Goal: Task Accomplishment & Management: Manage account settings

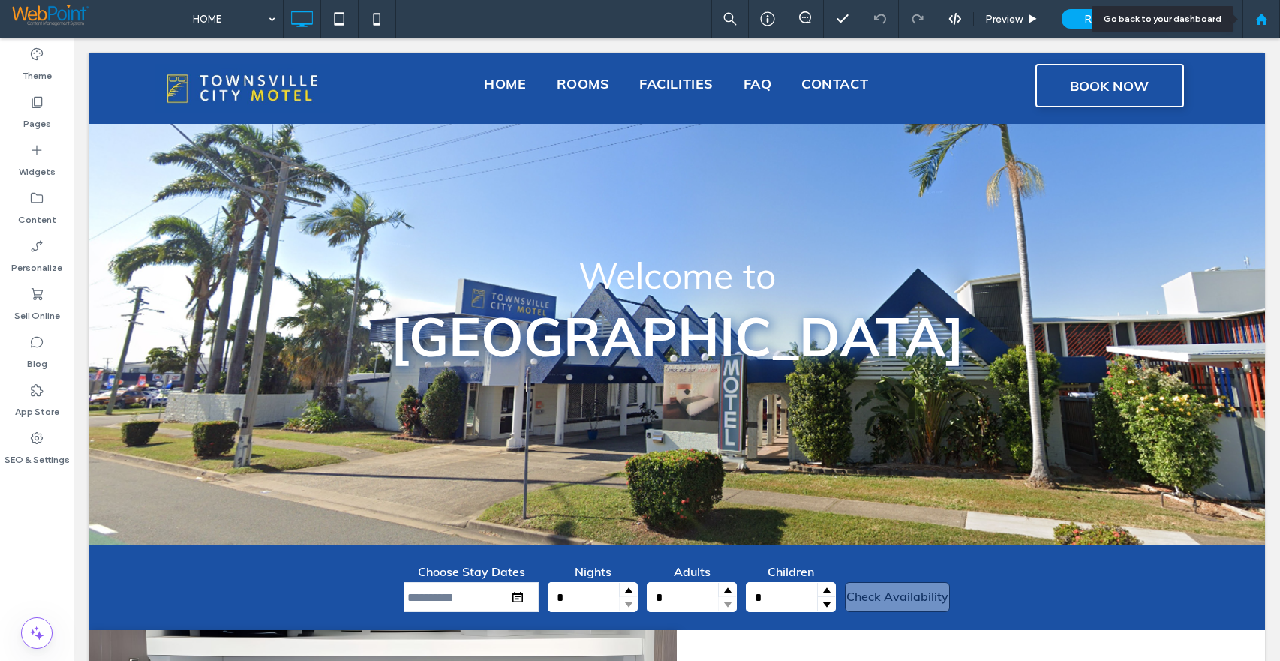
click at [1263, 19] on use at bounding box center [1260, 18] width 11 height 11
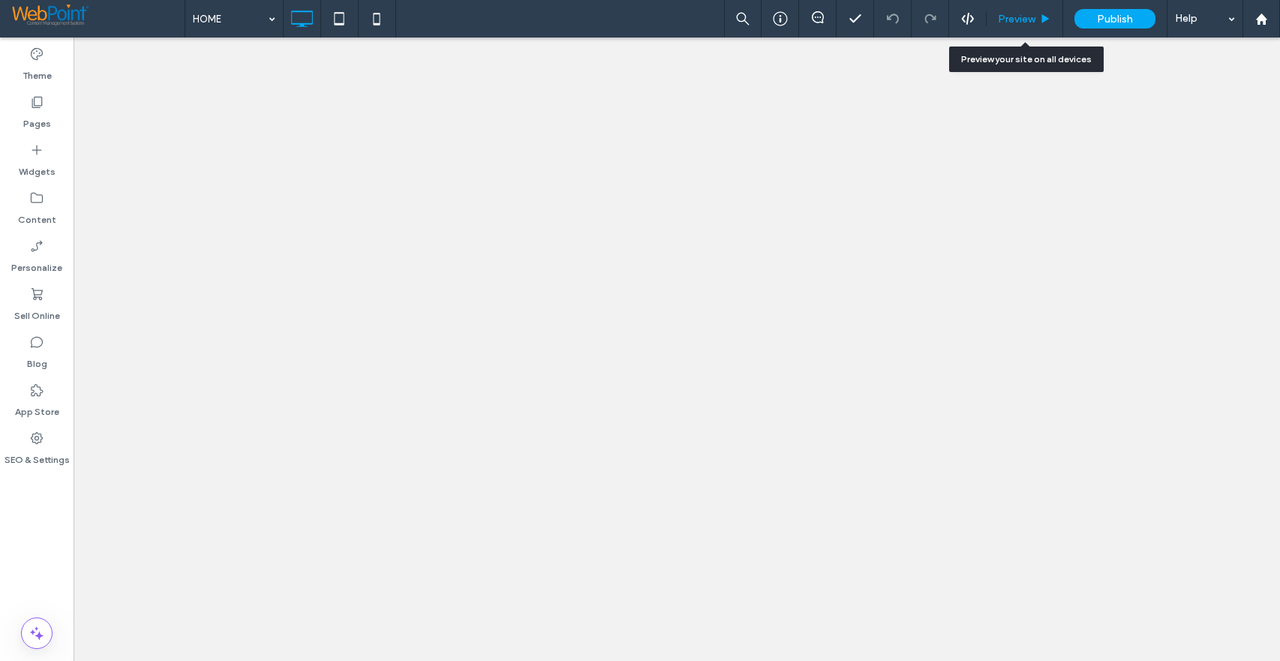
click at [1026, 18] on span "Preview" at bounding box center [1017, 19] width 38 height 13
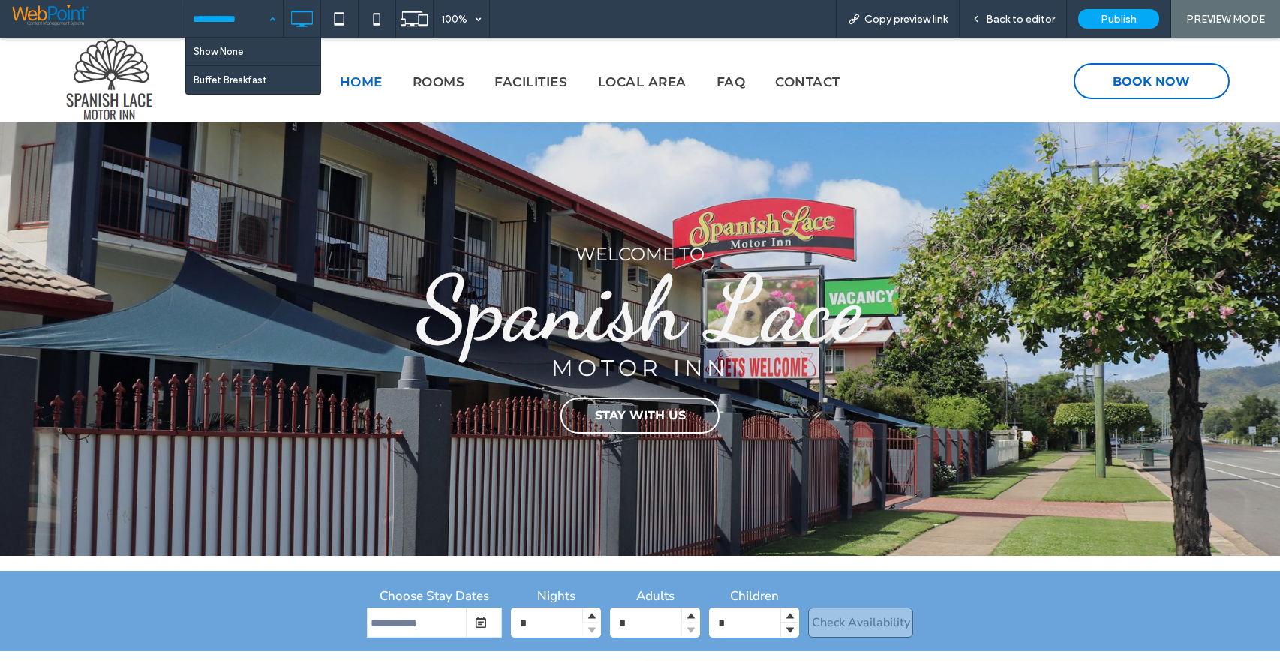
click at [627, 20] on div "Show None Buffet Breakfast 100% Copy preview link Back to editor Publish PREVIE…" at bounding box center [732, 19] width 1095 height 38
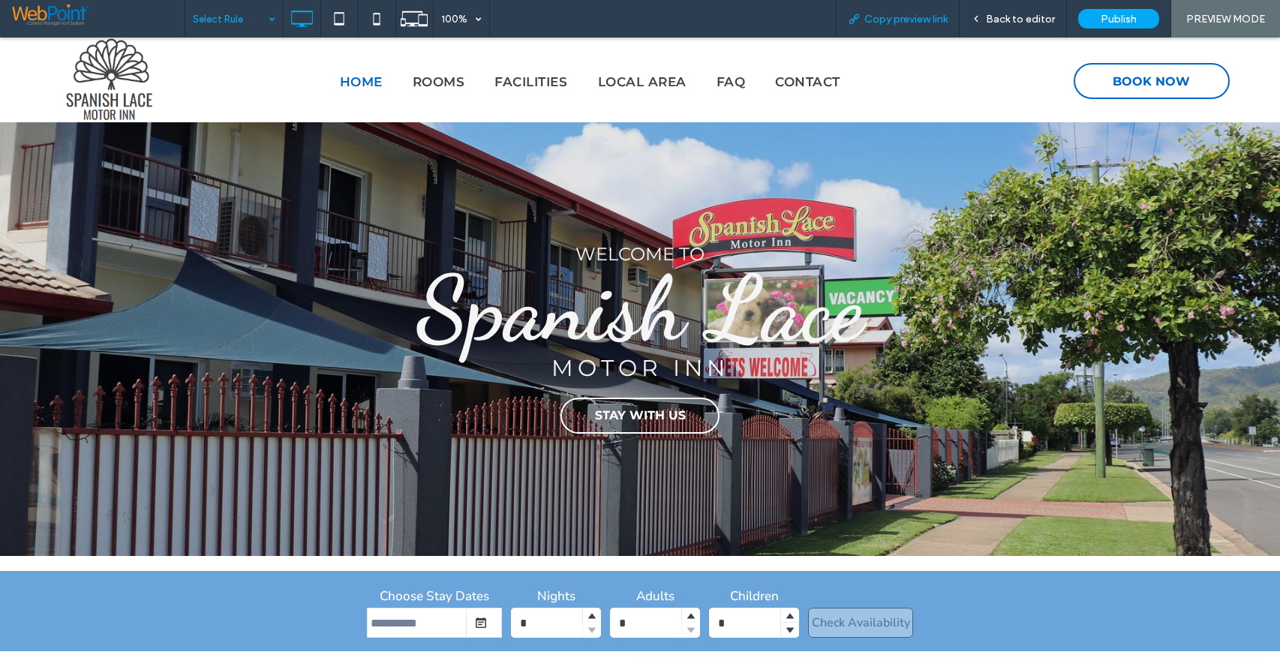
click at [906, 14] on span "Copy preview link" at bounding box center [905, 19] width 83 height 13
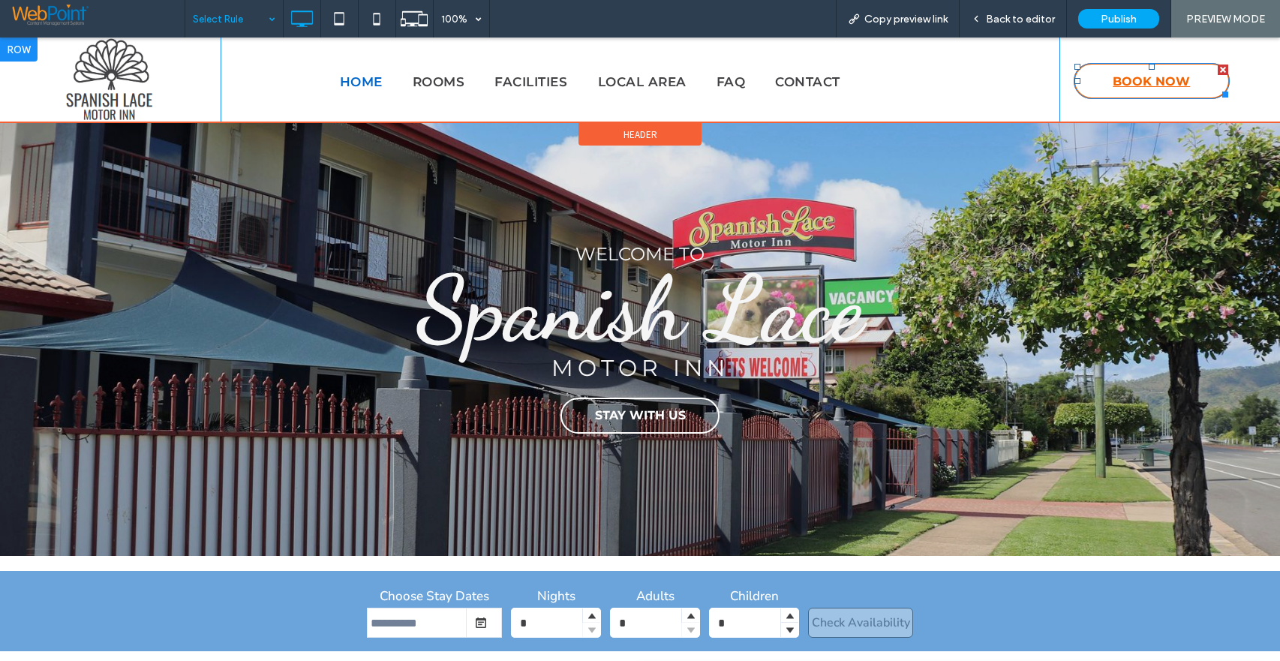
click at [1144, 82] on span "BOOK NOW" at bounding box center [1151, 81] width 77 height 29
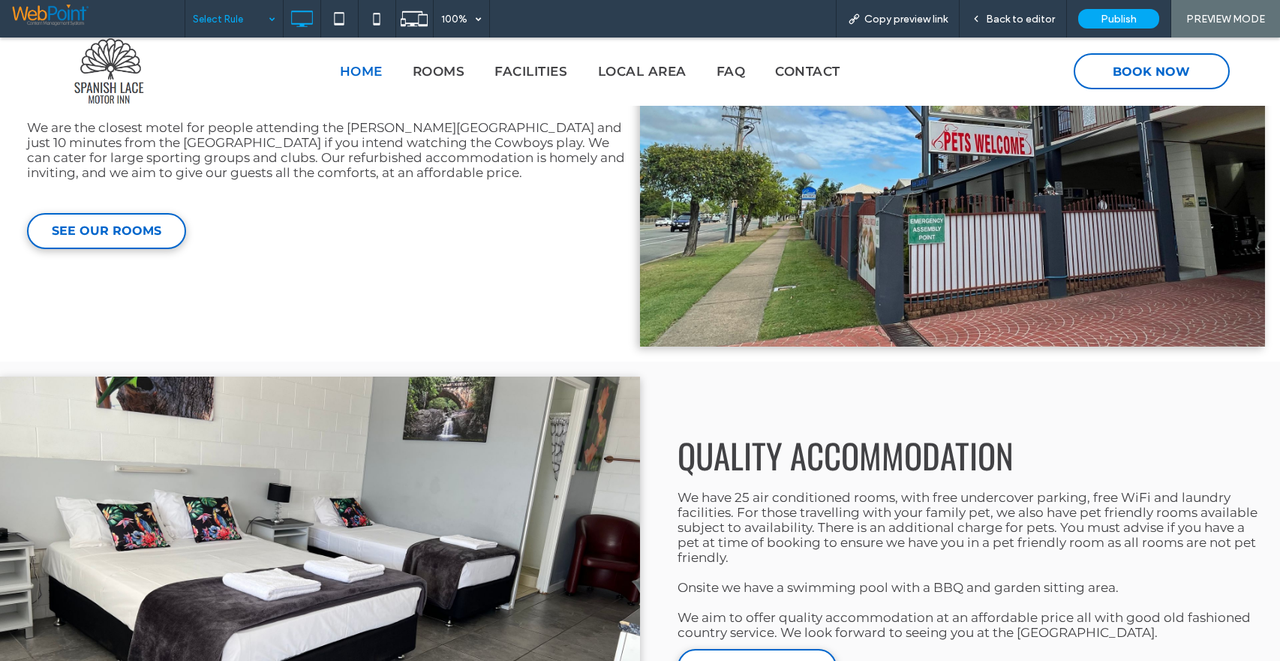
scroll to position [584, 0]
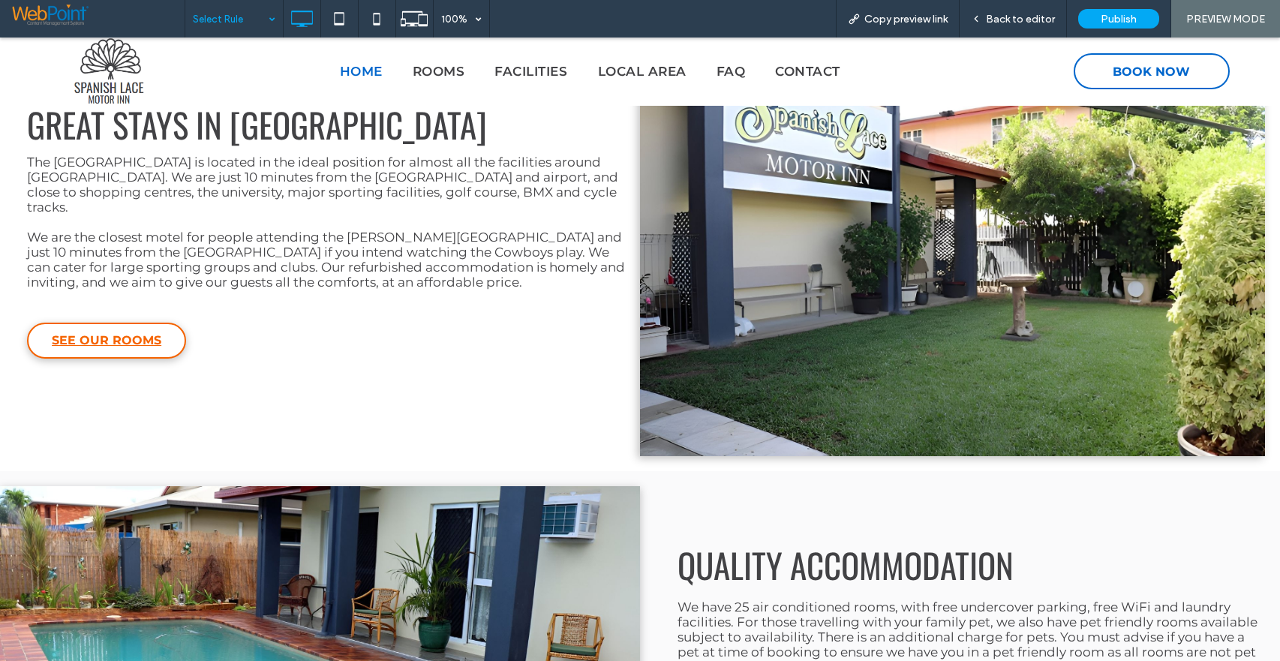
click at [94, 336] on span "SEE OUR ROOMS" at bounding box center [107, 340] width 110 height 29
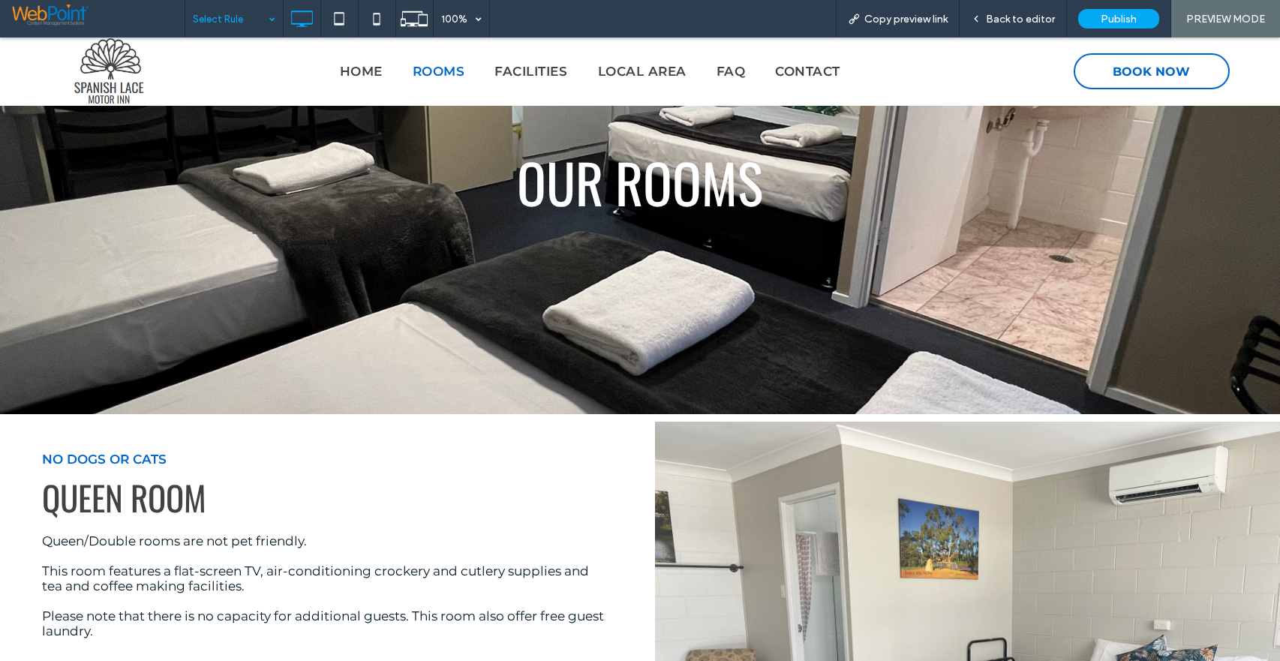
scroll to position [450, 0]
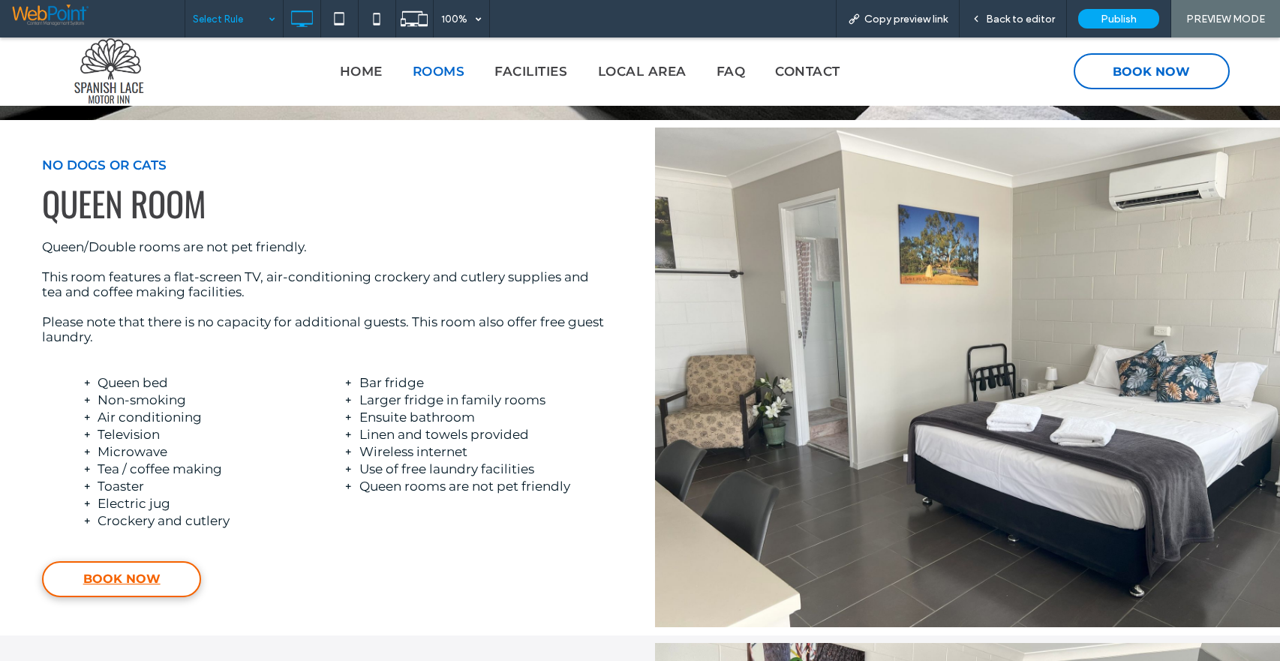
click at [113, 590] on span "BOOK NOW" at bounding box center [121, 578] width 77 height 29
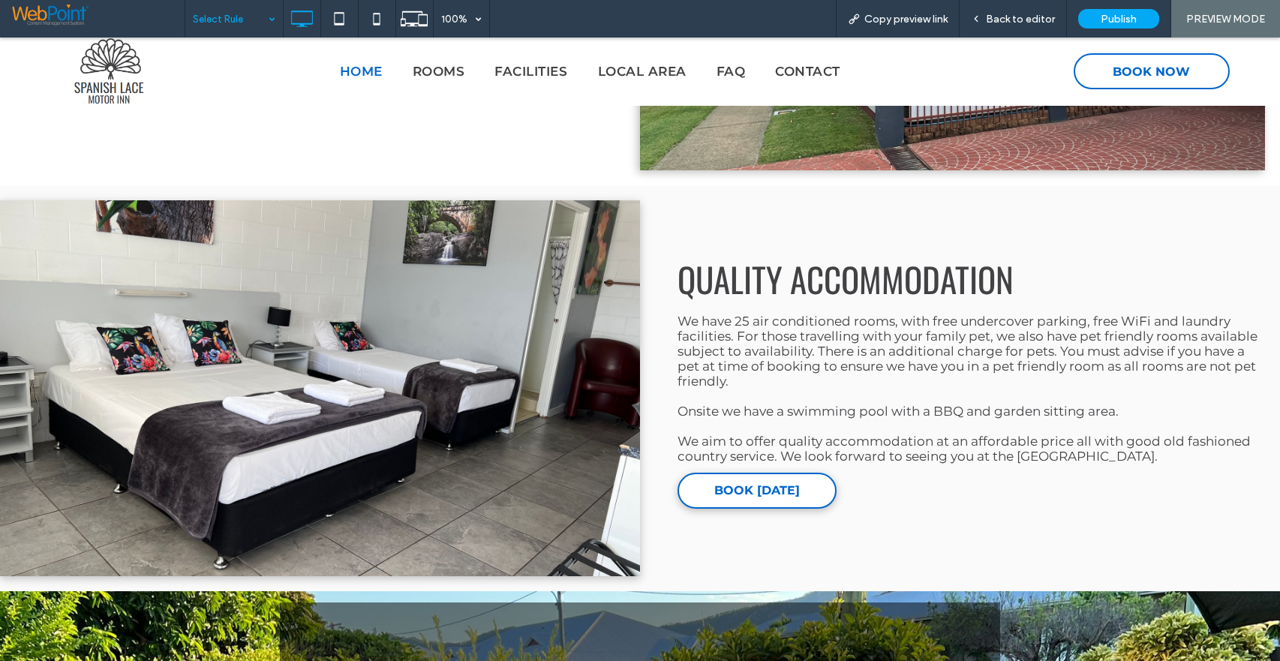
scroll to position [900, 0]
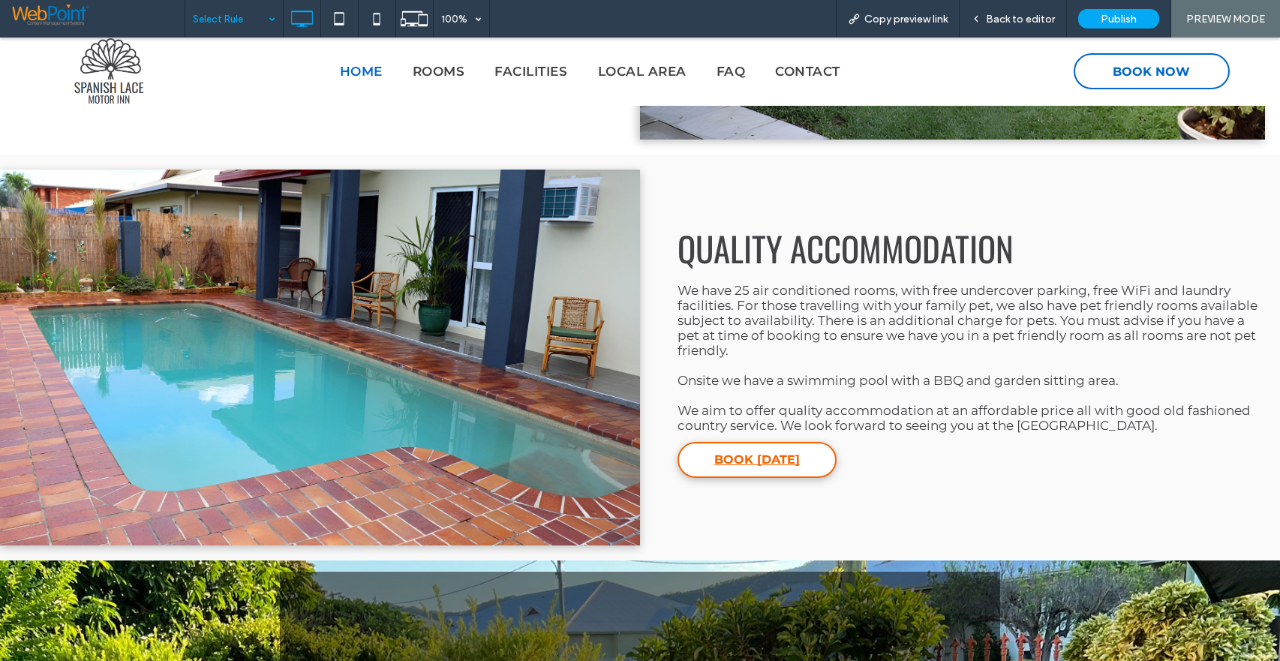
click at [754, 458] on span "BOOK TODAY" at bounding box center [757, 459] width 86 height 29
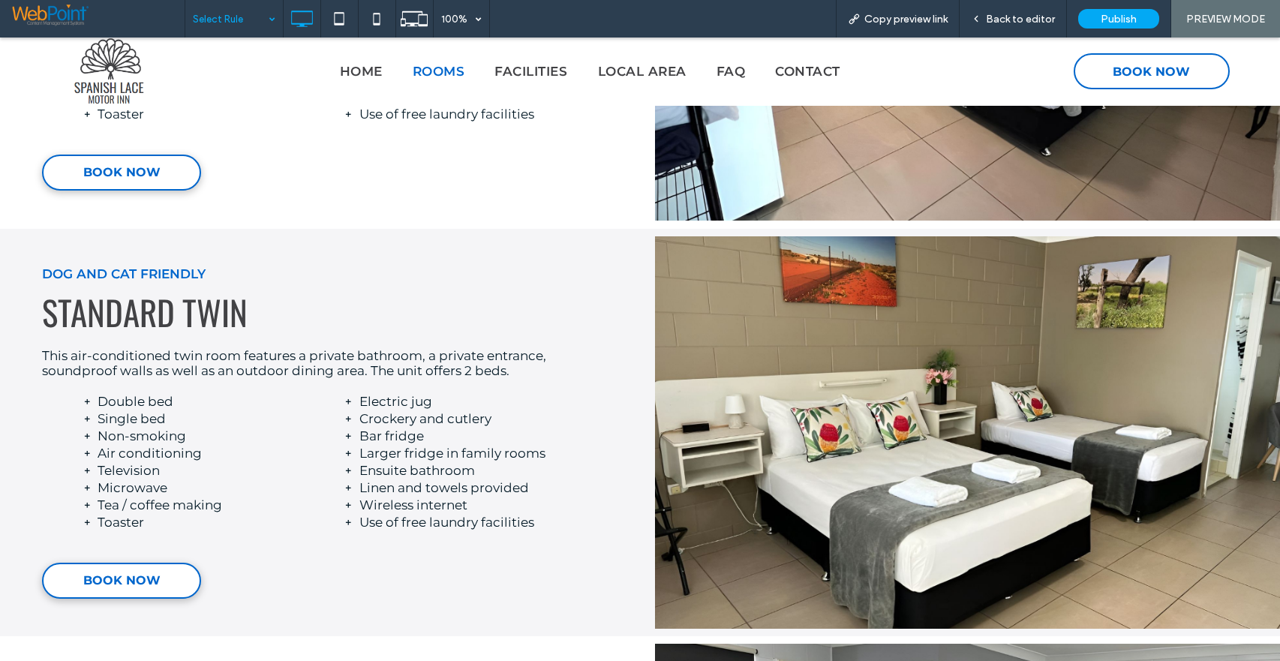
scroll to position [3226, 0]
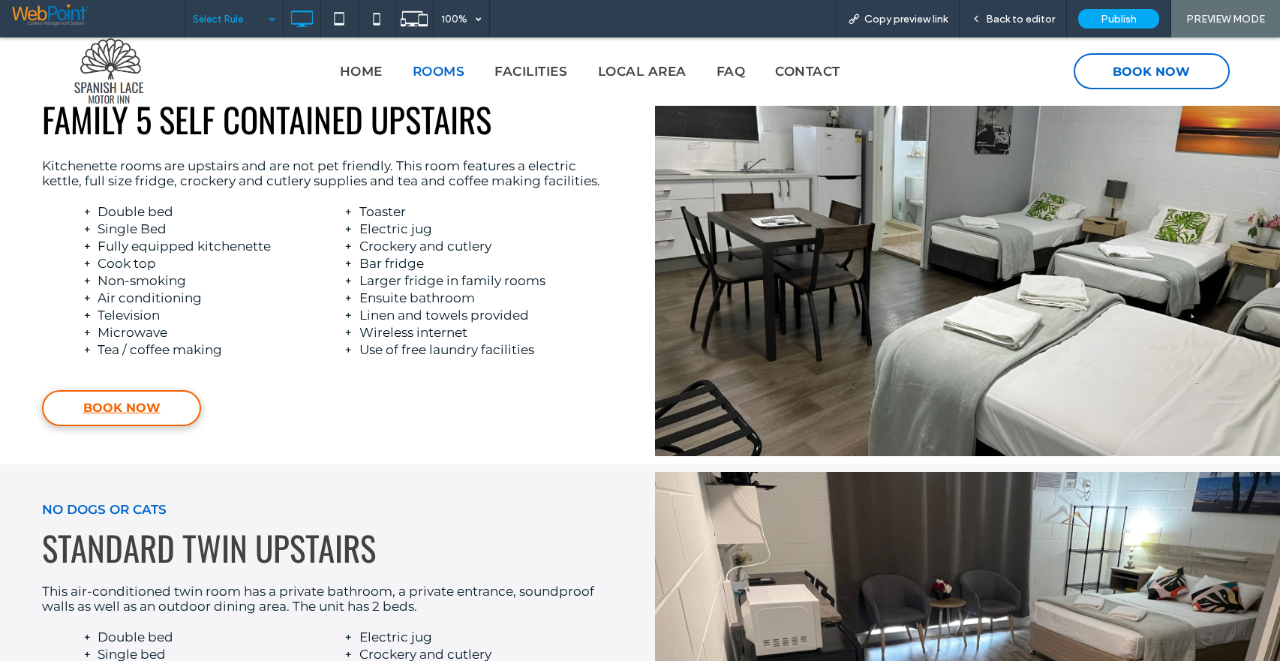
click at [131, 412] on span "BOOK NOW" at bounding box center [121, 407] width 77 height 29
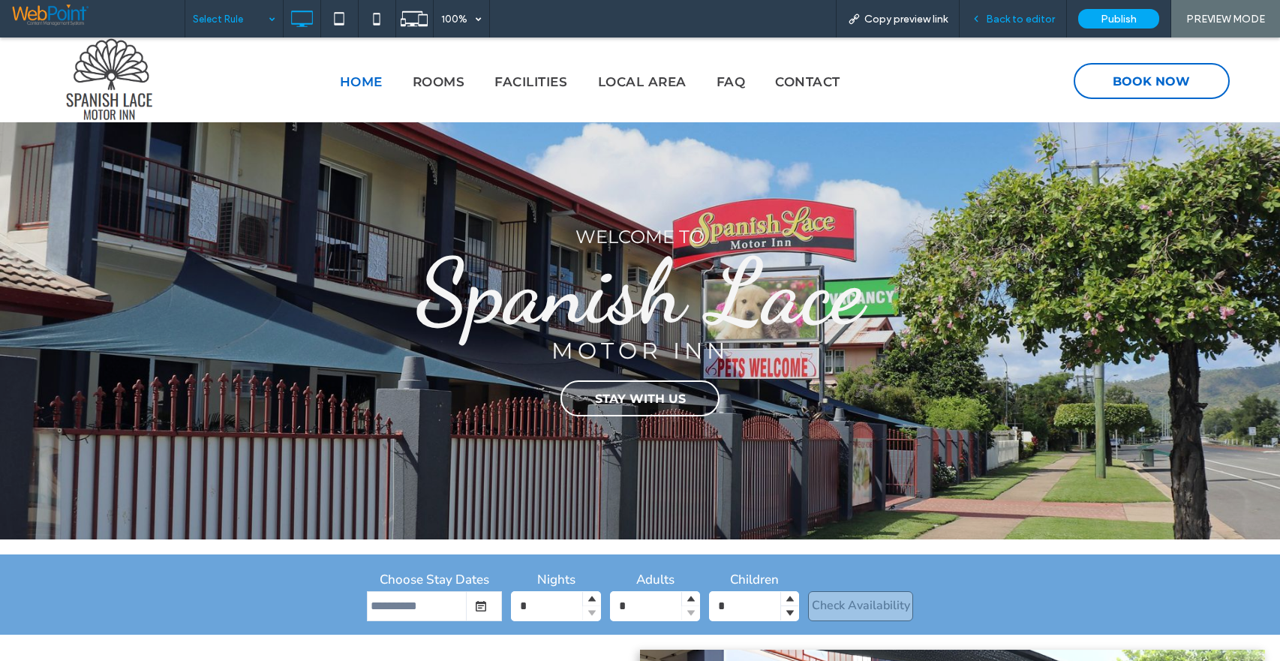
click at [1016, 23] on span "Back to editor" at bounding box center [1020, 19] width 69 height 13
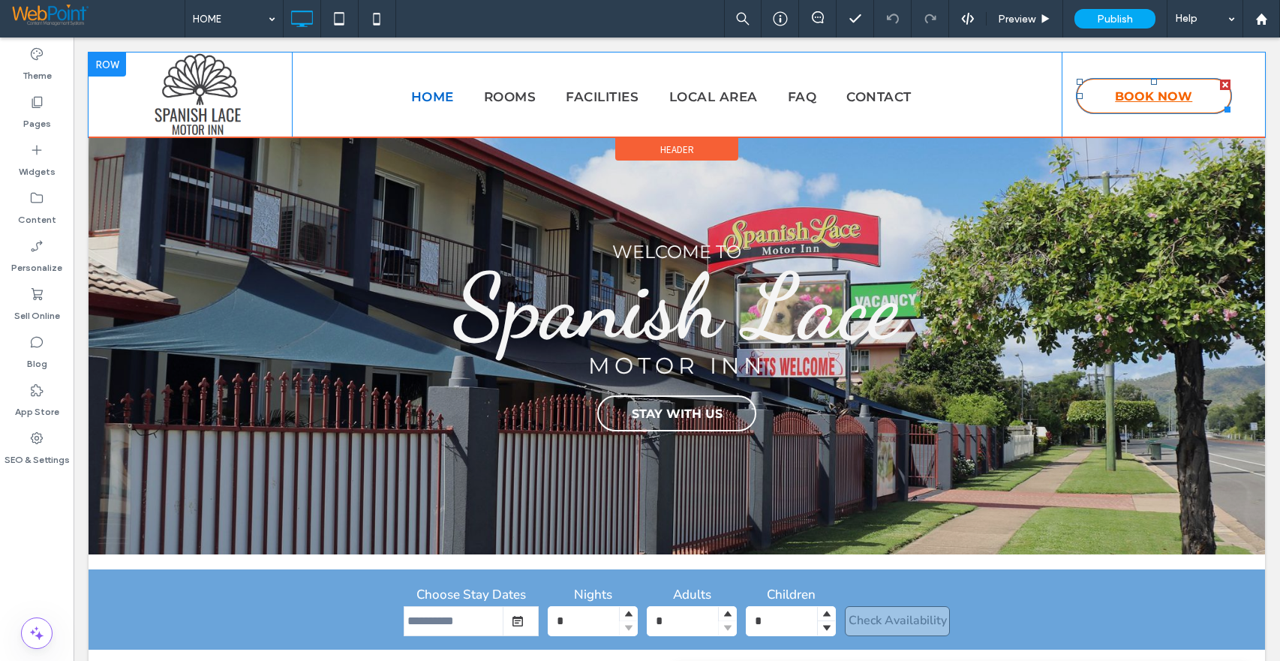
click at [1129, 92] on span "BOOK NOW" at bounding box center [1153, 96] width 77 height 29
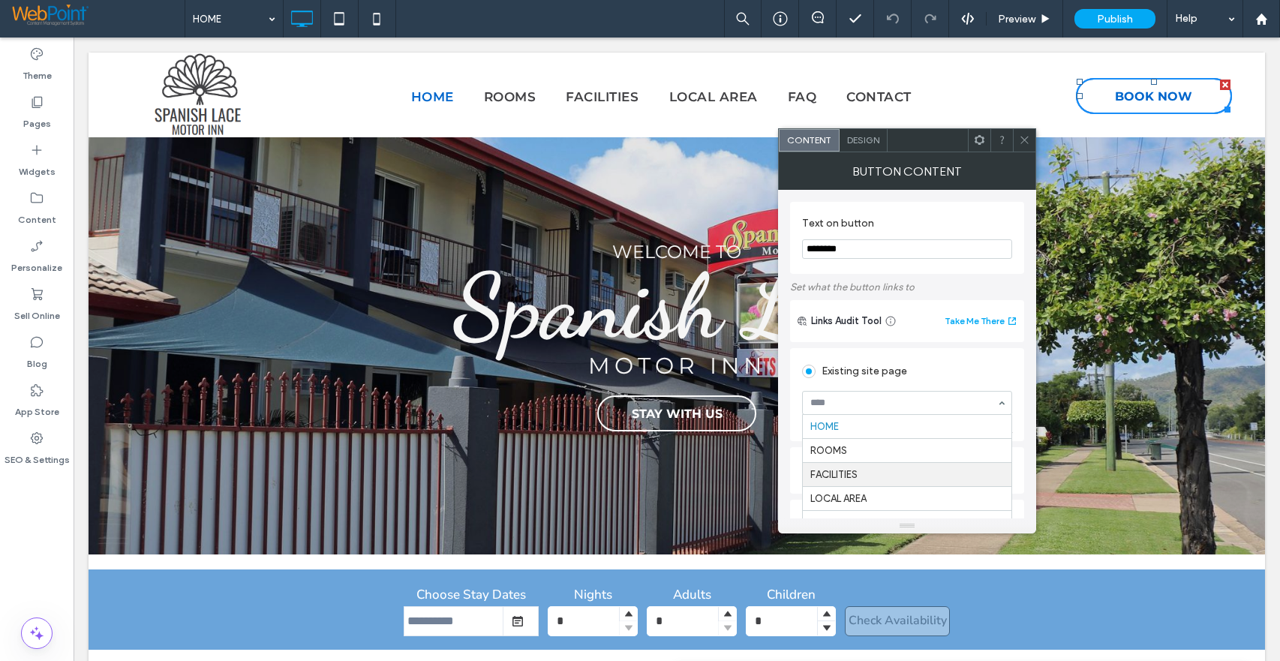
scroll to position [150, 0]
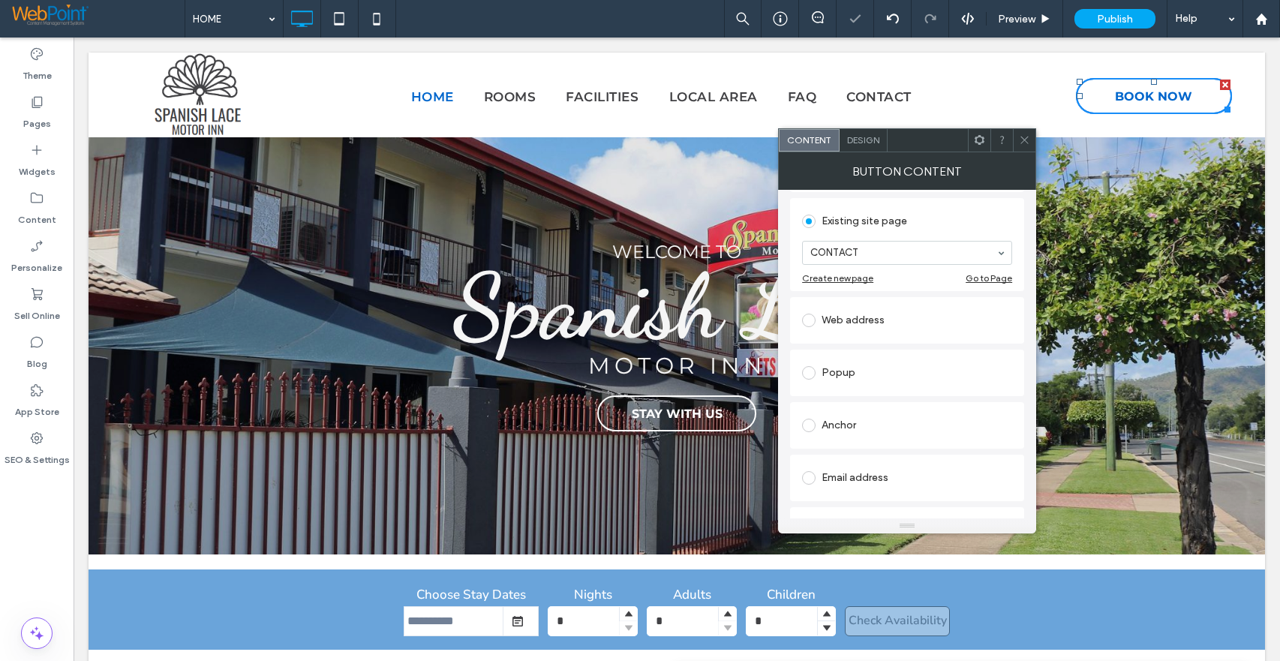
click at [1023, 137] on icon at bounding box center [1024, 139] width 11 height 11
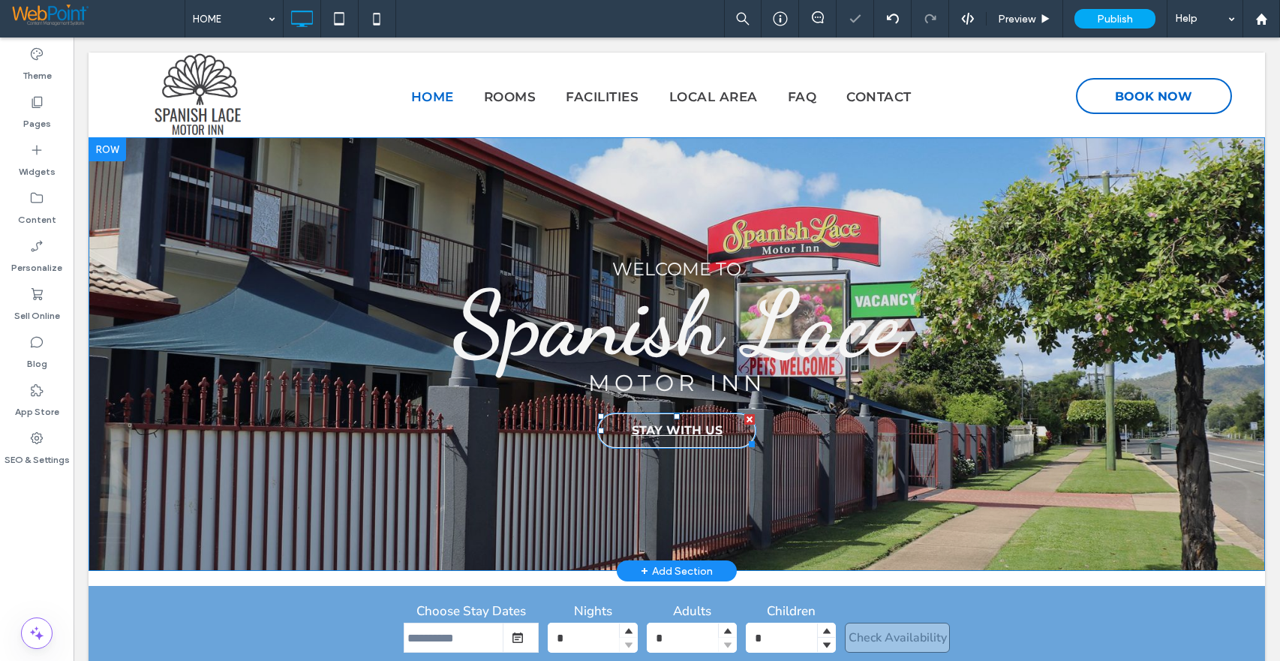
click at [666, 430] on span "STAY WITH US" at bounding box center [677, 430] width 91 height 29
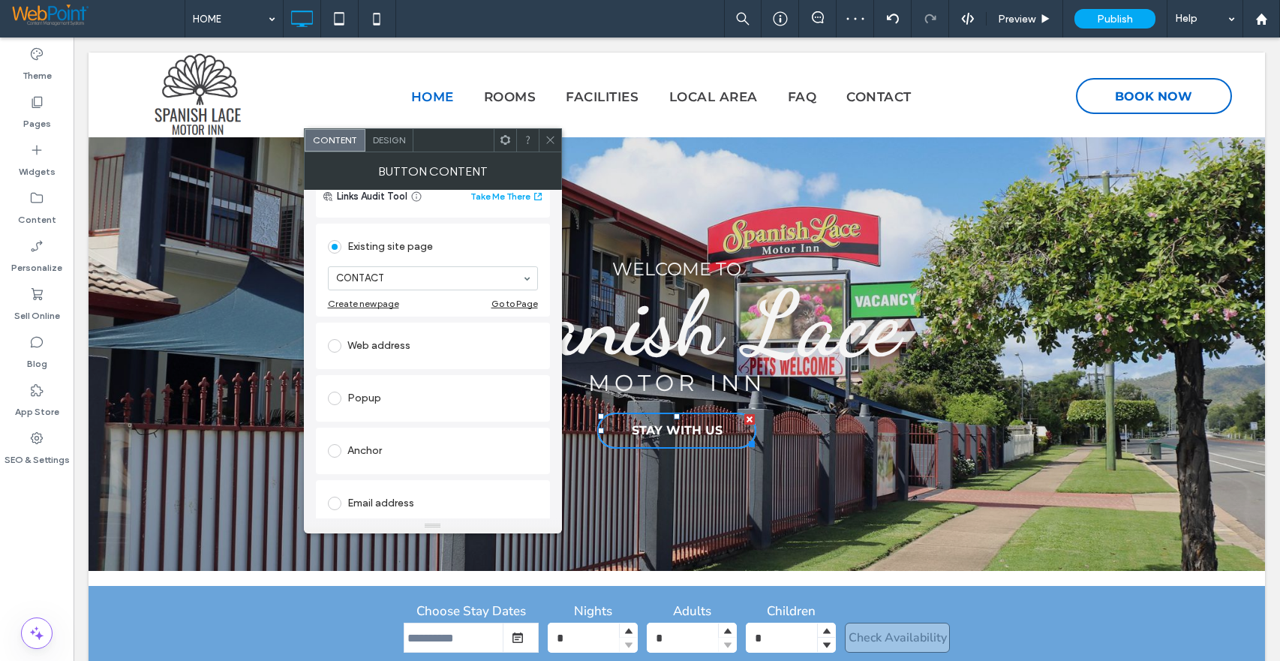
scroll to position [0, 0]
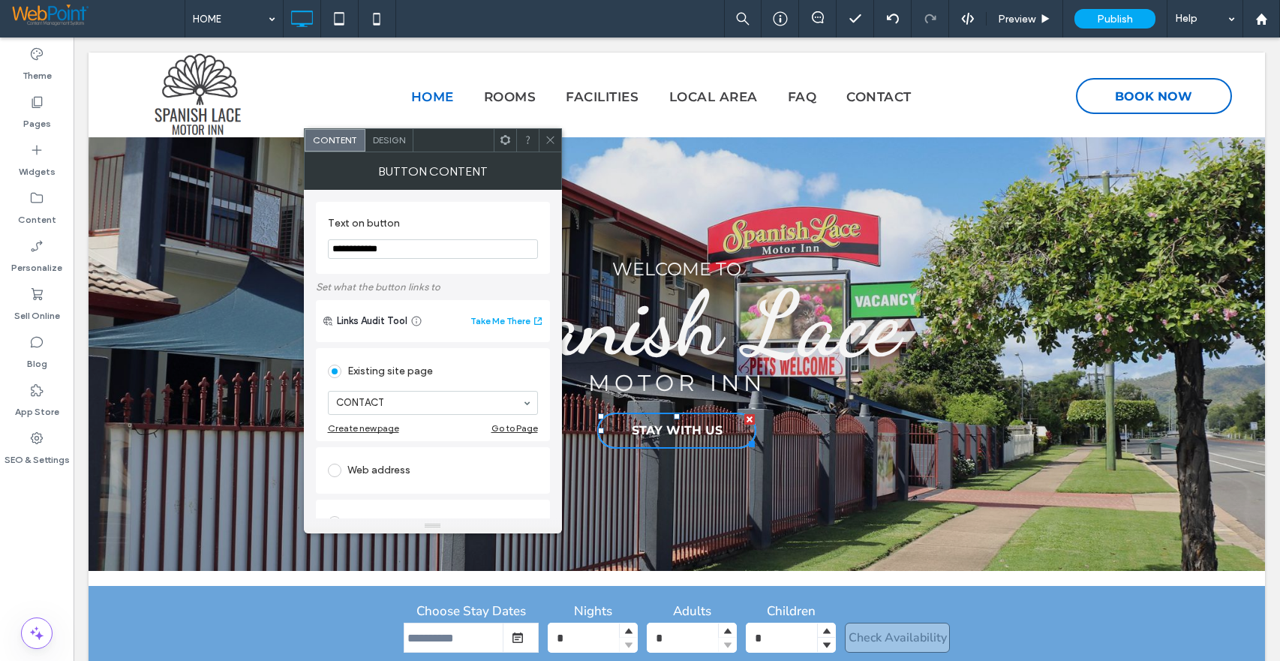
click at [549, 142] on icon at bounding box center [550, 139] width 11 height 11
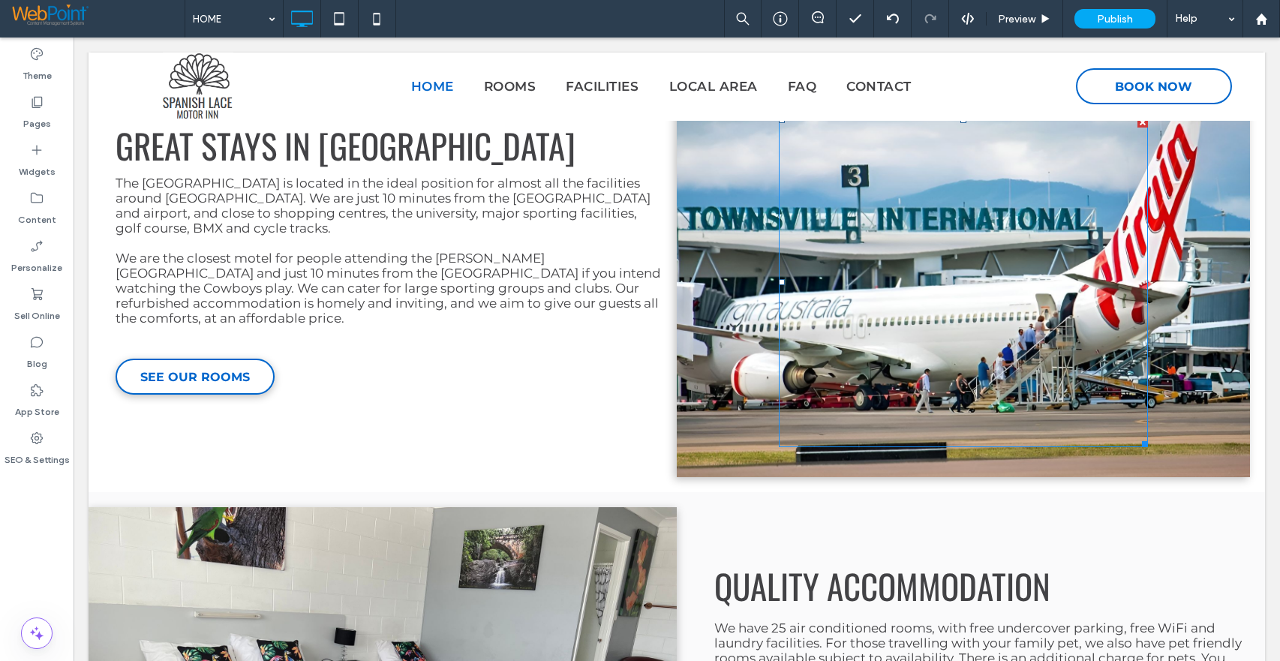
scroll to position [600, 0]
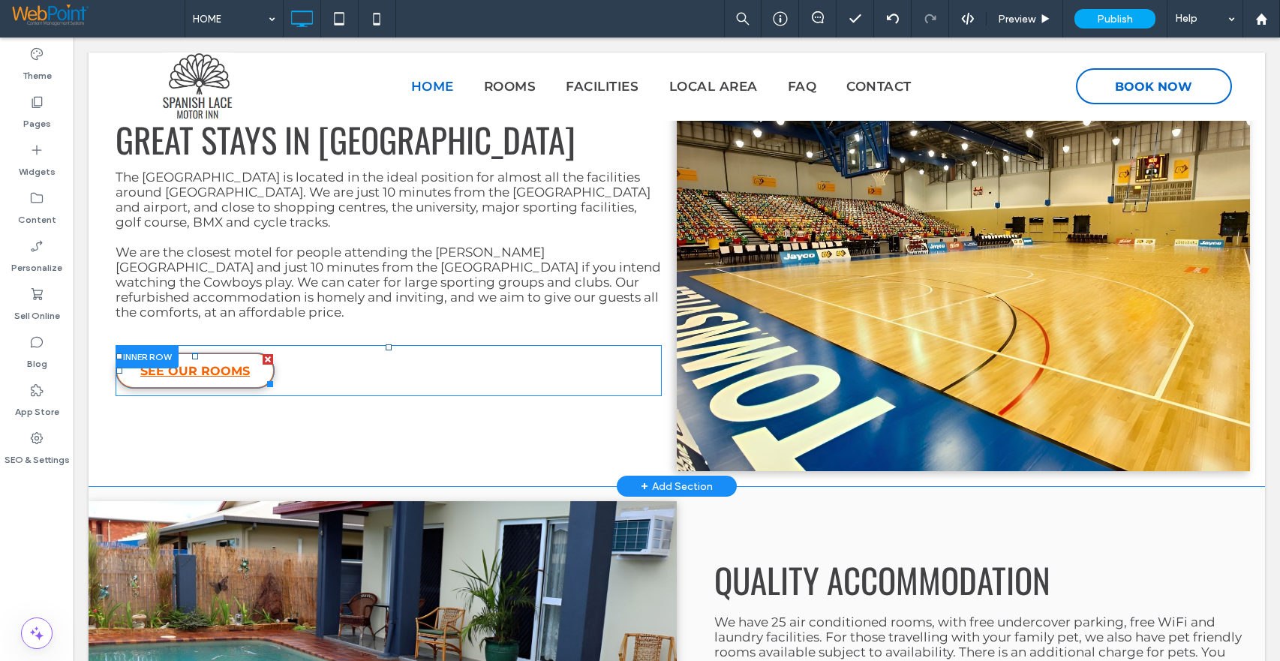
click at [193, 374] on span "SEE OUR ROOMS" at bounding box center [195, 370] width 110 height 29
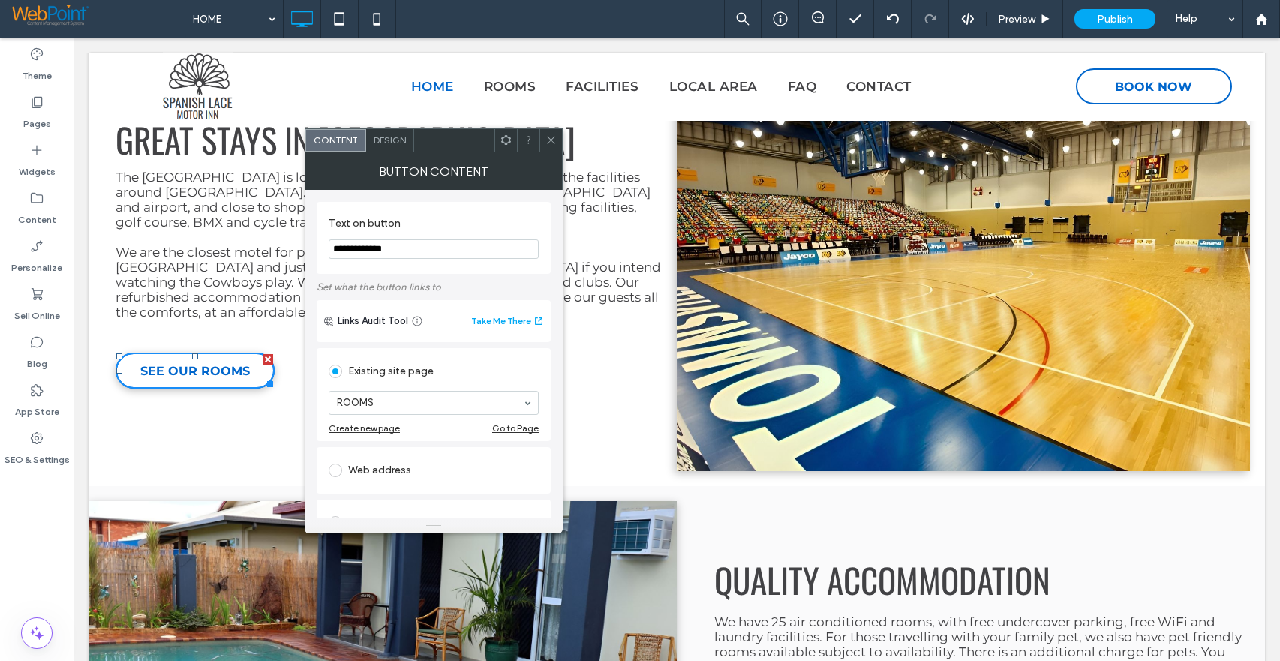
click at [550, 132] on span at bounding box center [550, 140] width 11 height 23
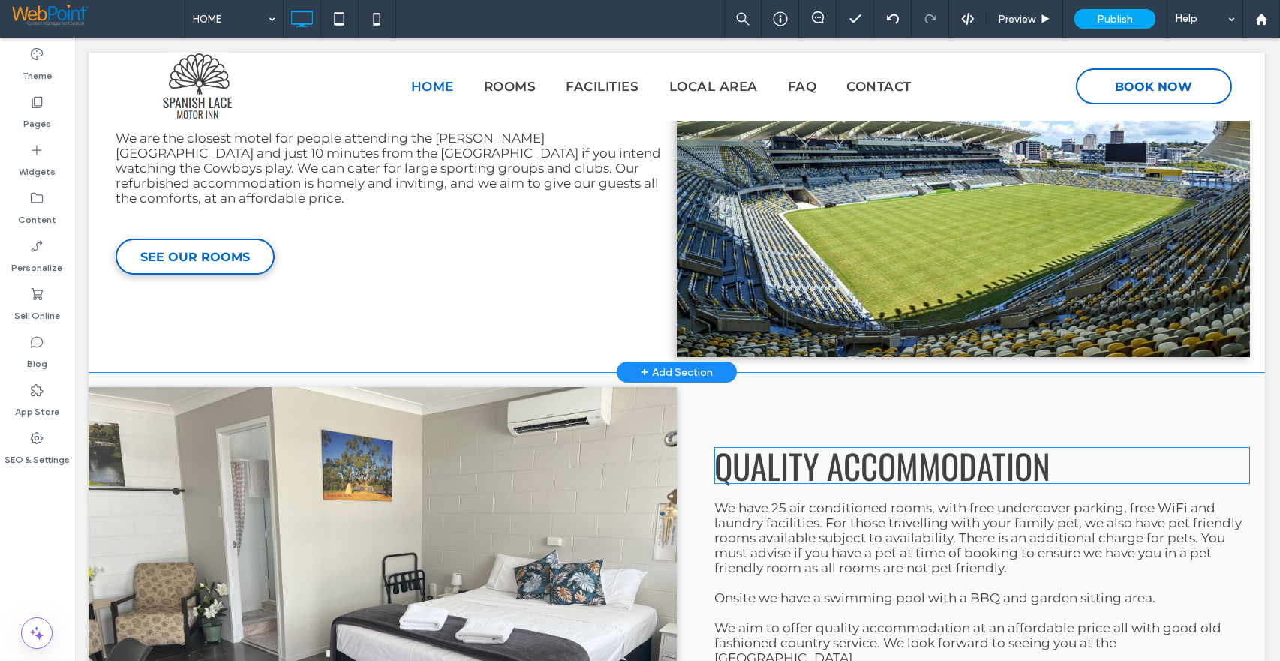
scroll to position [975, 0]
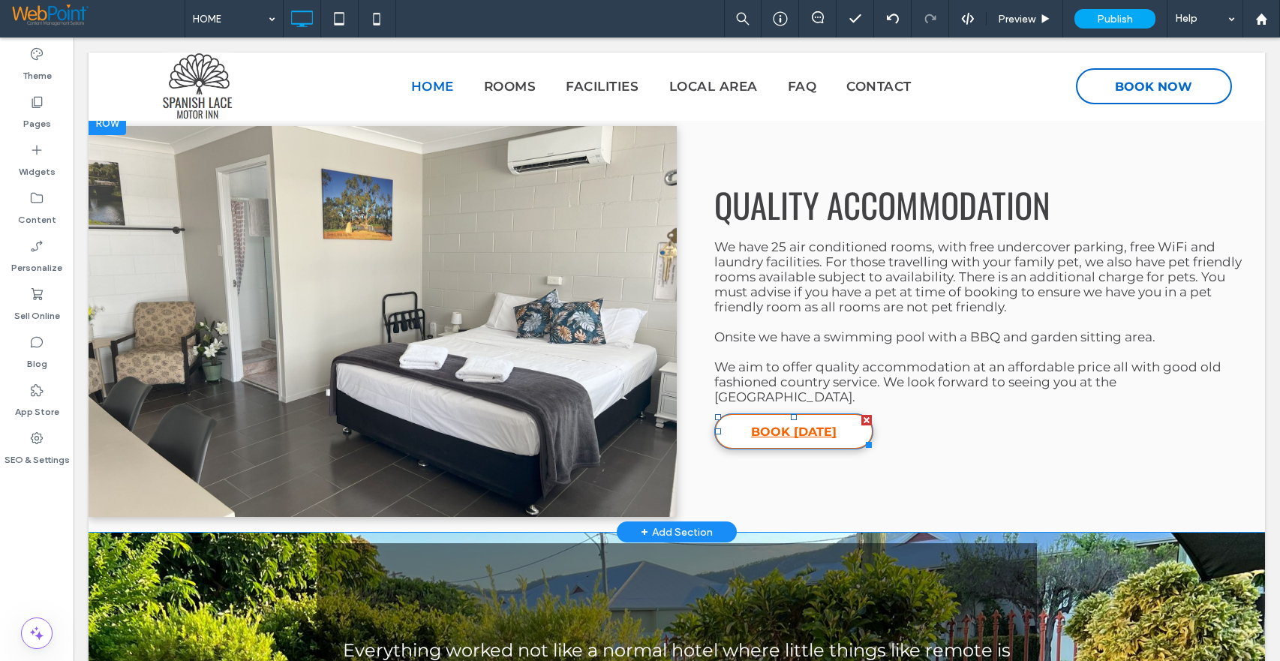
click at [783, 428] on span "BOOK TODAY" at bounding box center [794, 431] width 86 height 29
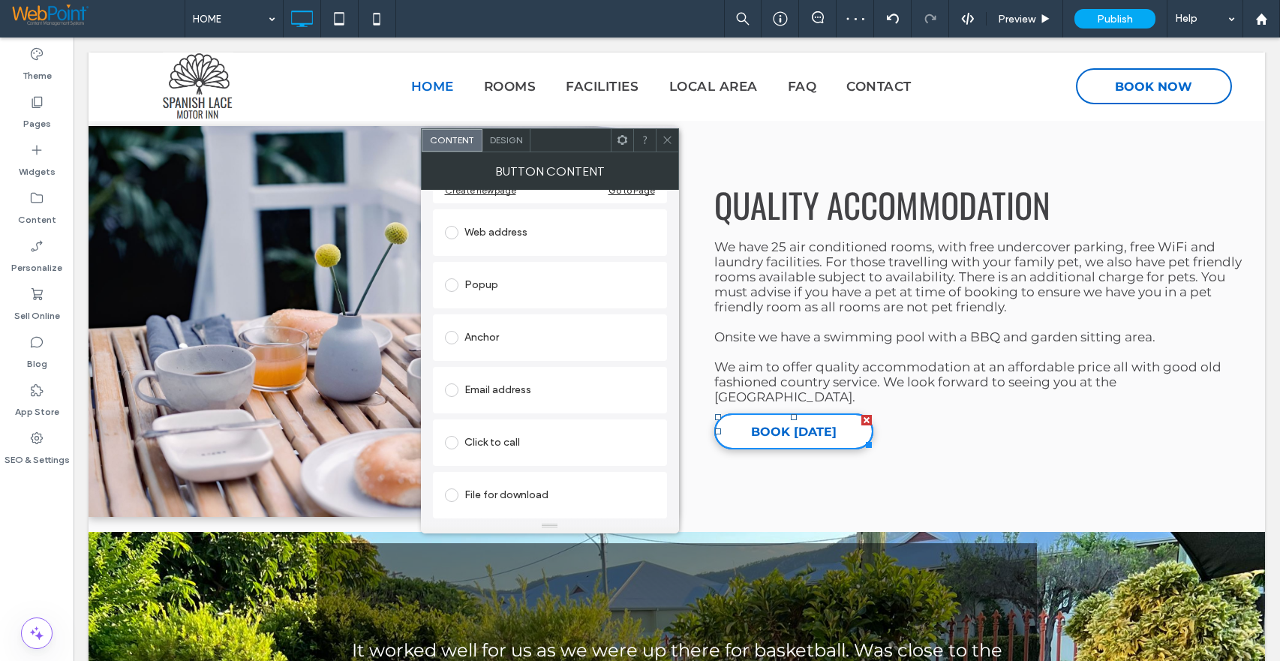
scroll to position [1254, 0]
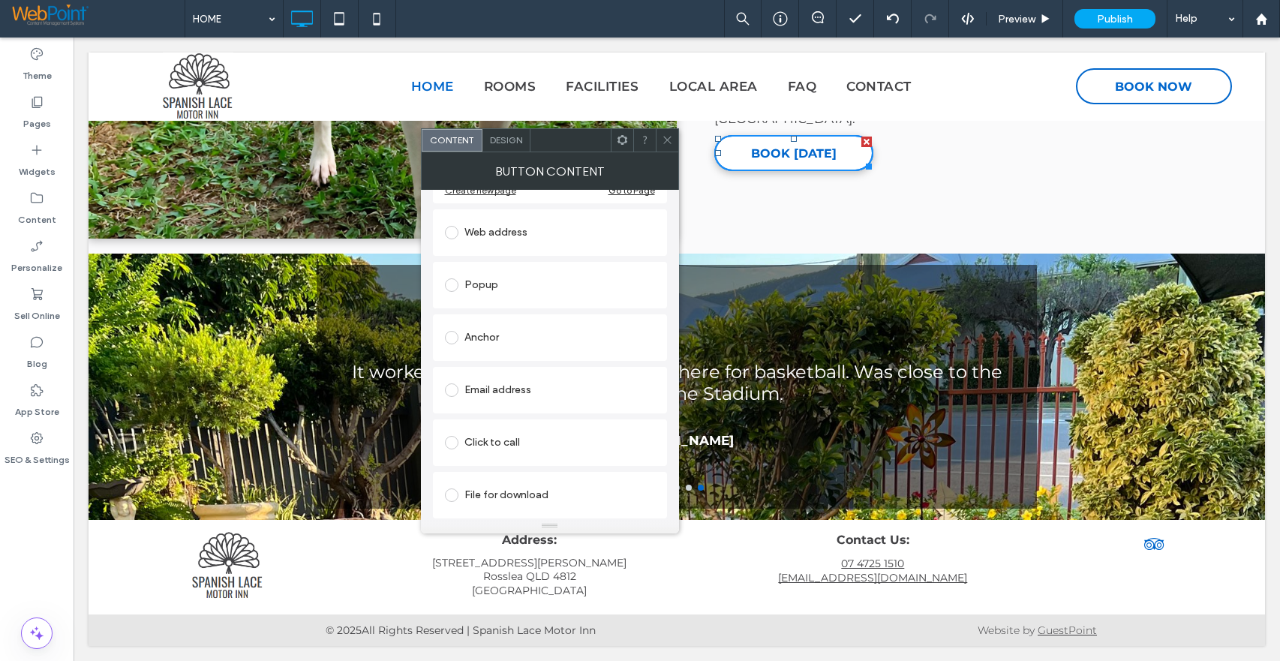
click at [664, 130] on span at bounding box center [667, 140] width 11 height 23
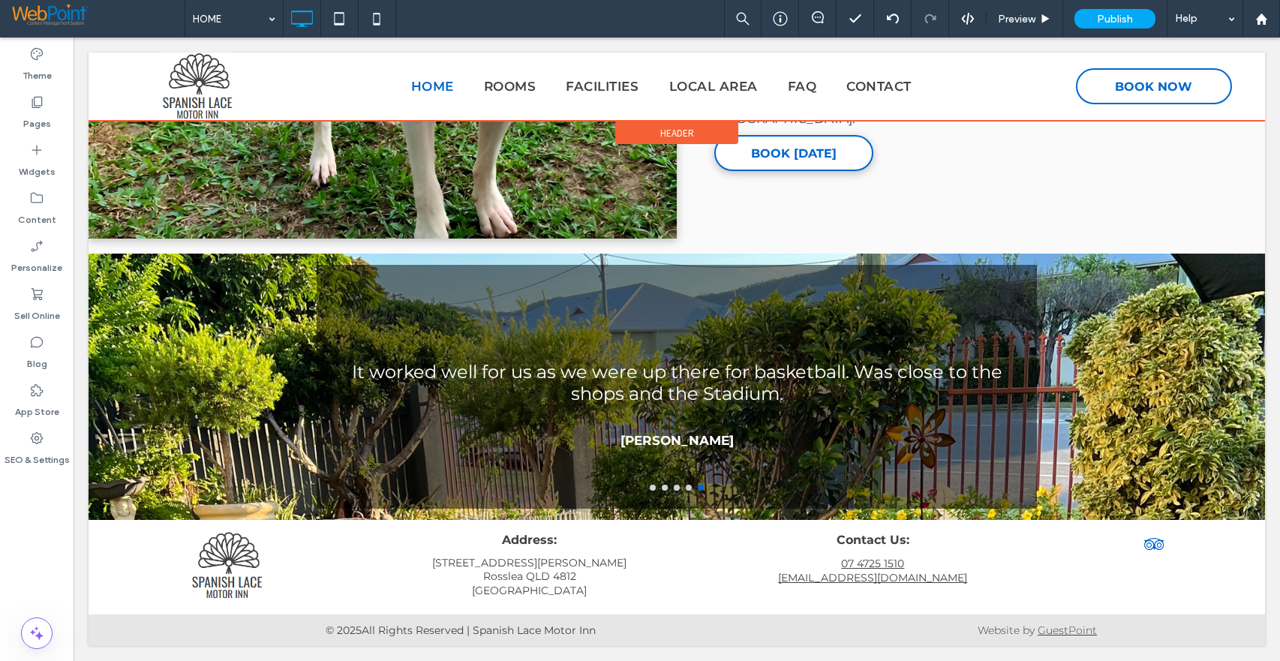
click at [494, 80] on div at bounding box center [677, 87] width 1177 height 68
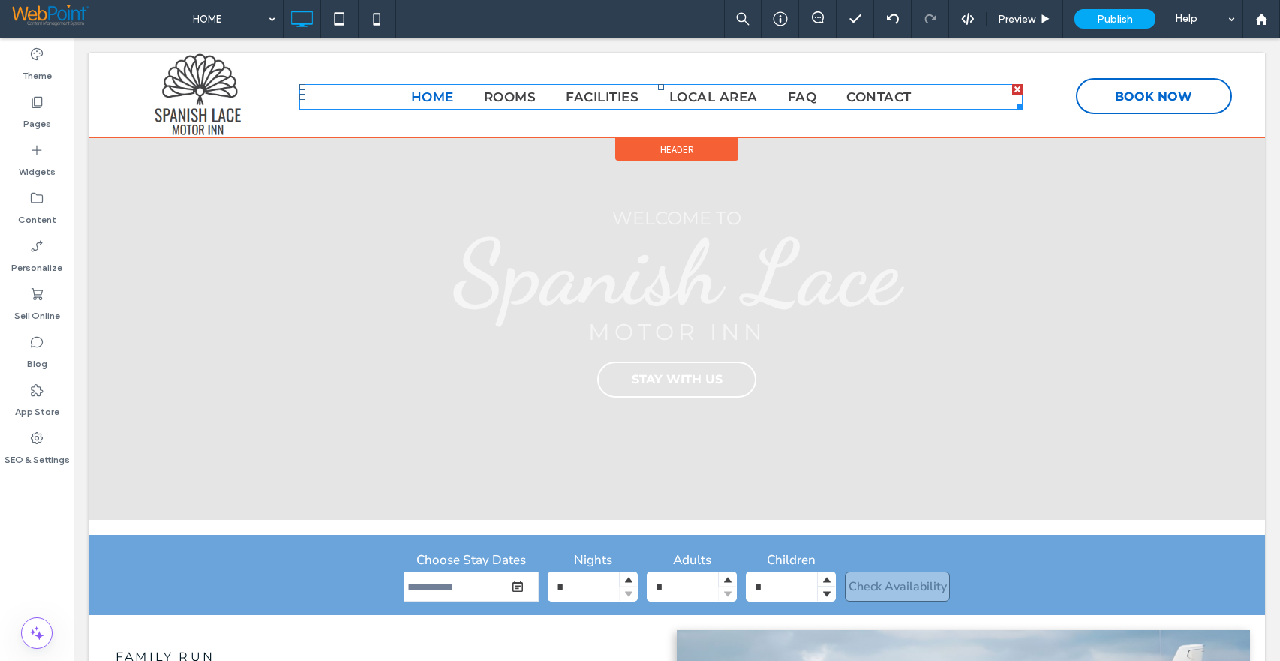
scroll to position [0, 0]
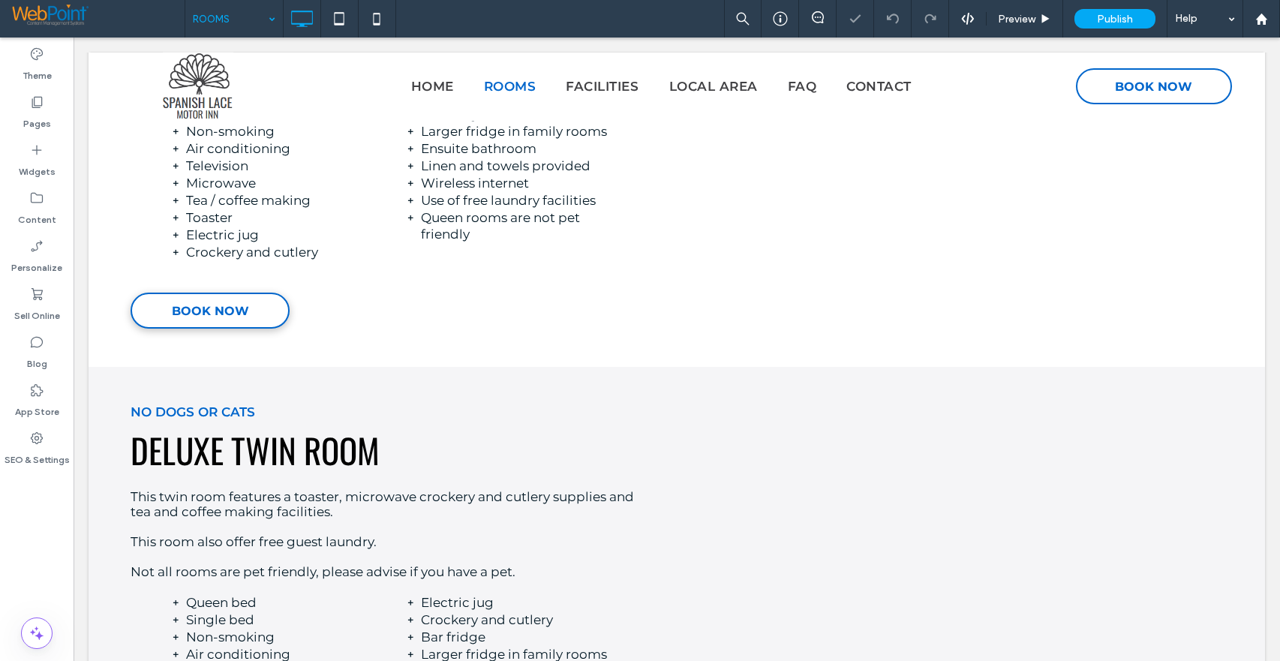
scroll to position [734, 0]
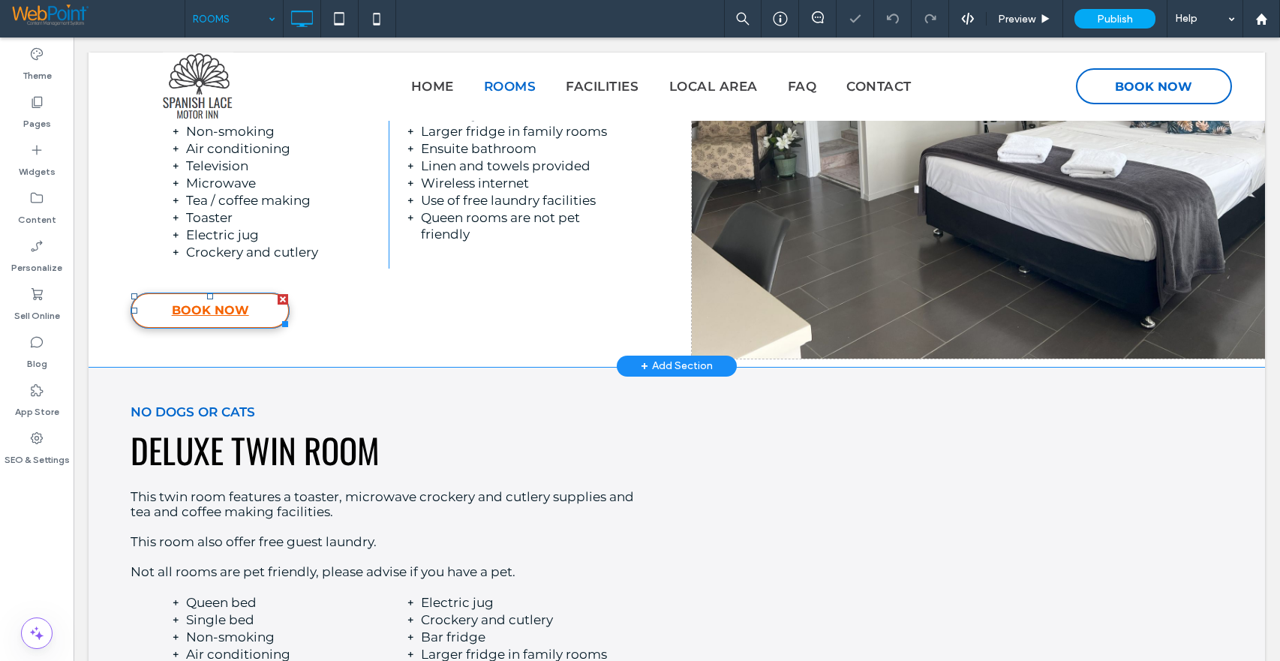
click at [200, 307] on span "BOOK NOW" at bounding box center [210, 310] width 77 height 29
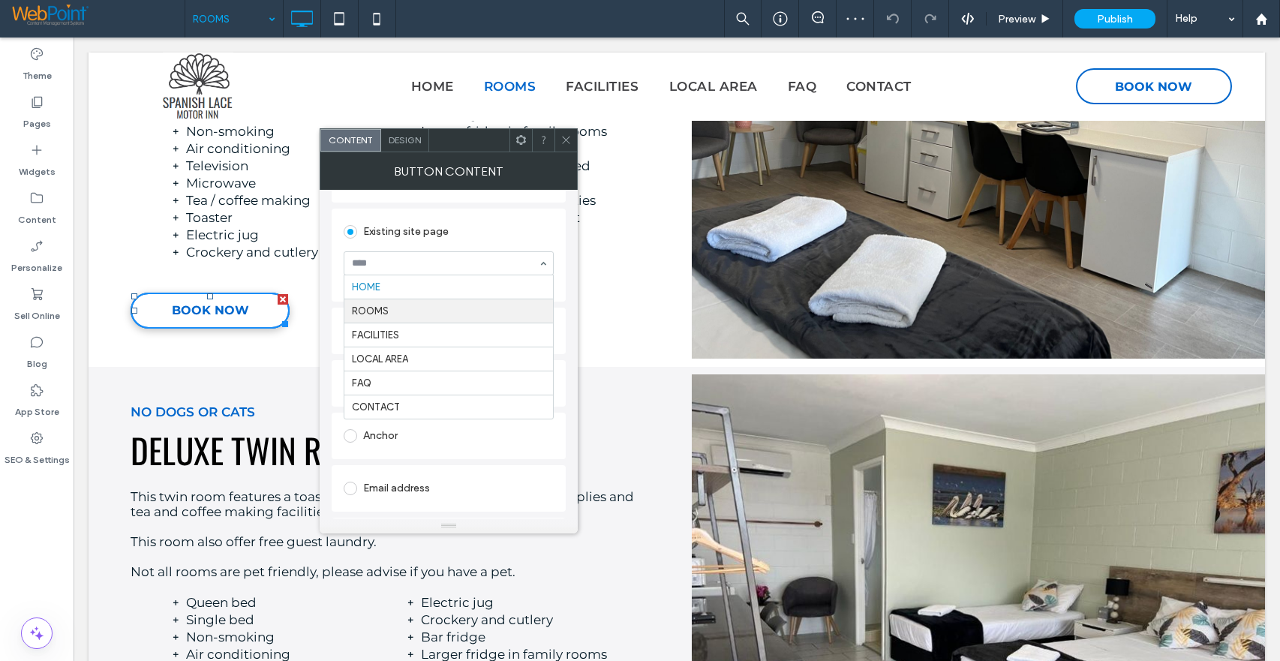
scroll to position [239, 0]
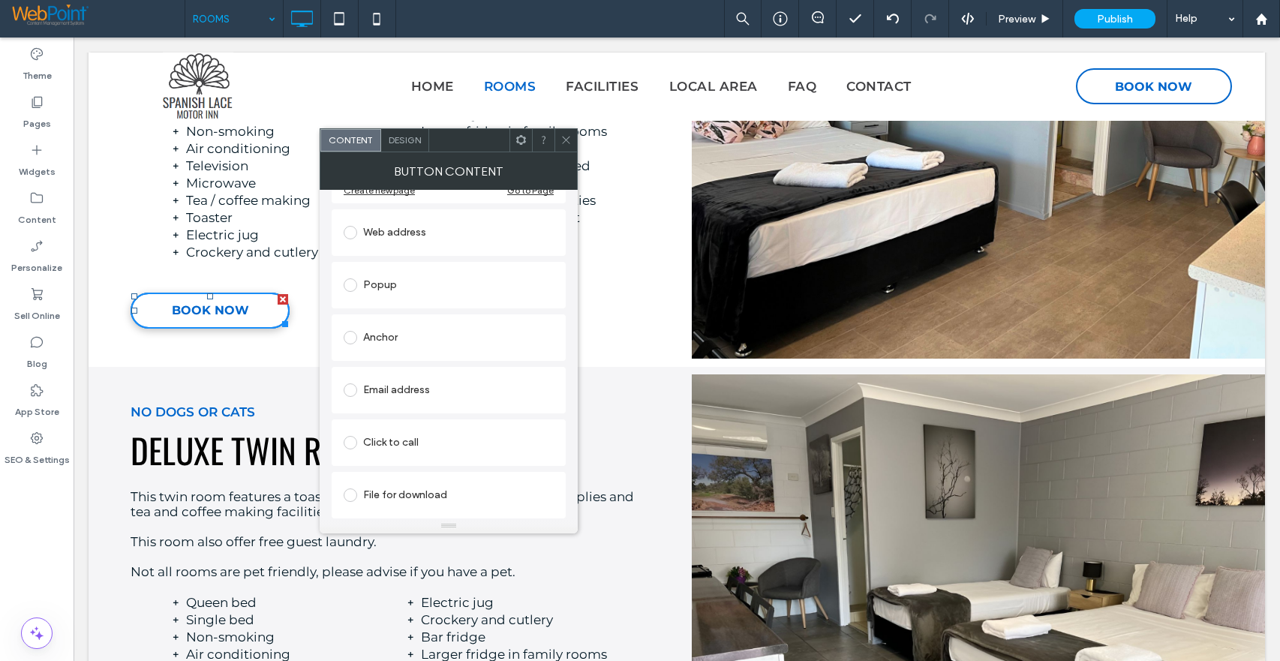
click at [601, 582] on div "No Dogs Or Cats Deluxe Twin Room This twin room features a toaster, microwave c…" at bounding box center [405, 601] width 573 height 455
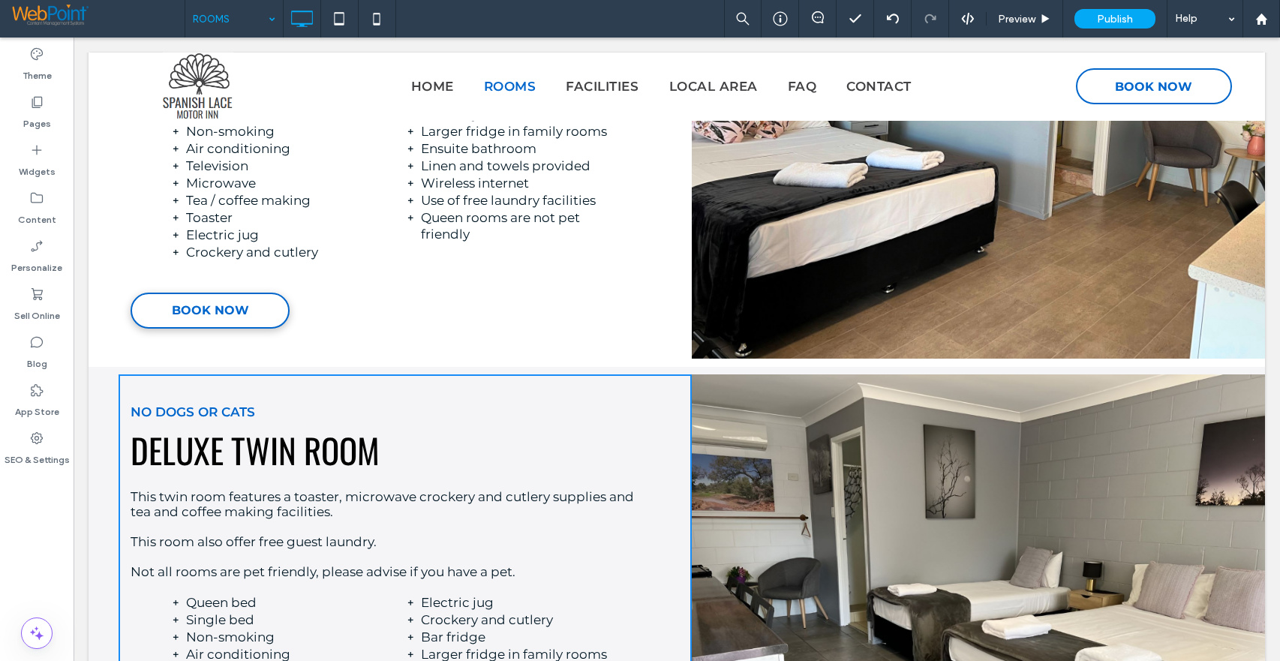
scroll to position [959, 0]
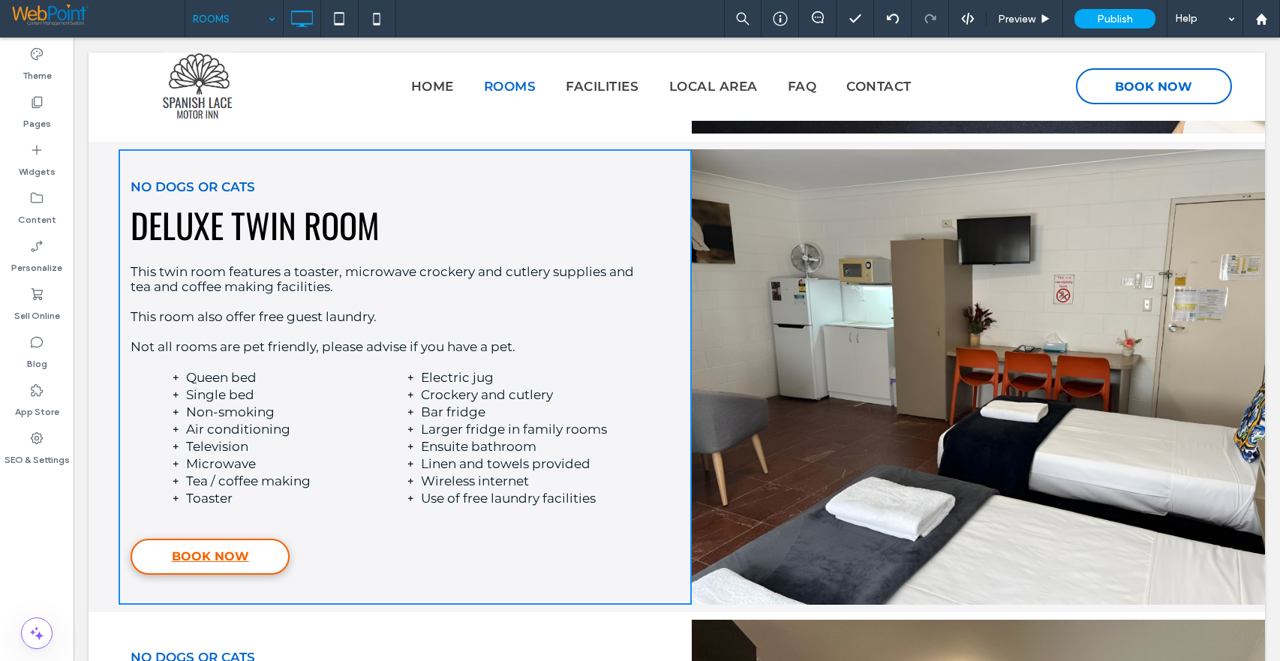
click at [206, 554] on span "BOOK NOW" at bounding box center [210, 556] width 77 height 29
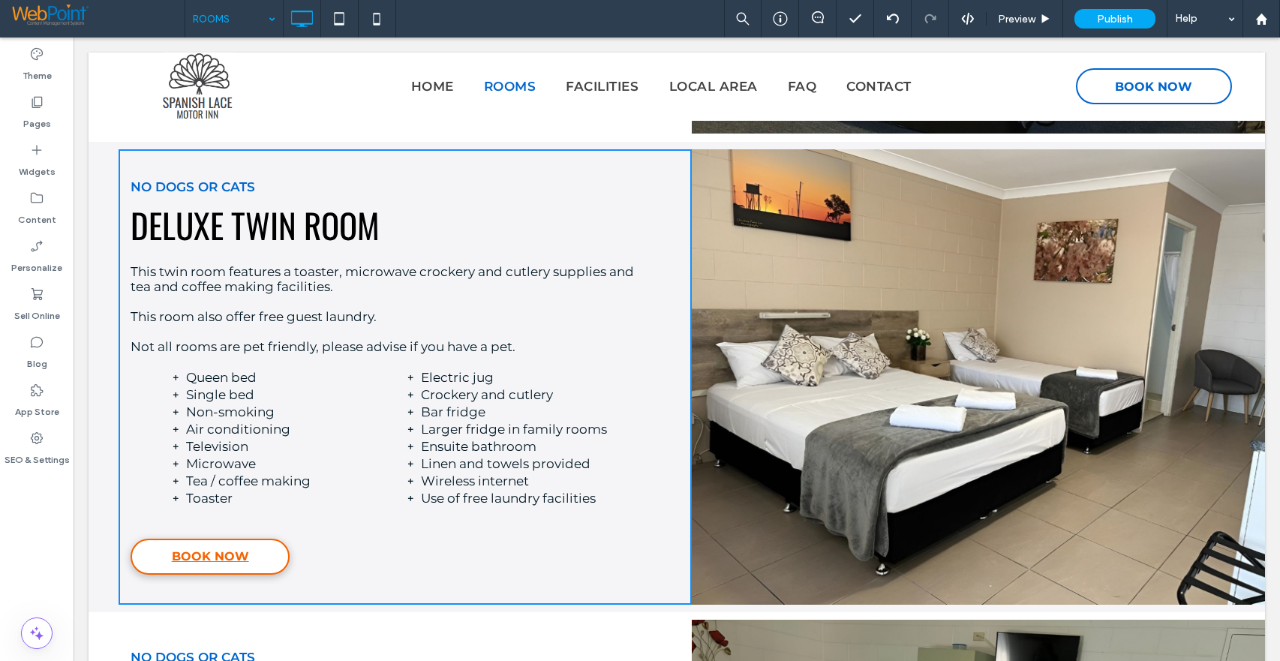
click at [182, 559] on span "BOOK NOW" at bounding box center [210, 556] width 77 height 29
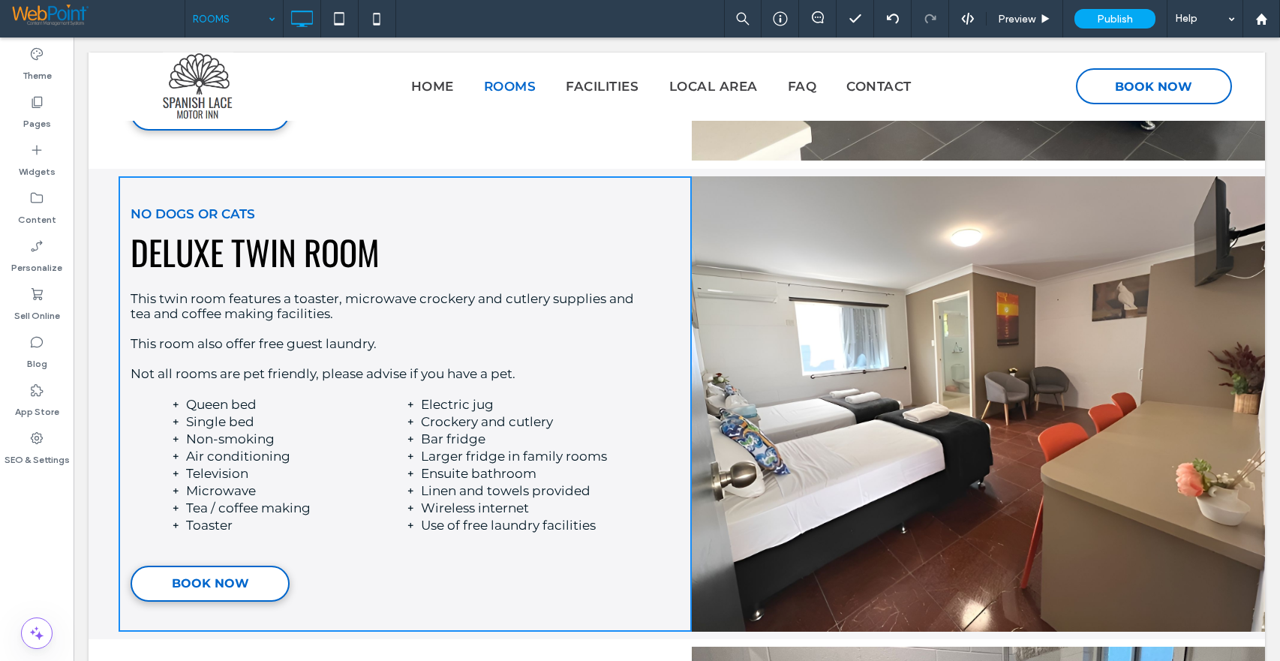
scroll to position [1184, 0]
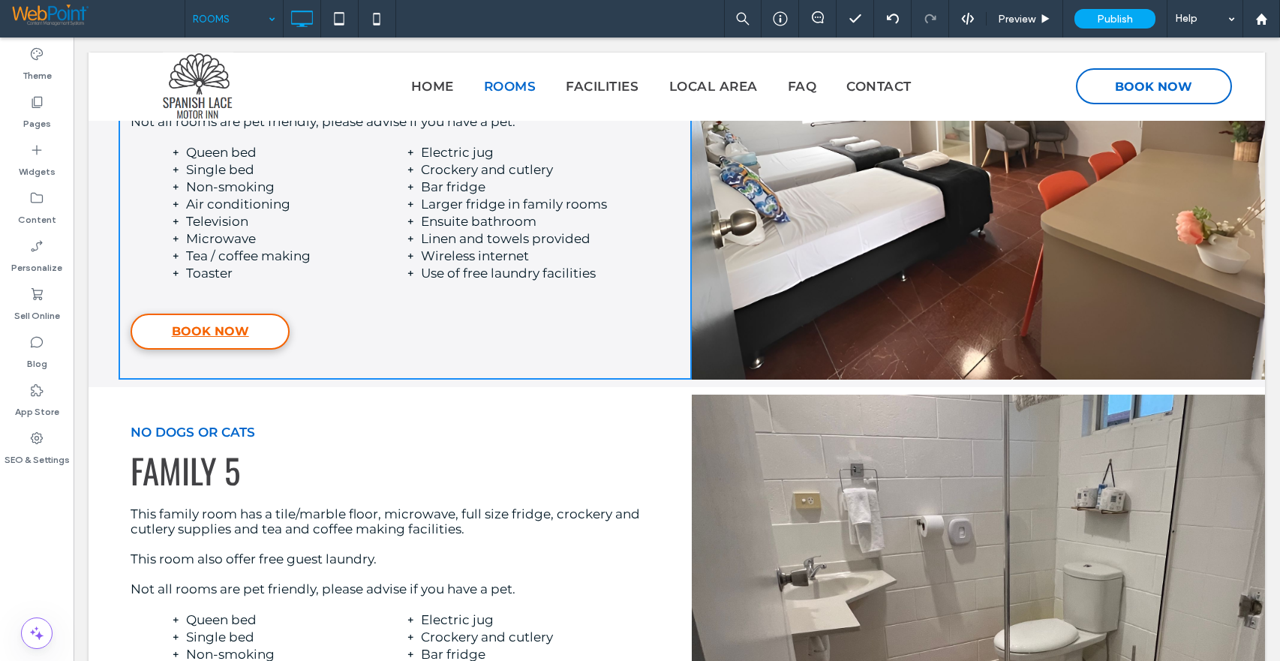
click at [218, 335] on span "BOOK NOW" at bounding box center [210, 331] width 77 height 29
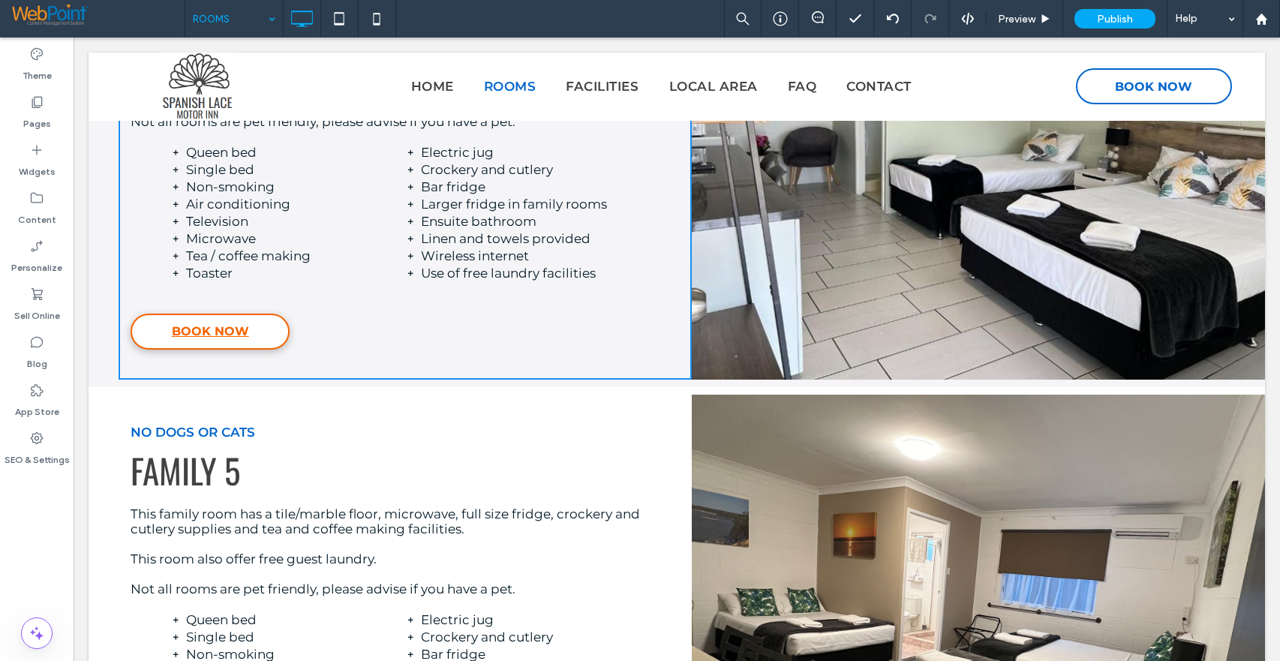
click at [197, 329] on span "BOOK NOW" at bounding box center [210, 331] width 77 height 29
click at [12, 561] on div "Theme Pages Widgets Content Personalize Sell Online Blog App Store SEO & Settin…" at bounding box center [37, 350] width 74 height 624
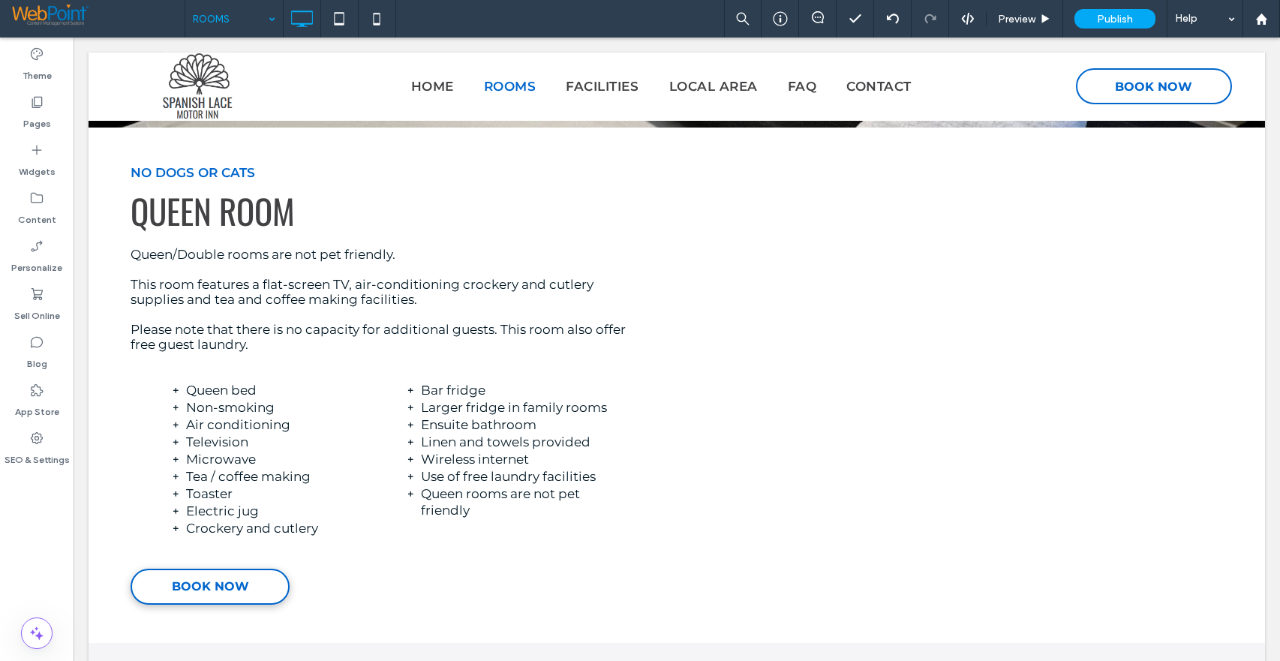
scroll to position [450, 0]
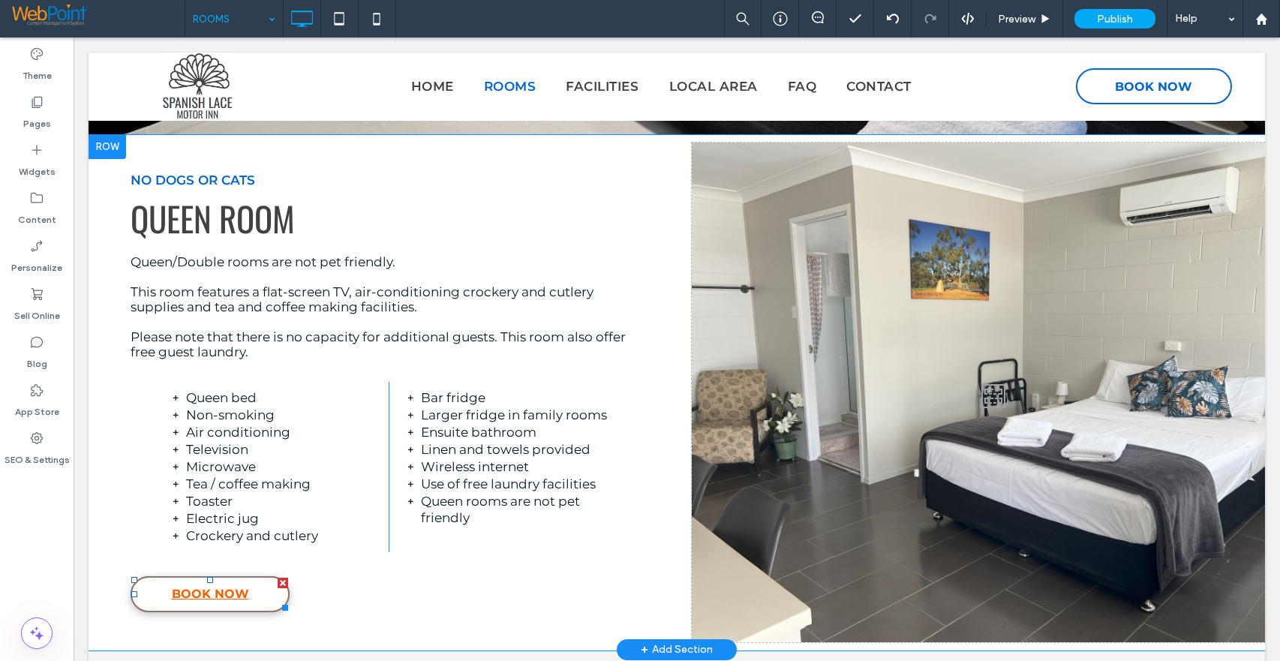
click at [222, 592] on span "BOOK NOW" at bounding box center [210, 593] width 77 height 29
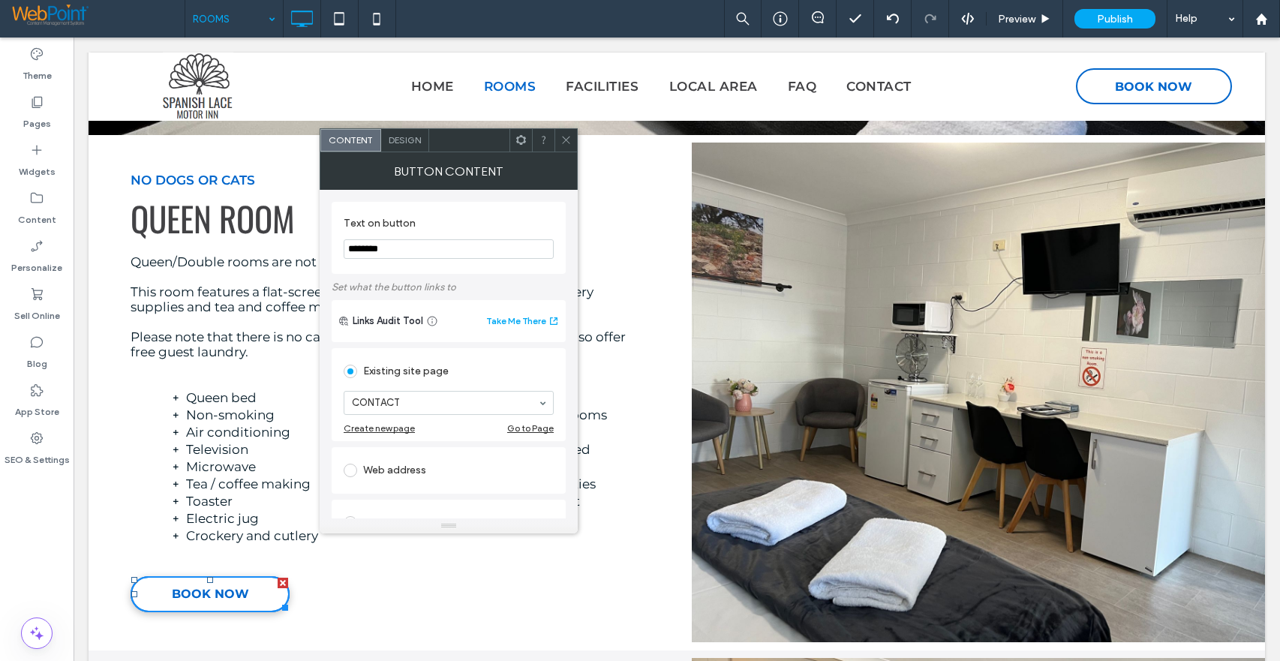
click at [560, 139] on div at bounding box center [566, 140] width 23 height 23
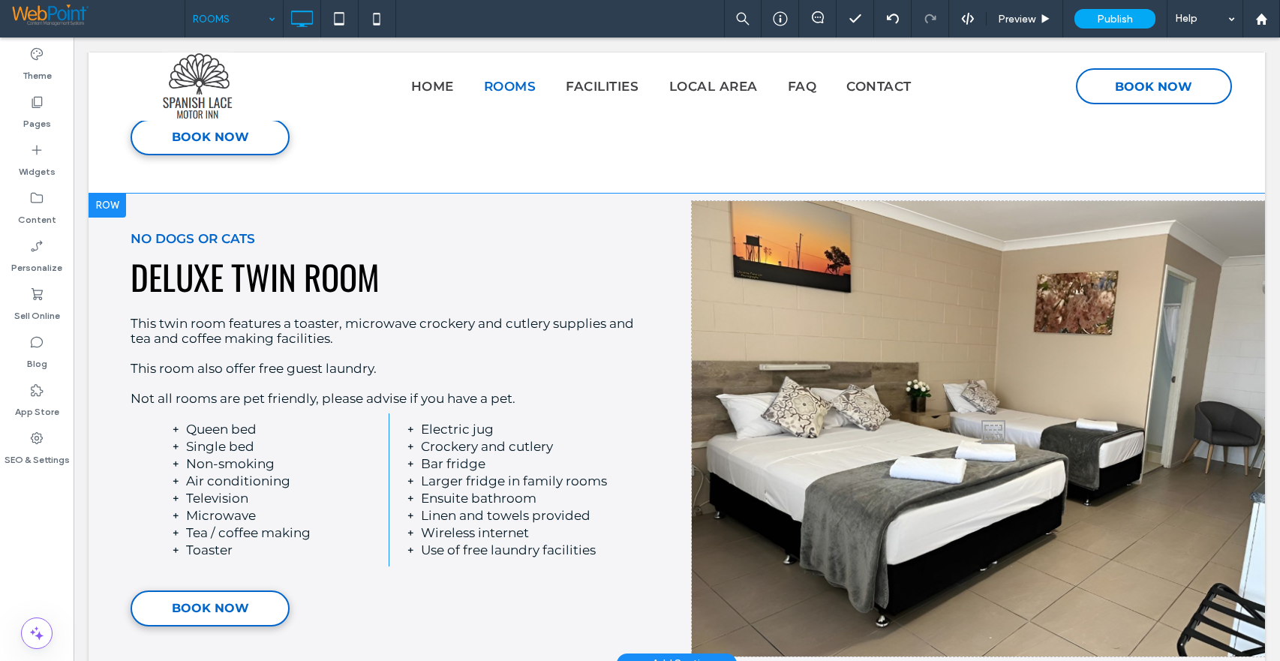
scroll to position [1050, 0]
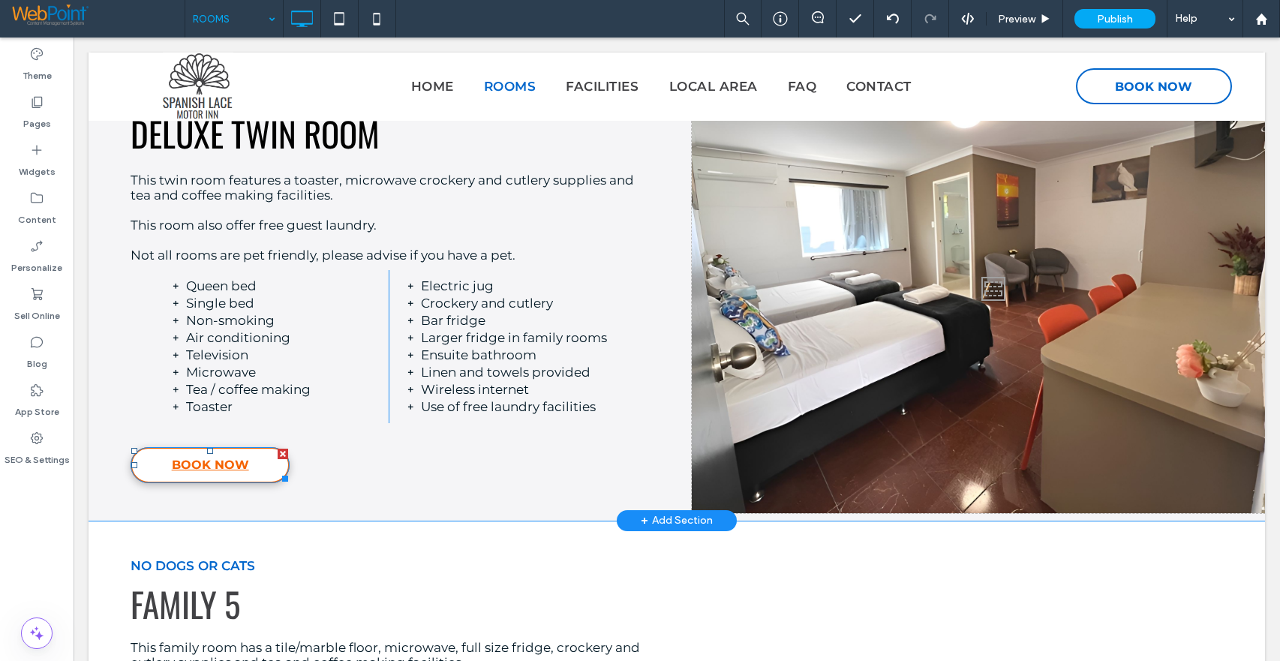
click at [210, 475] on span "BOOK NOW" at bounding box center [210, 464] width 77 height 29
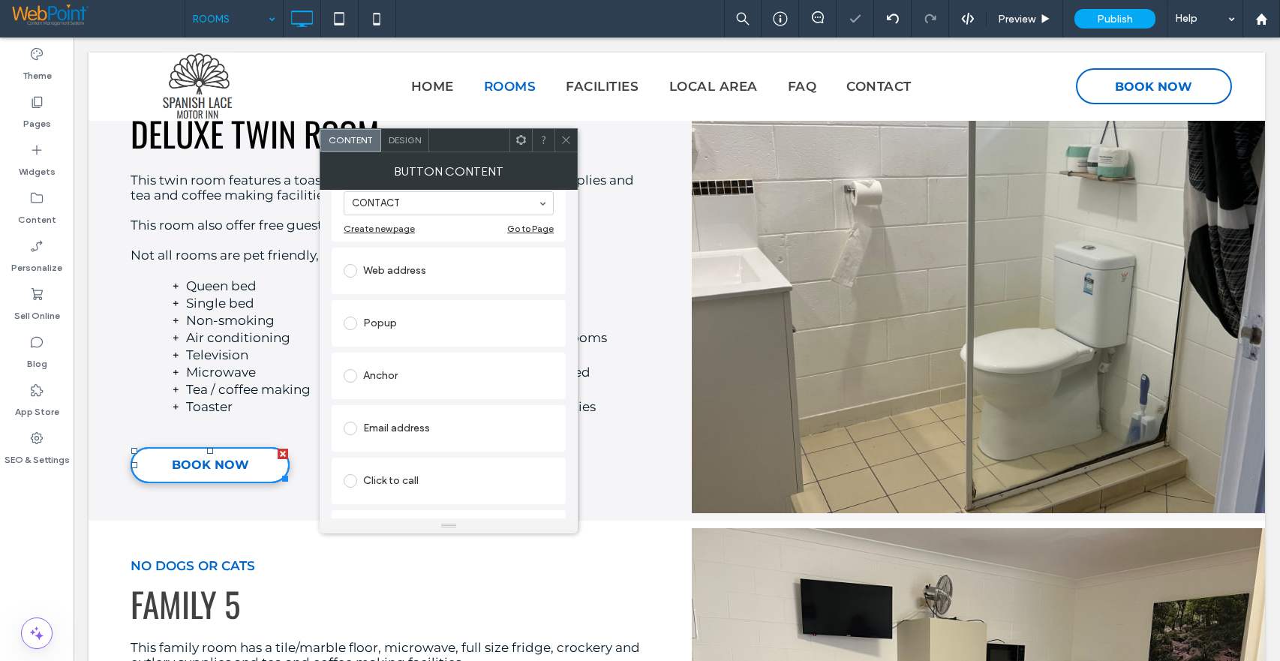
scroll to position [164, 0]
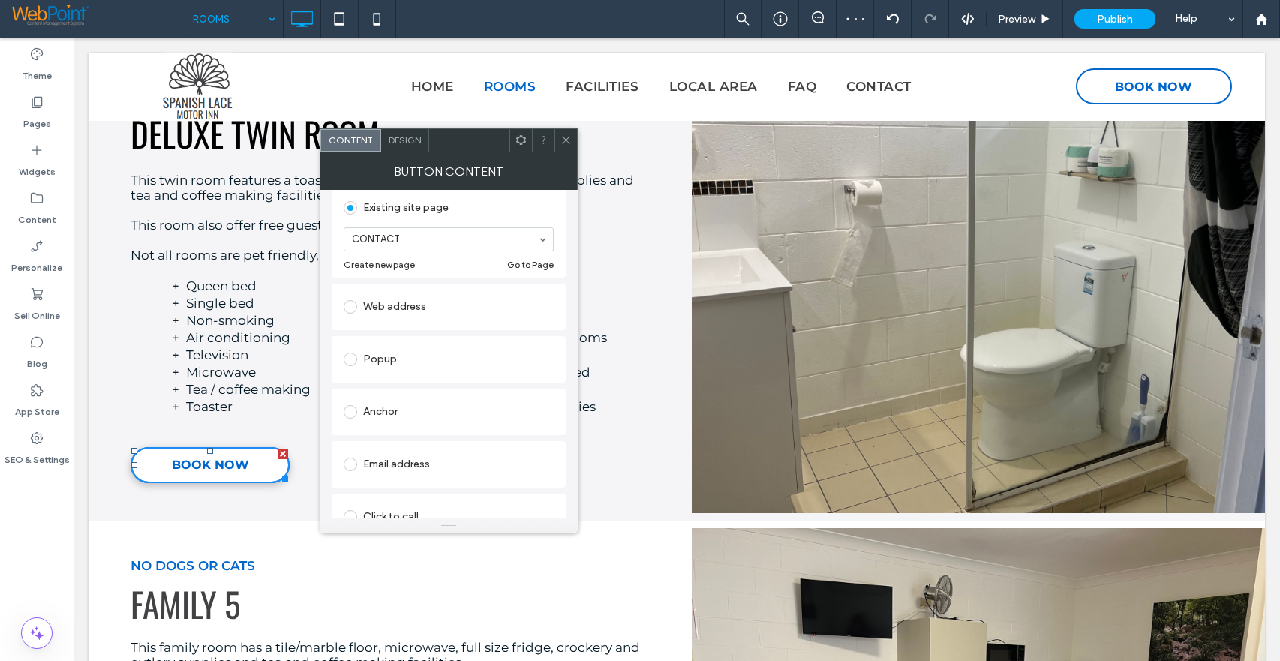
click at [569, 139] on icon at bounding box center [566, 139] width 11 height 11
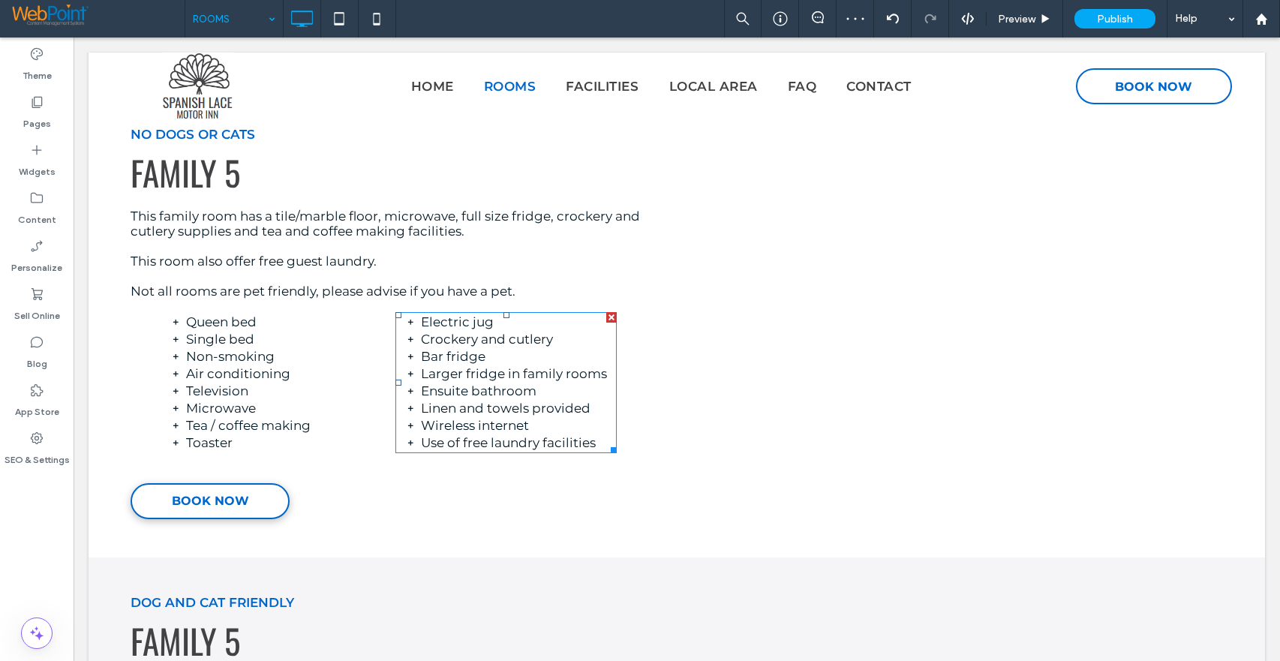
scroll to position [1576, 0]
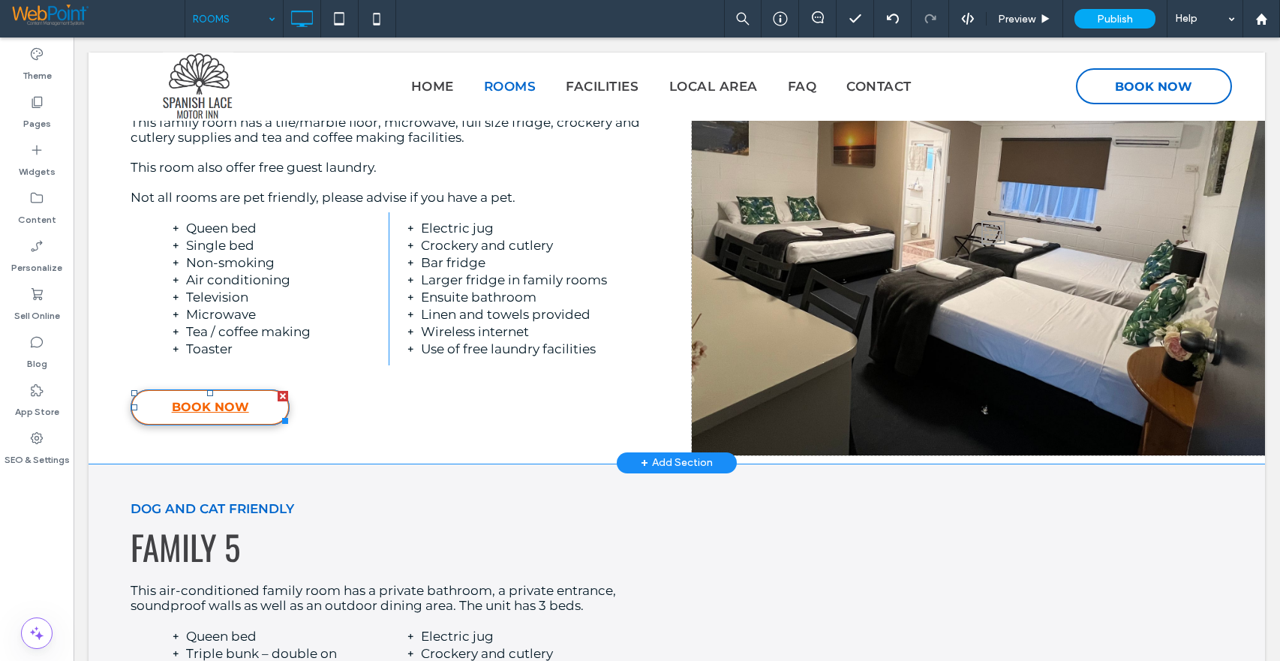
click at [209, 419] on span "BOOK NOW" at bounding box center [210, 406] width 77 height 29
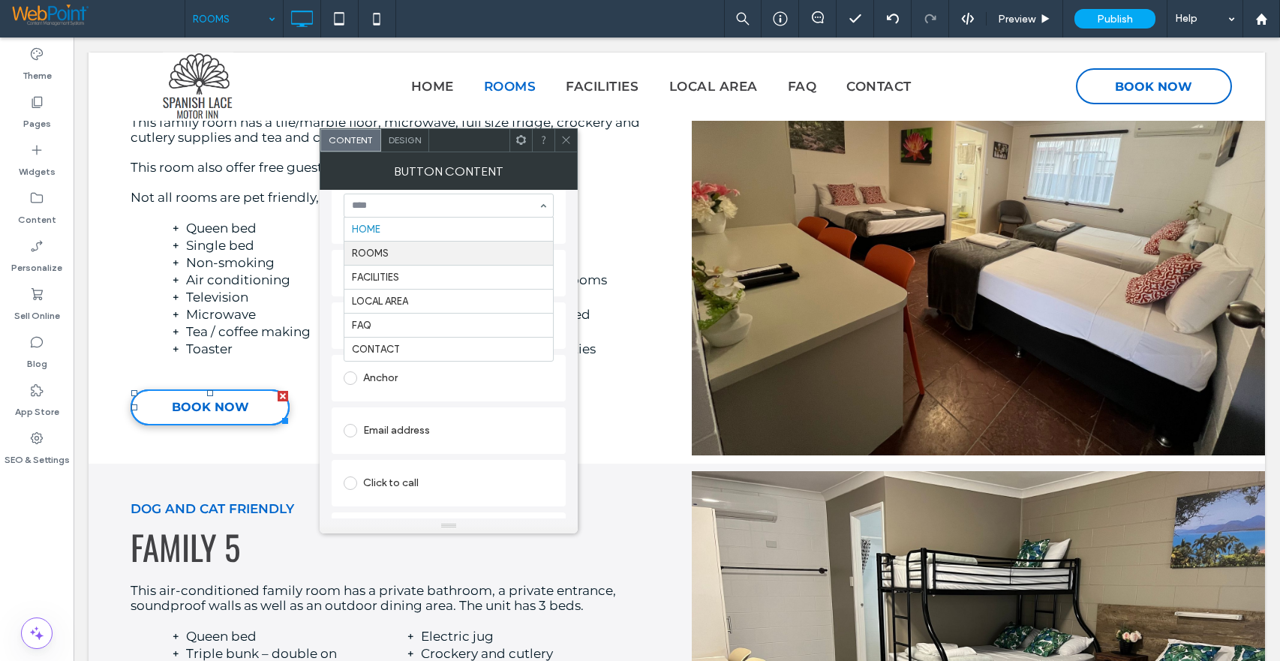
scroll to position [239, 0]
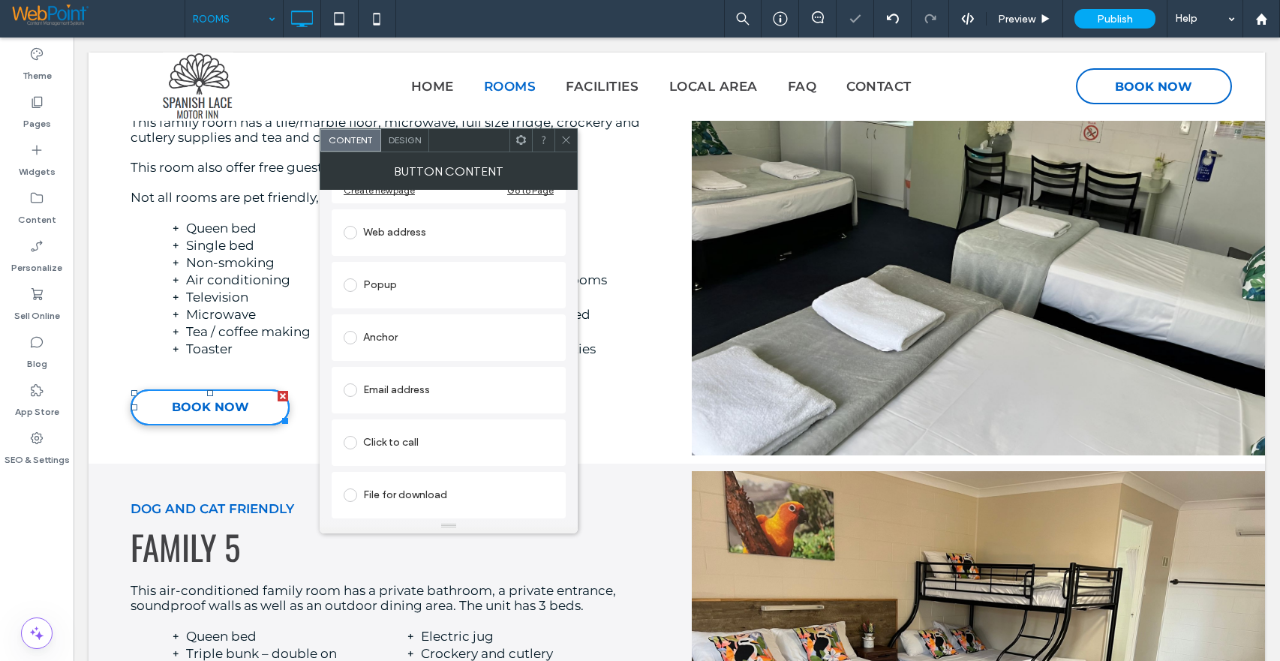
click at [564, 137] on icon at bounding box center [566, 139] width 11 height 11
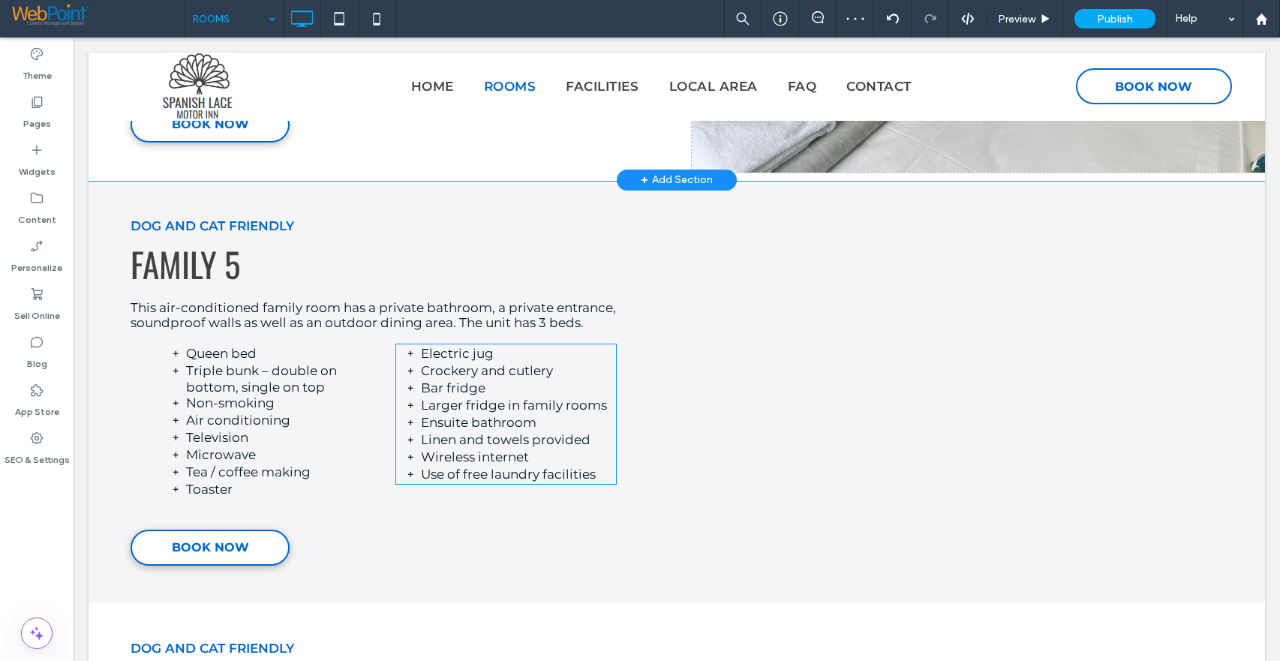
scroll to position [1876, 0]
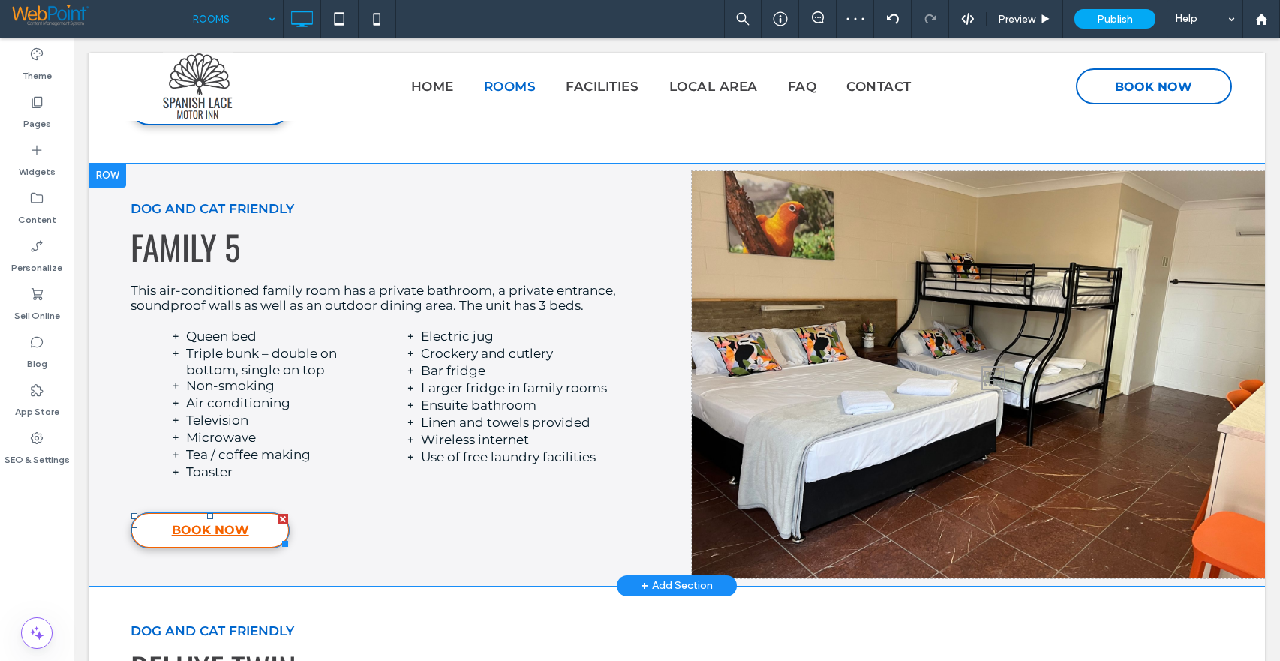
click at [210, 527] on span "BOOK NOW" at bounding box center [210, 529] width 77 height 29
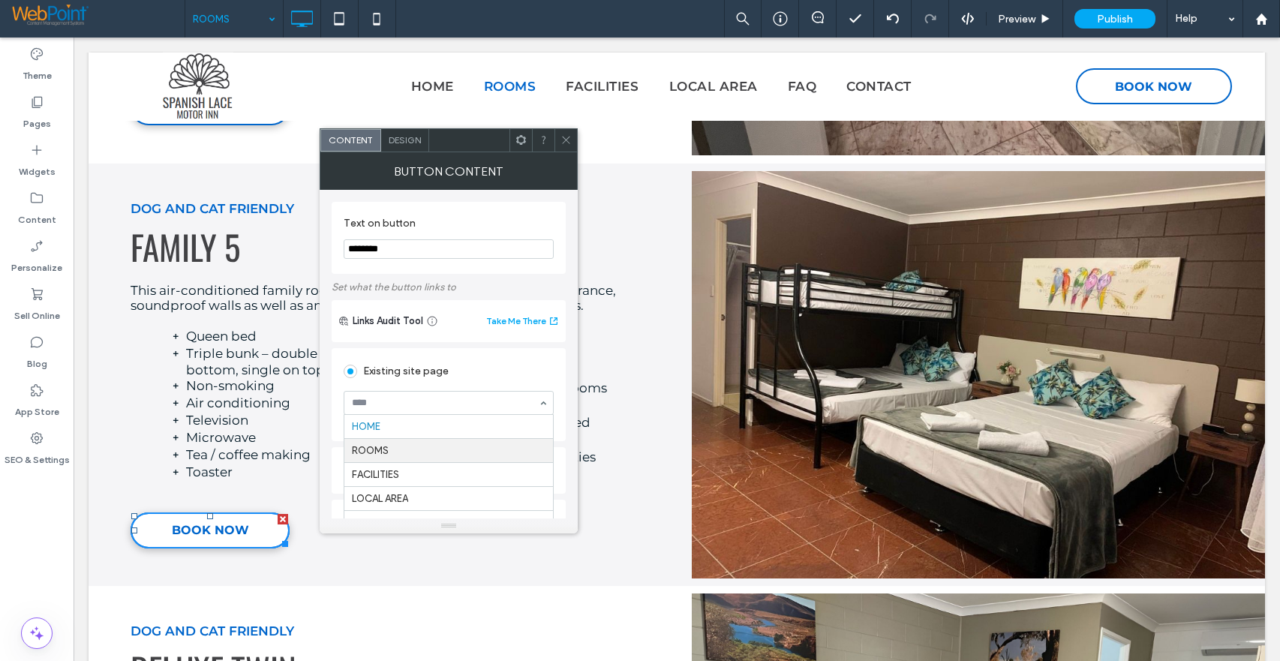
scroll to position [239, 0]
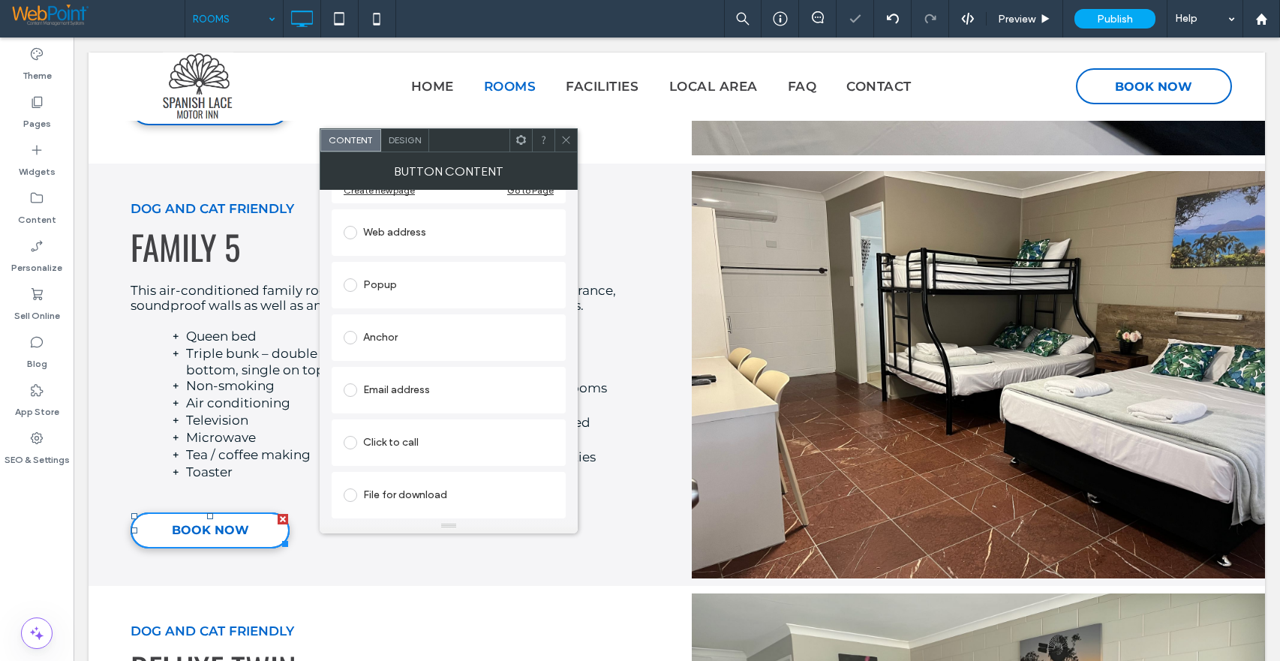
click at [568, 146] on span at bounding box center [566, 140] width 11 height 23
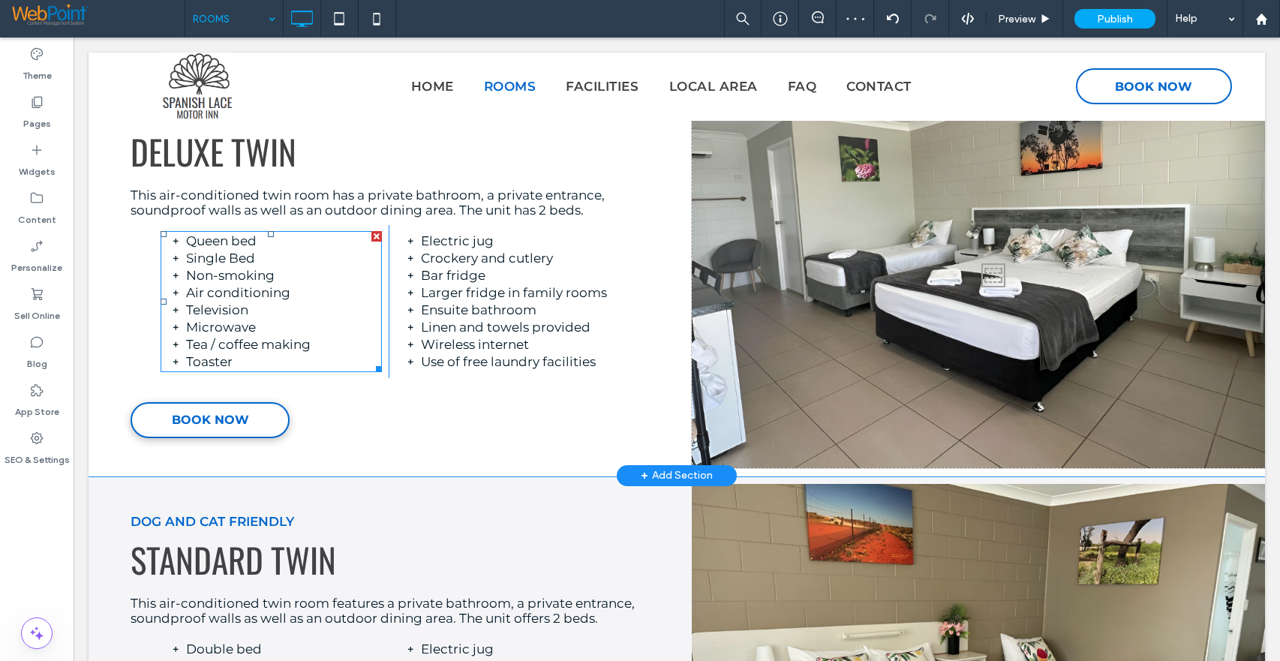
scroll to position [2401, 0]
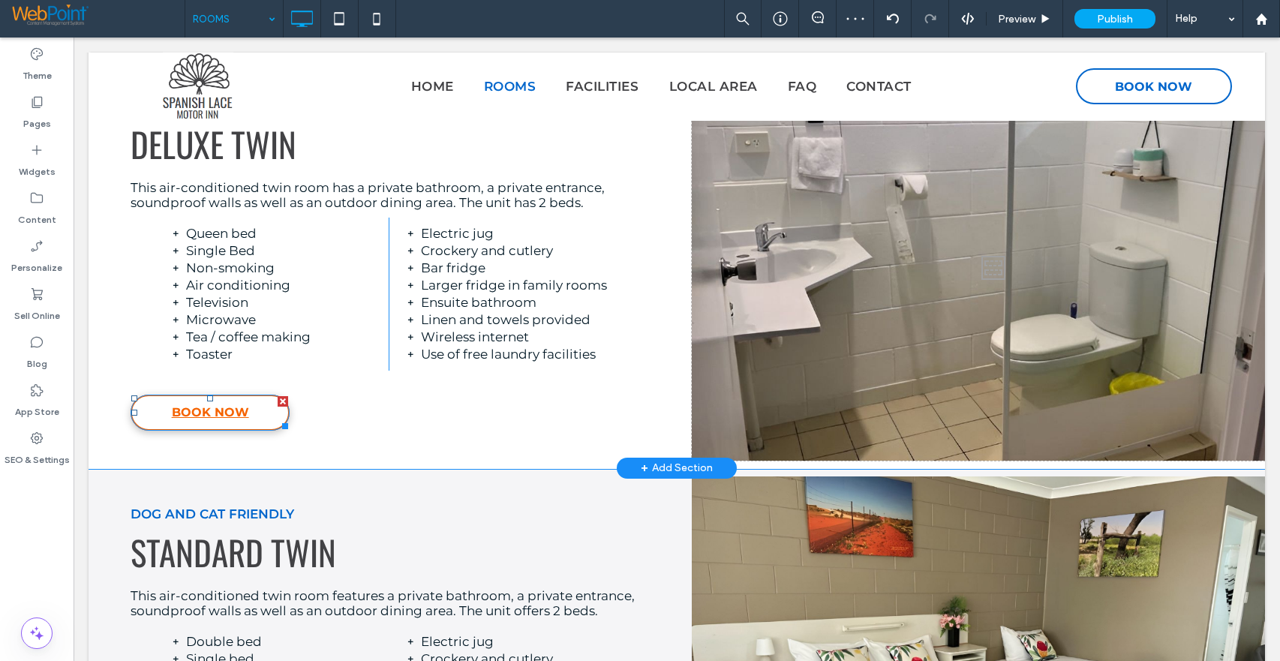
click at [212, 409] on span "BOOK NOW" at bounding box center [210, 412] width 77 height 29
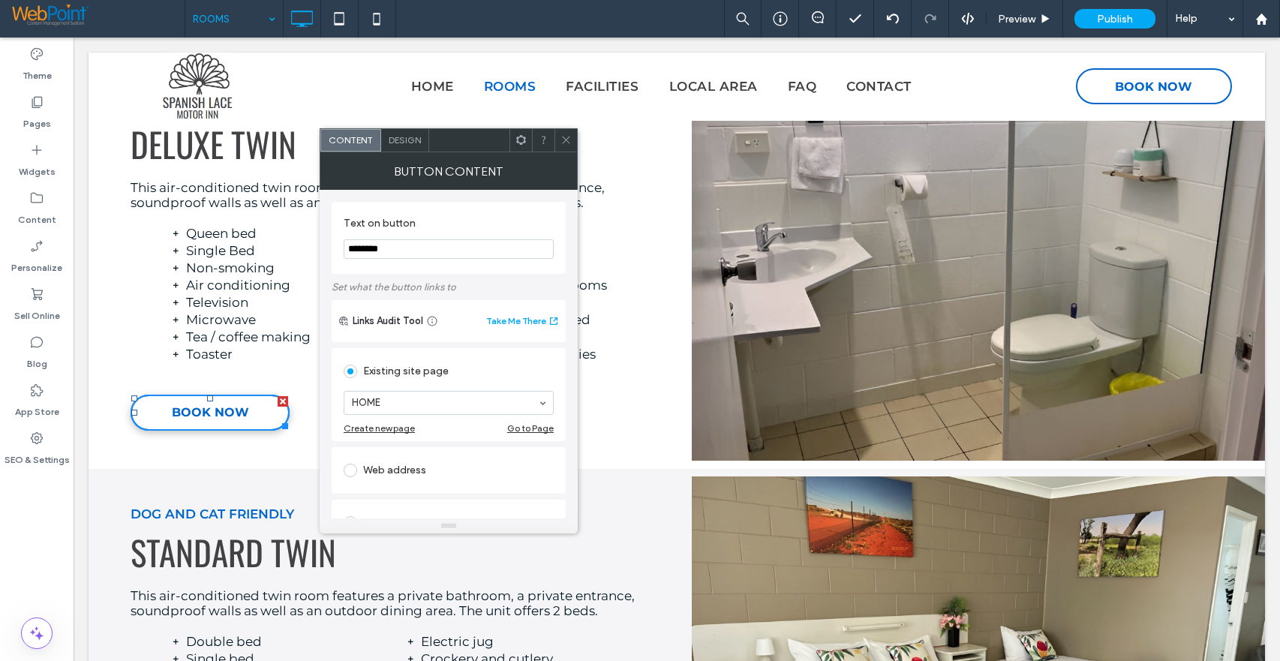
drag, startPoint x: 428, startPoint y: 387, endPoint x: 424, endPoint y: 401, distance: 14.2
click at [428, 388] on section "HOME" at bounding box center [449, 402] width 210 height 39
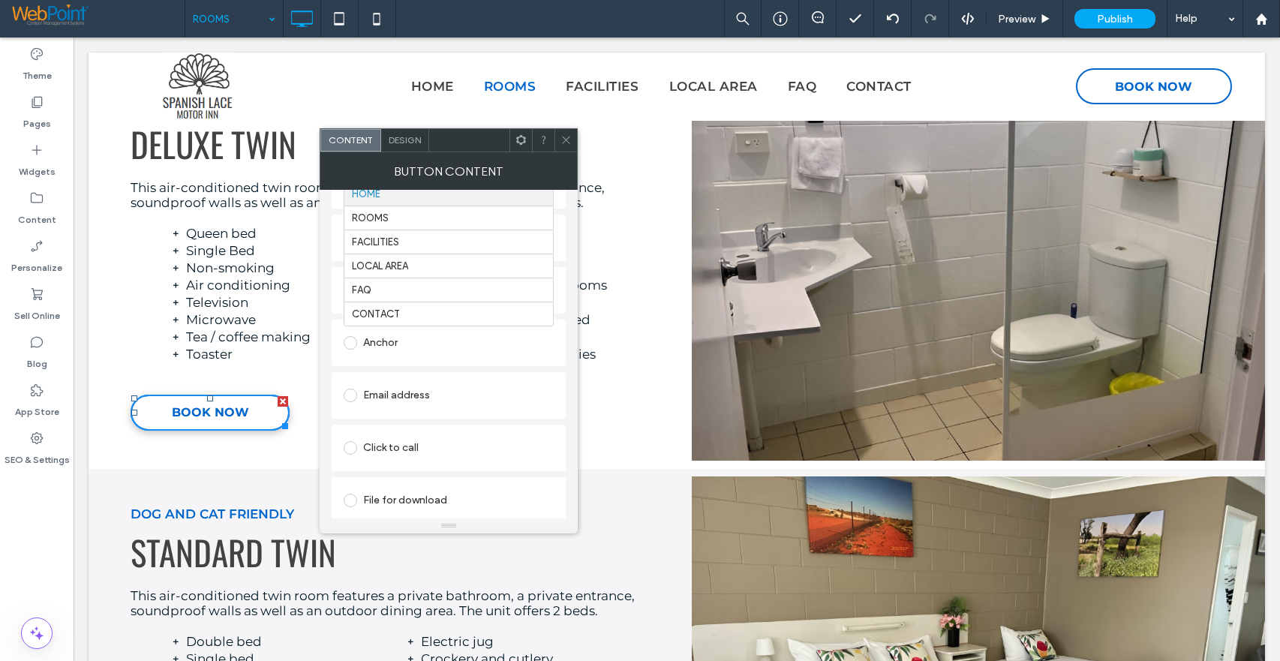
scroll to position [239, 0]
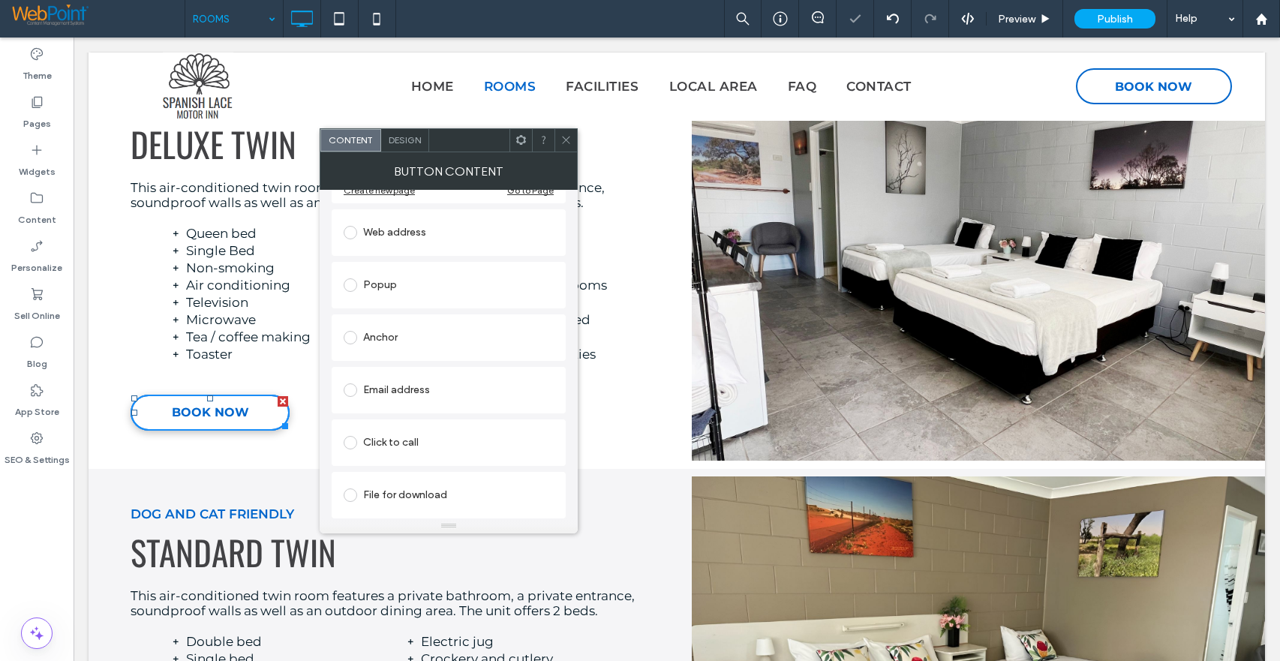
click at [565, 135] on icon at bounding box center [566, 139] width 11 height 11
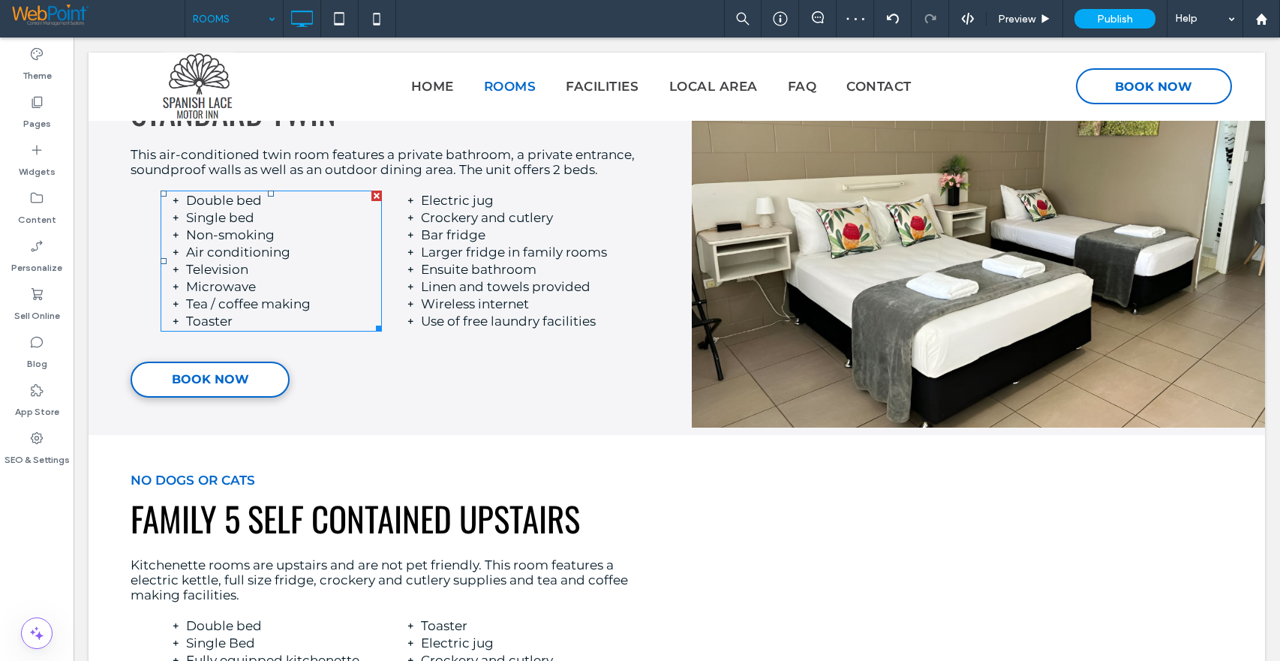
scroll to position [2851, 0]
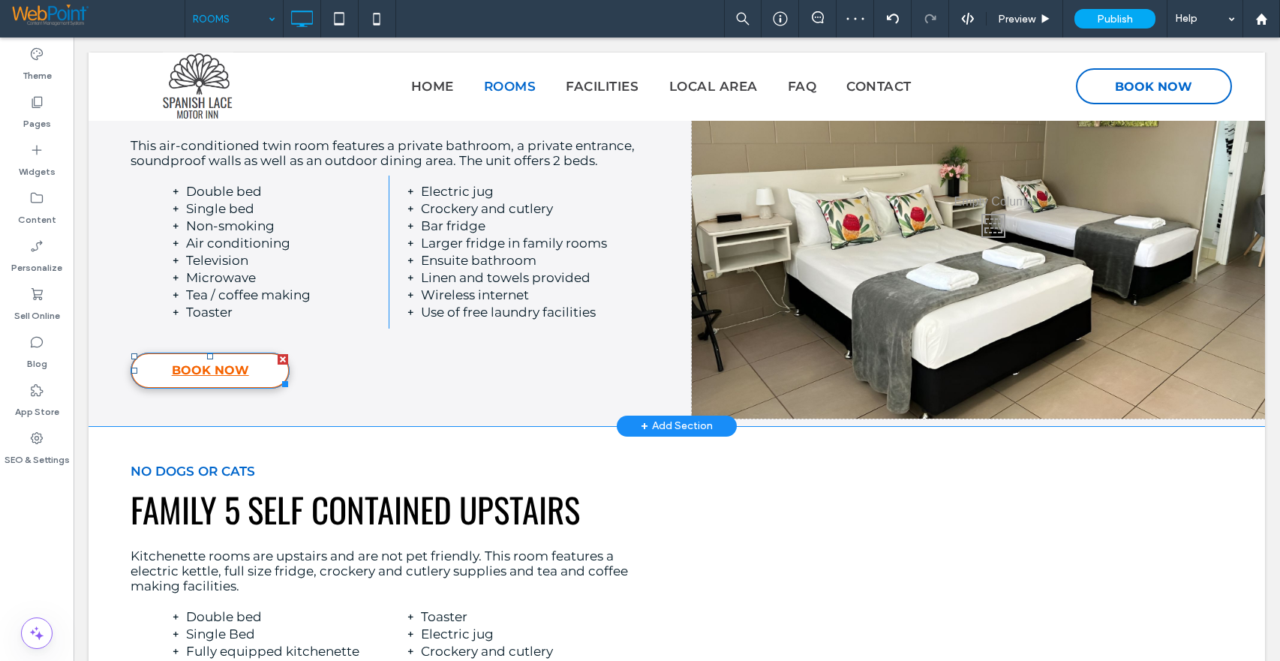
click at [253, 370] on link "BOOK NOW" at bounding box center [210, 371] width 159 height 36
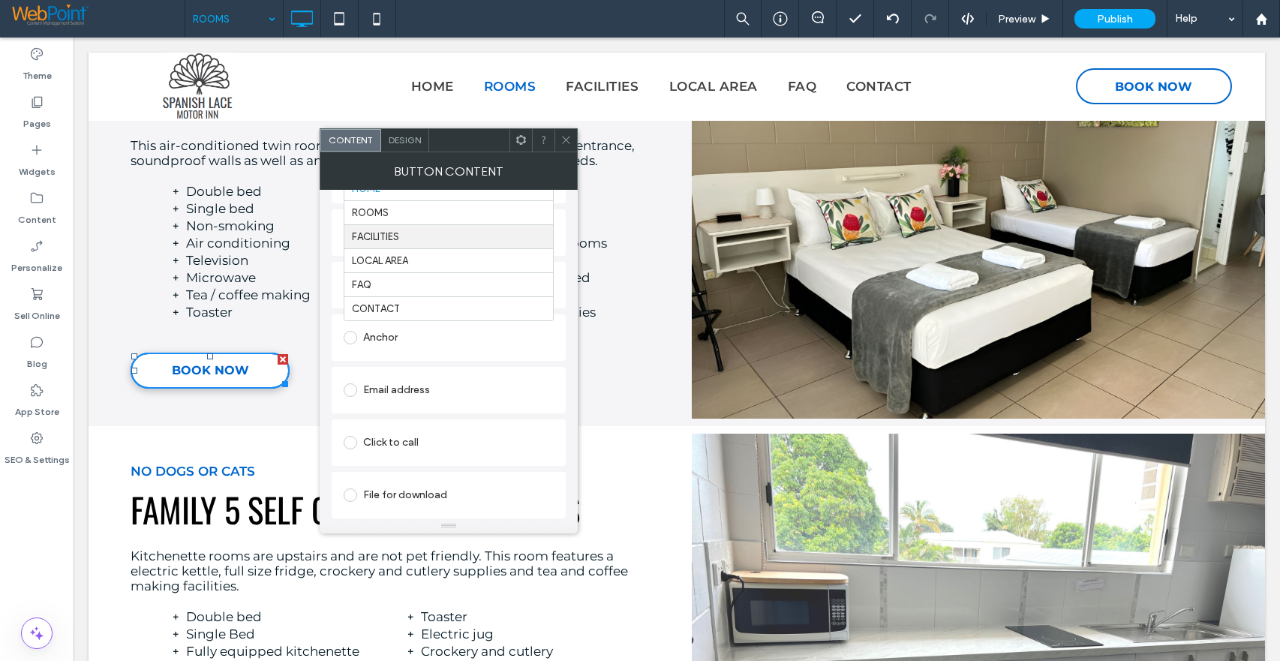
scroll to position [239, 0]
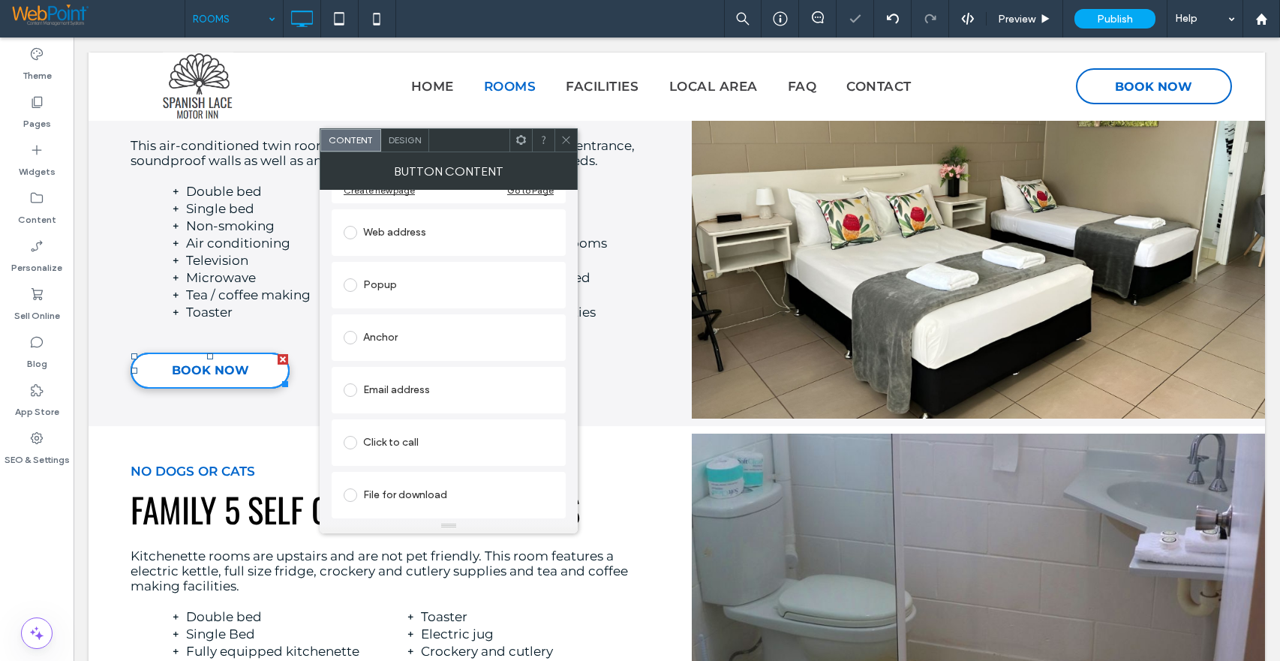
click at [565, 140] on icon at bounding box center [566, 139] width 11 height 11
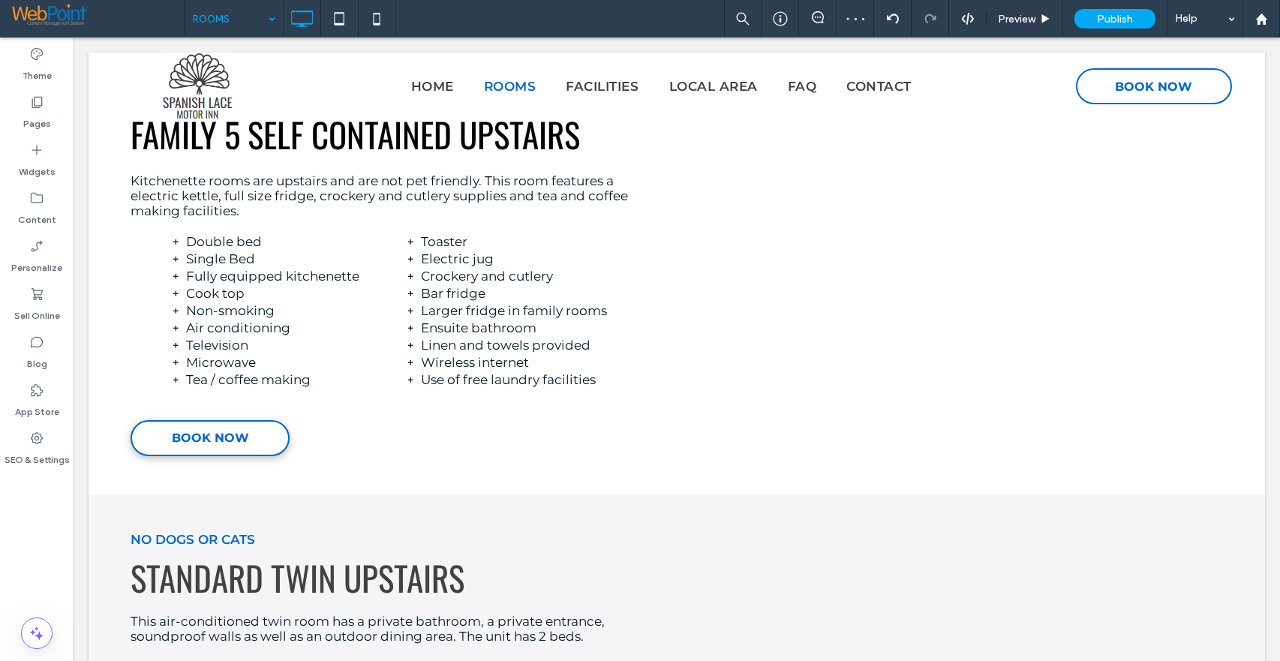
scroll to position [3301, 0]
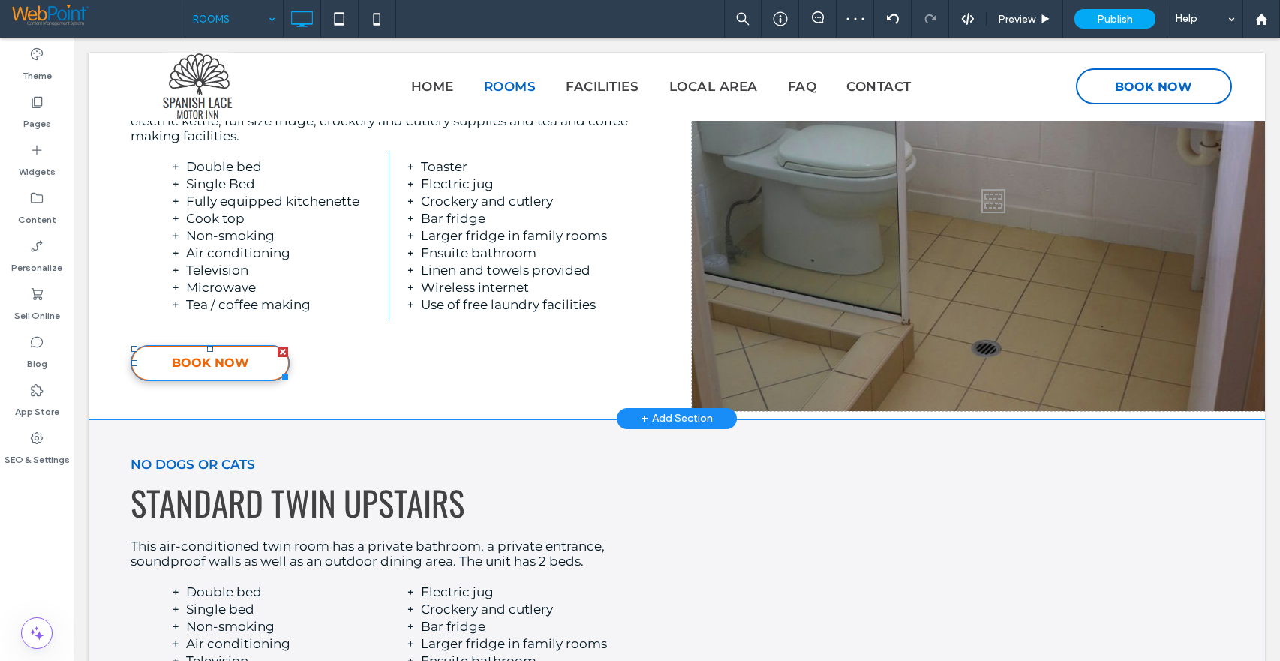
click at [228, 362] on span "BOOK NOW" at bounding box center [210, 362] width 77 height 29
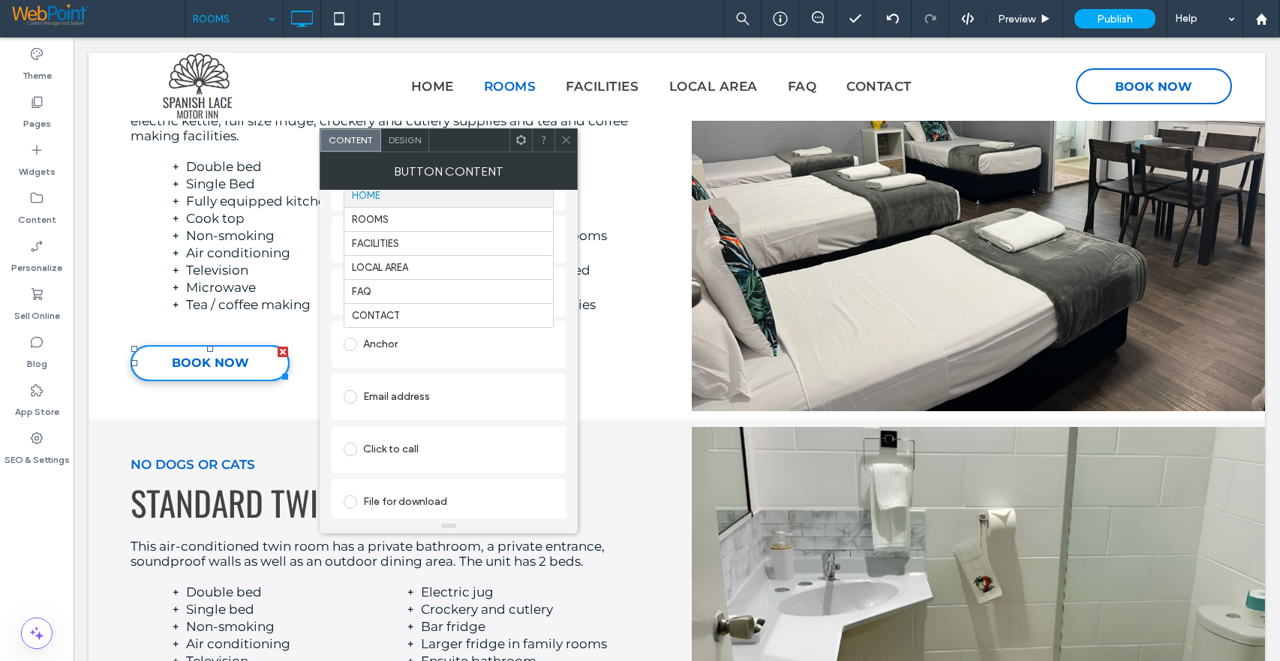
scroll to position [239, 0]
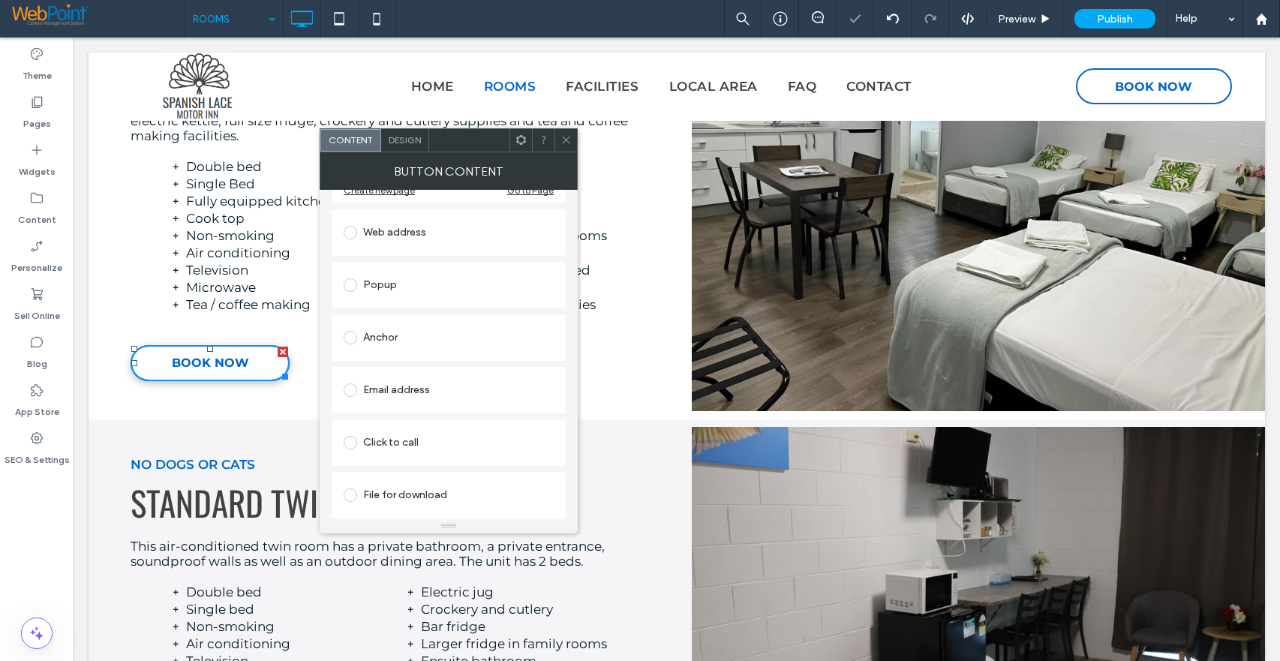
click at [569, 141] on icon at bounding box center [566, 139] width 11 height 11
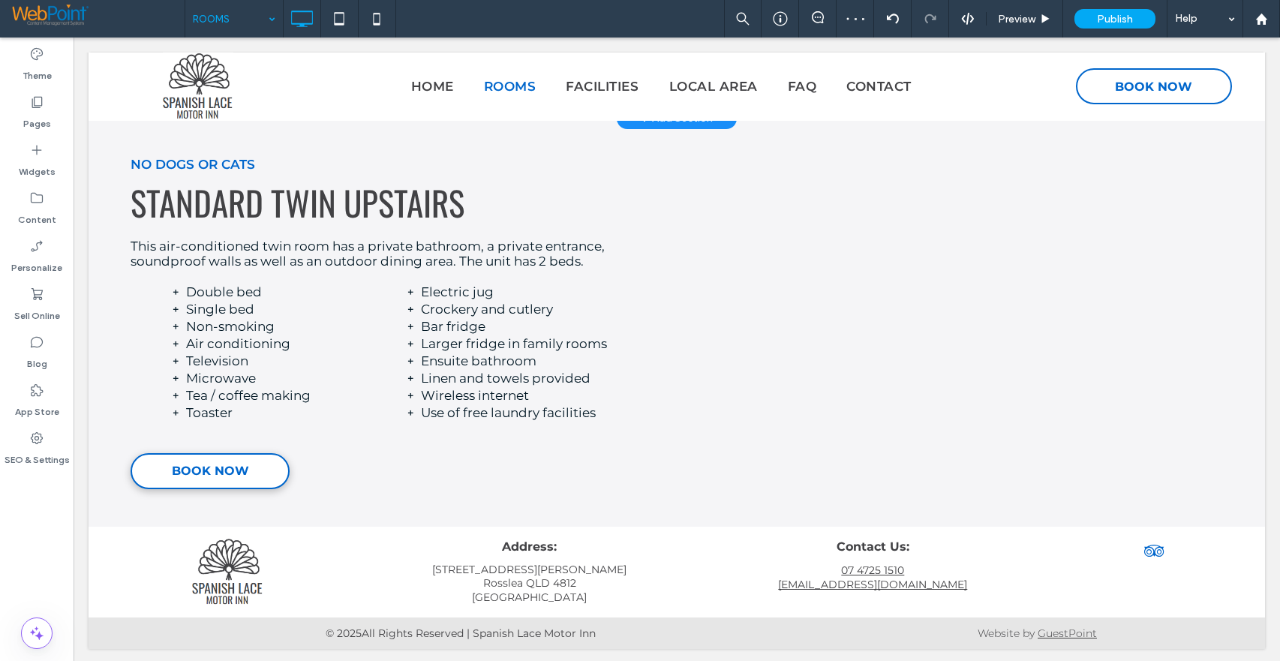
scroll to position [3605, 0]
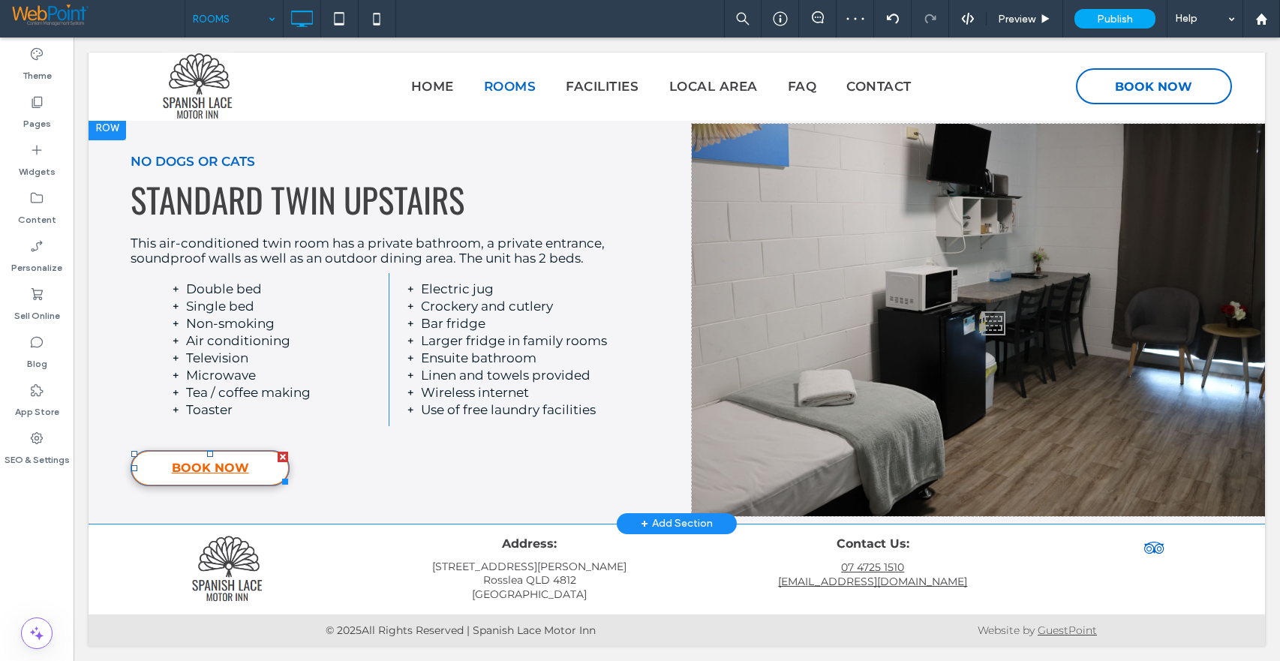
click at [232, 473] on span "BOOK NOW" at bounding box center [210, 467] width 77 height 29
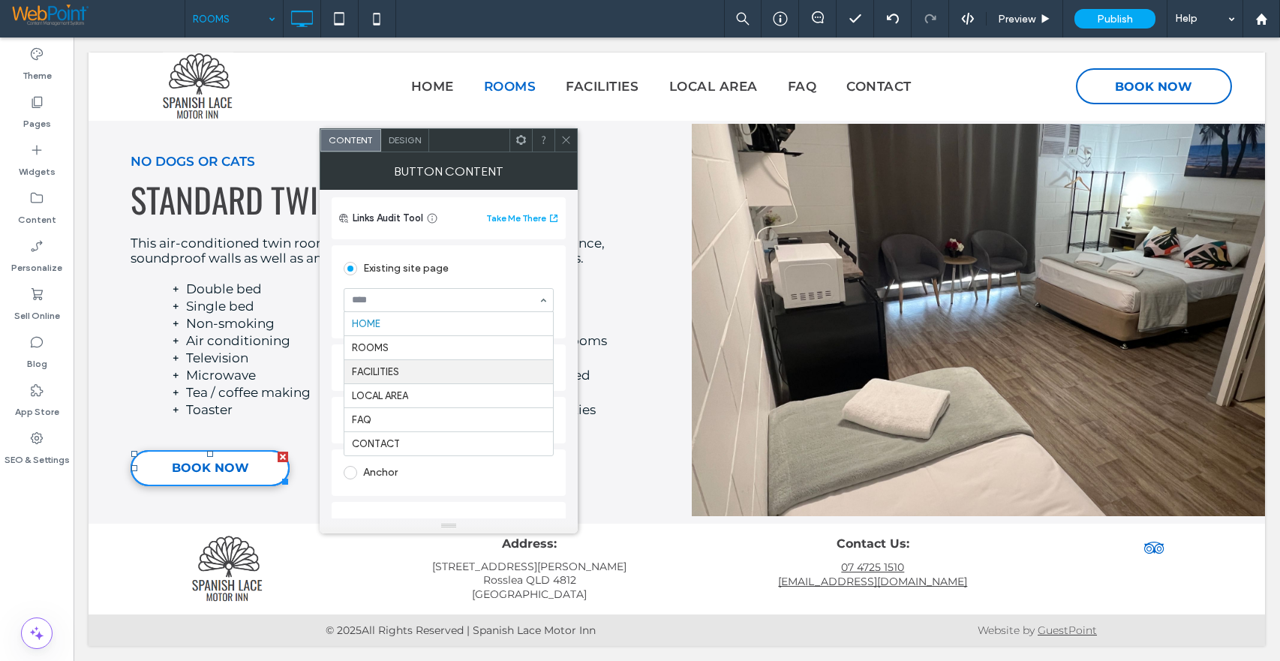
scroll to position [239, 0]
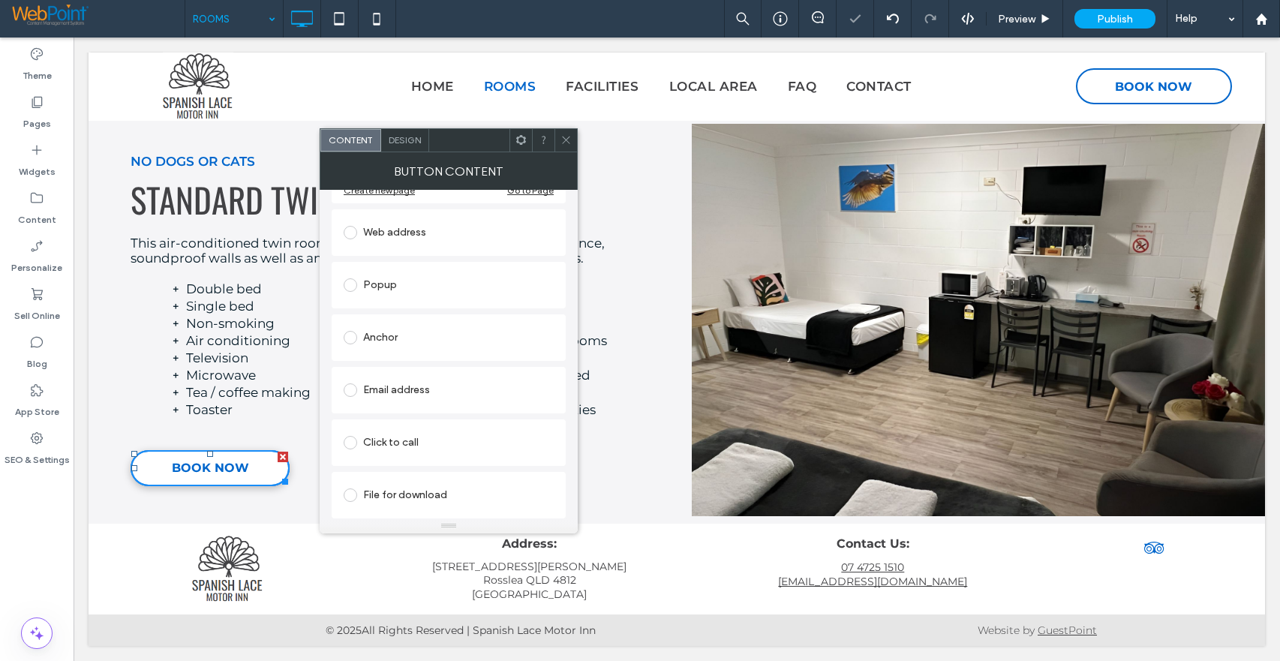
click at [564, 146] on span at bounding box center [566, 140] width 11 height 23
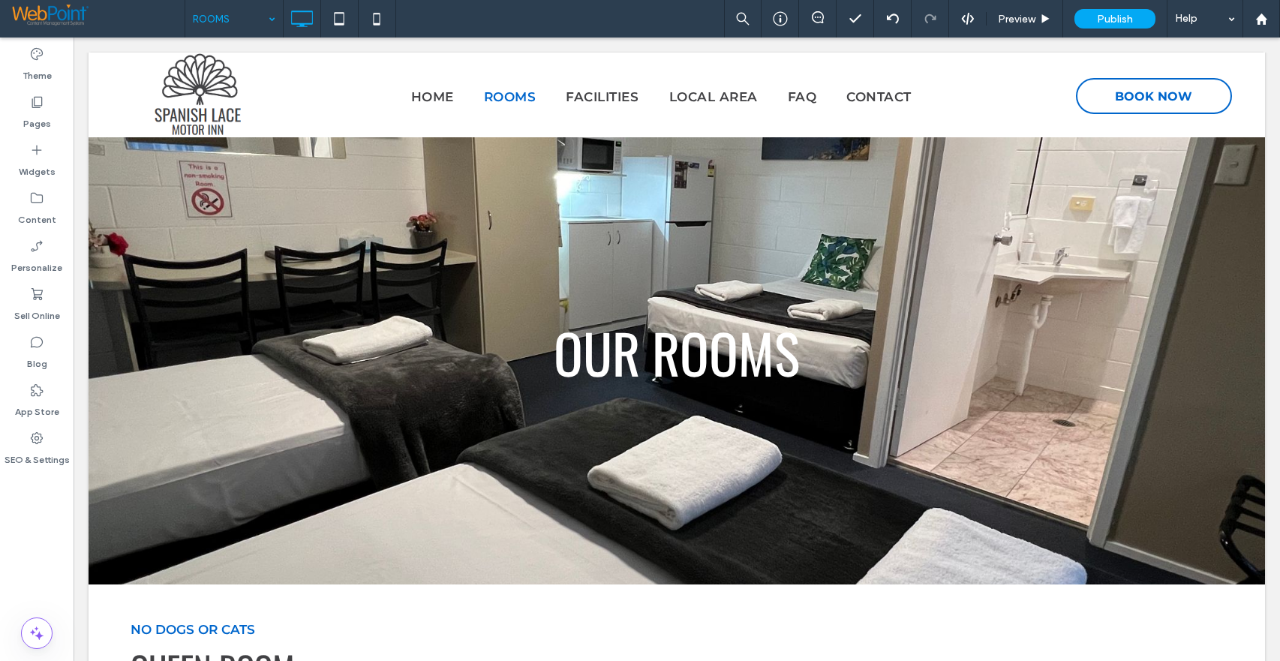
scroll to position [0, 0]
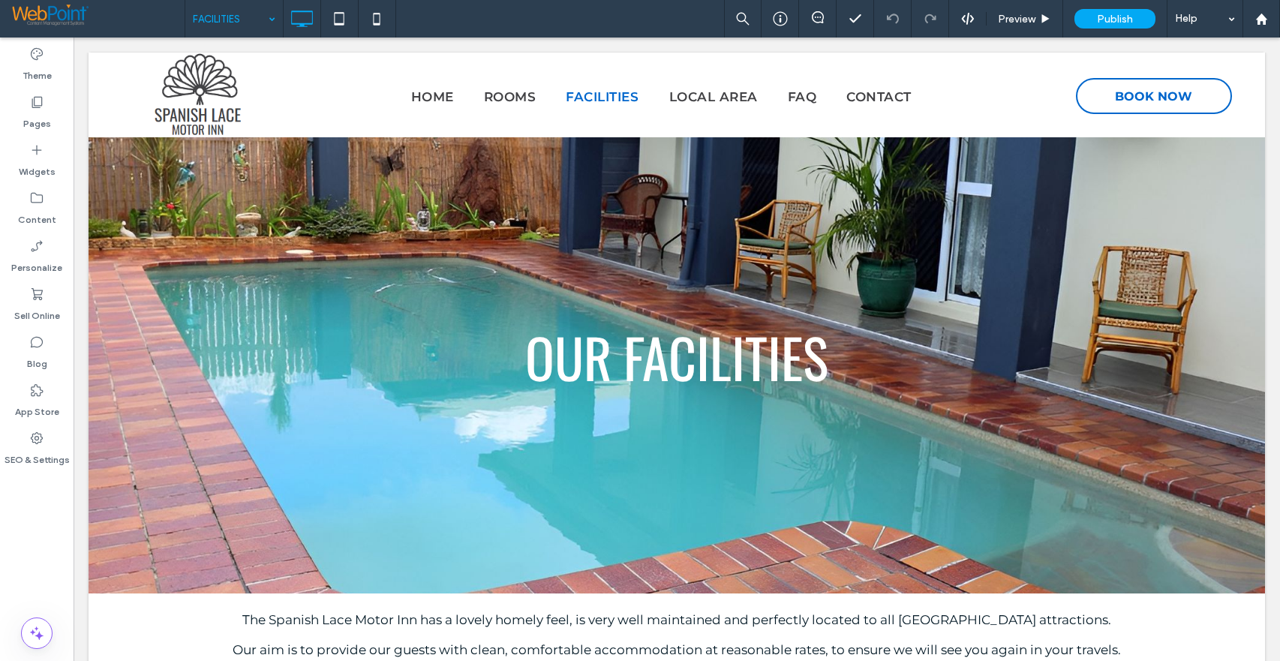
click at [206, 14] on input at bounding box center [230, 19] width 75 height 38
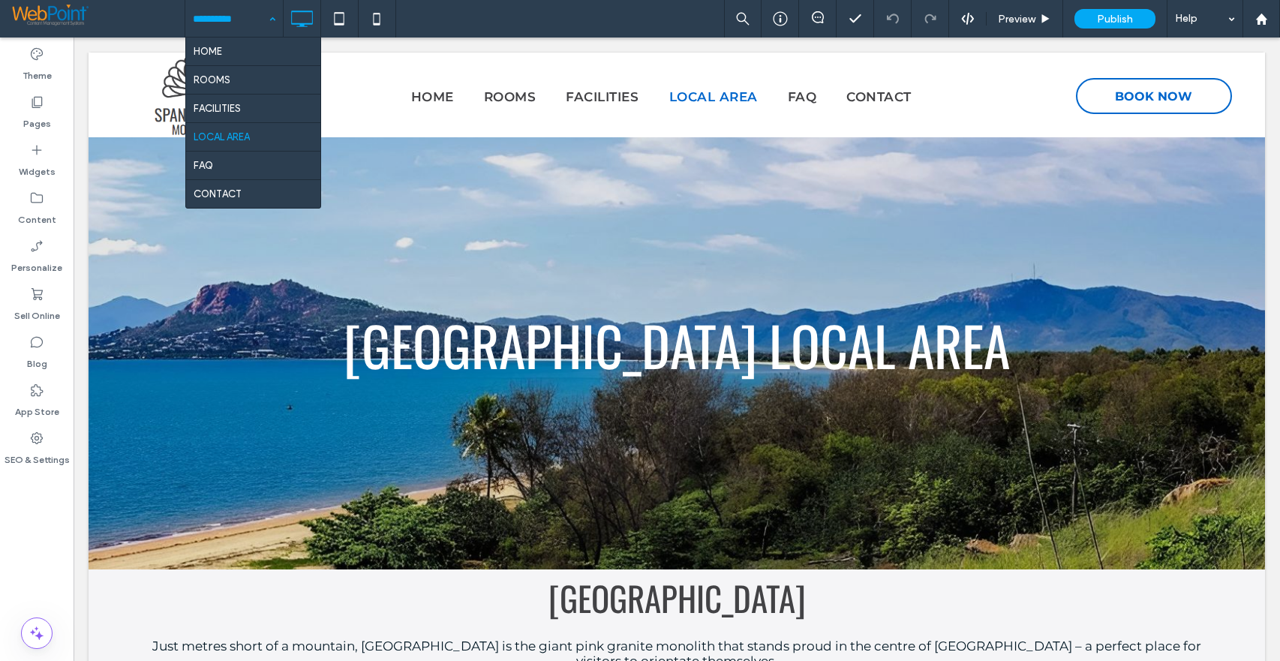
click at [212, 21] on input at bounding box center [230, 19] width 75 height 38
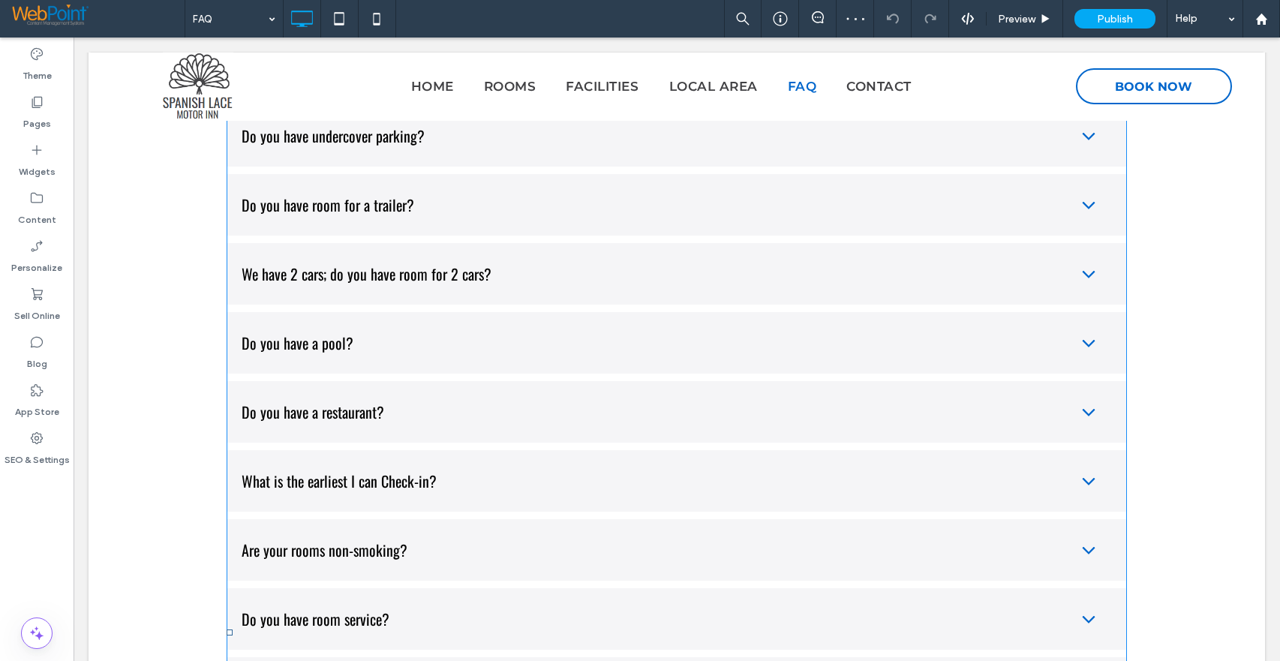
scroll to position [373, 0]
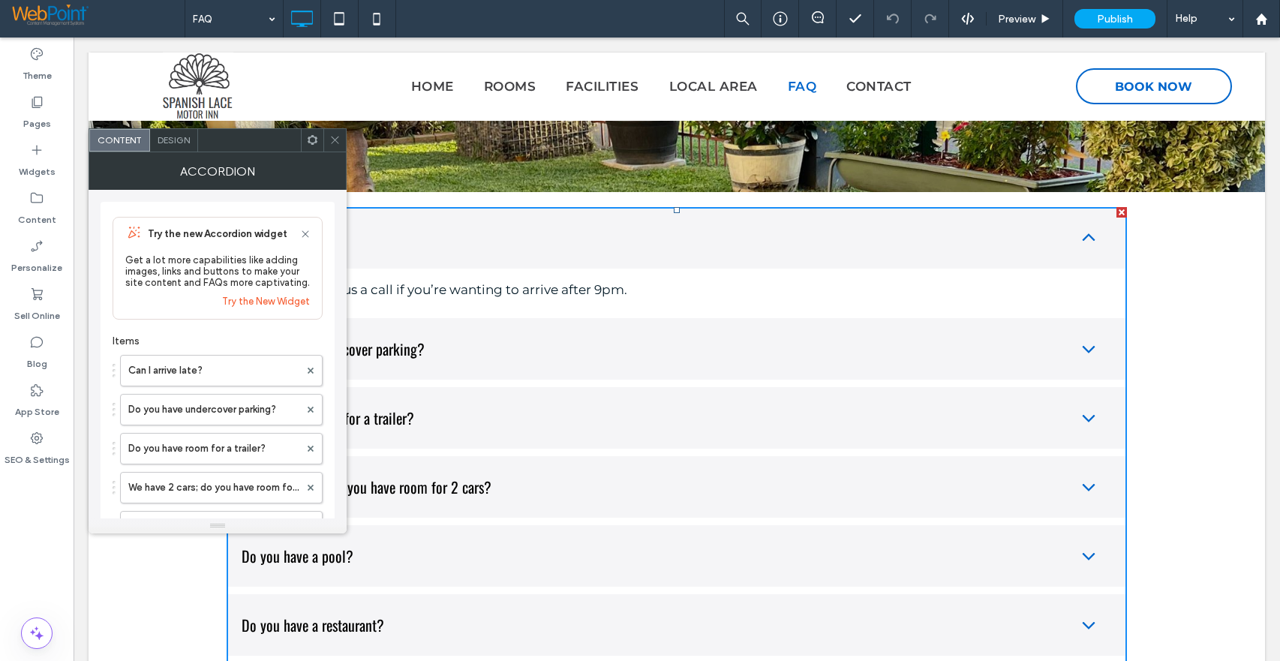
click at [184, 131] on div "Design" at bounding box center [174, 140] width 48 height 23
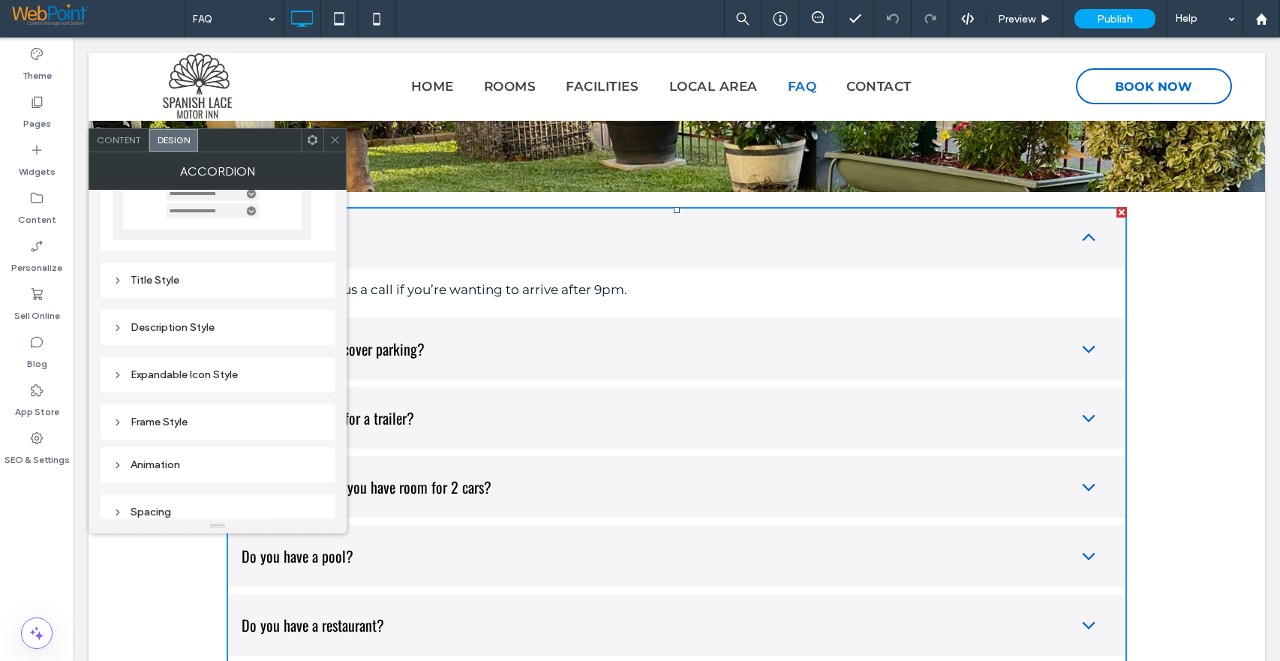
scroll to position [140, 0]
click at [117, 273] on icon at bounding box center [118, 269] width 11 height 11
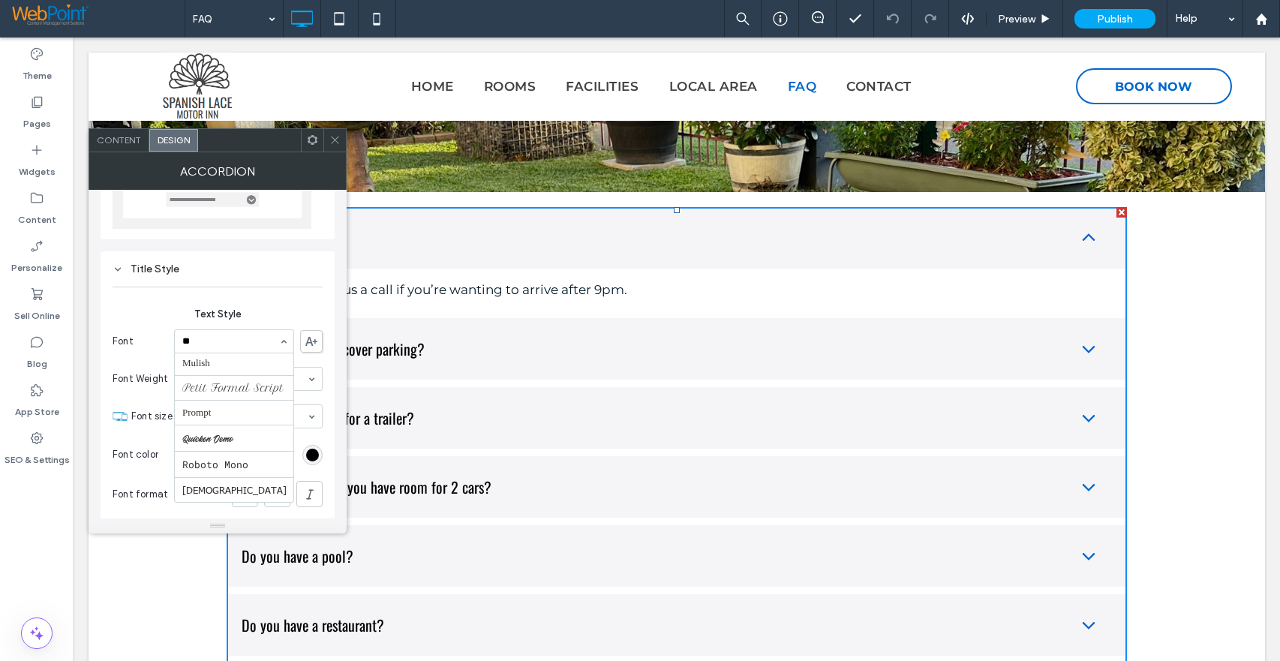
scroll to position [0, 0]
click at [209, 343] on input "**" at bounding box center [230, 341] width 96 height 11
type input "***"
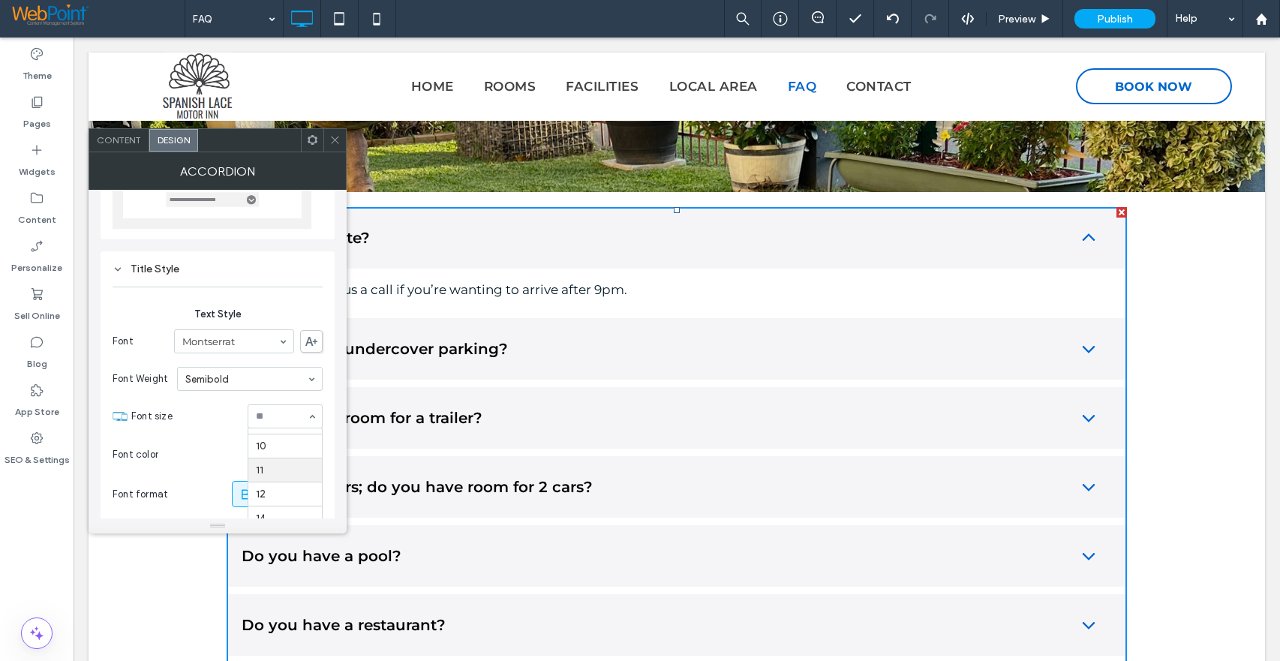
scroll to position [117, 0]
drag, startPoint x: 331, startPoint y: 143, endPoint x: 300, endPoint y: 160, distance: 34.9
click at [331, 143] on icon at bounding box center [334, 139] width 11 height 11
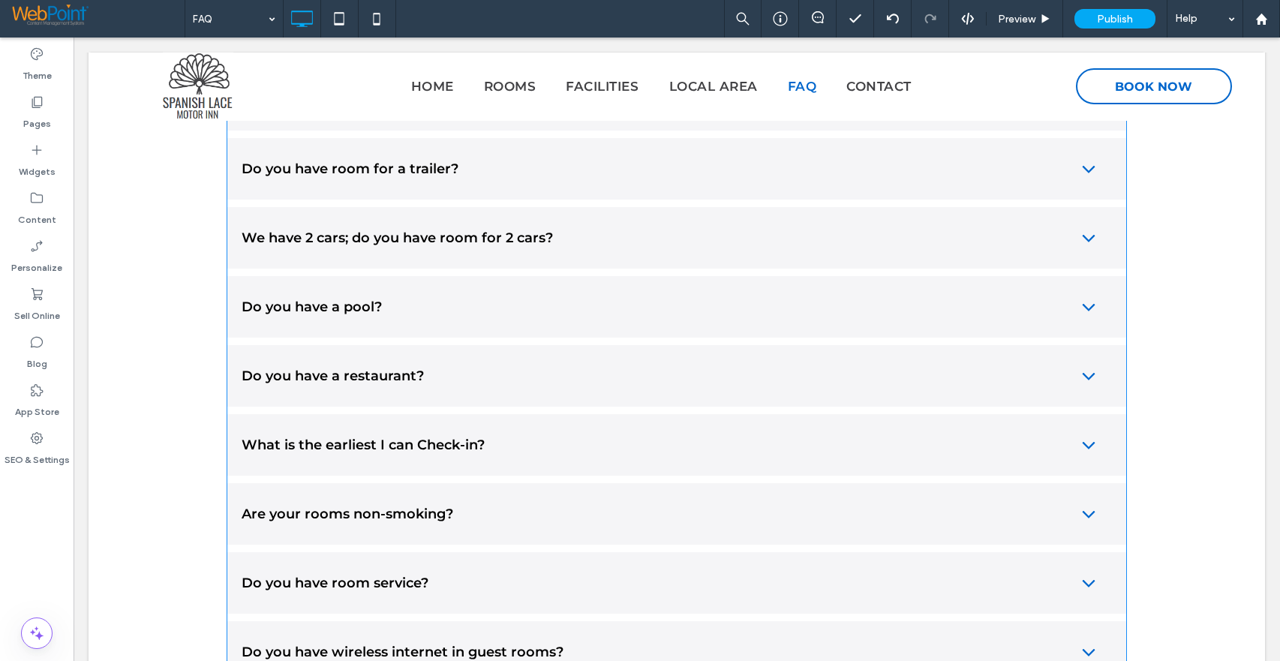
scroll to position [375, 0]
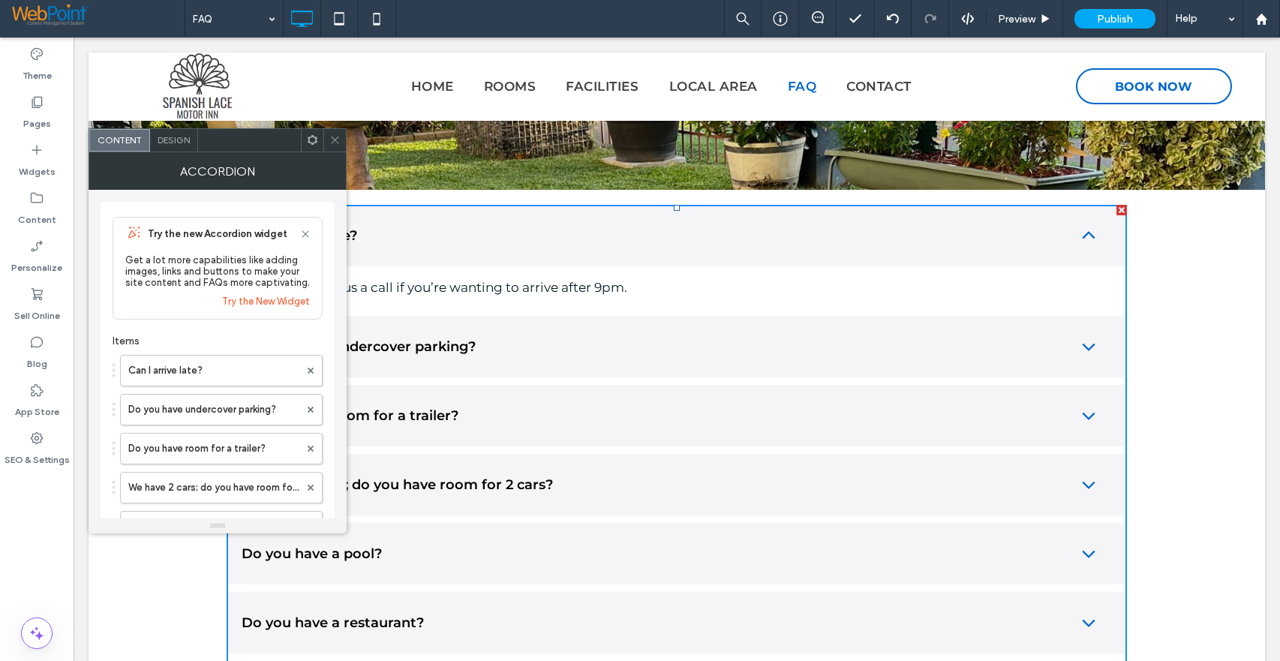
click at [163, 135] on span "Design" at bounding box center [174, 139] width 32 height 11
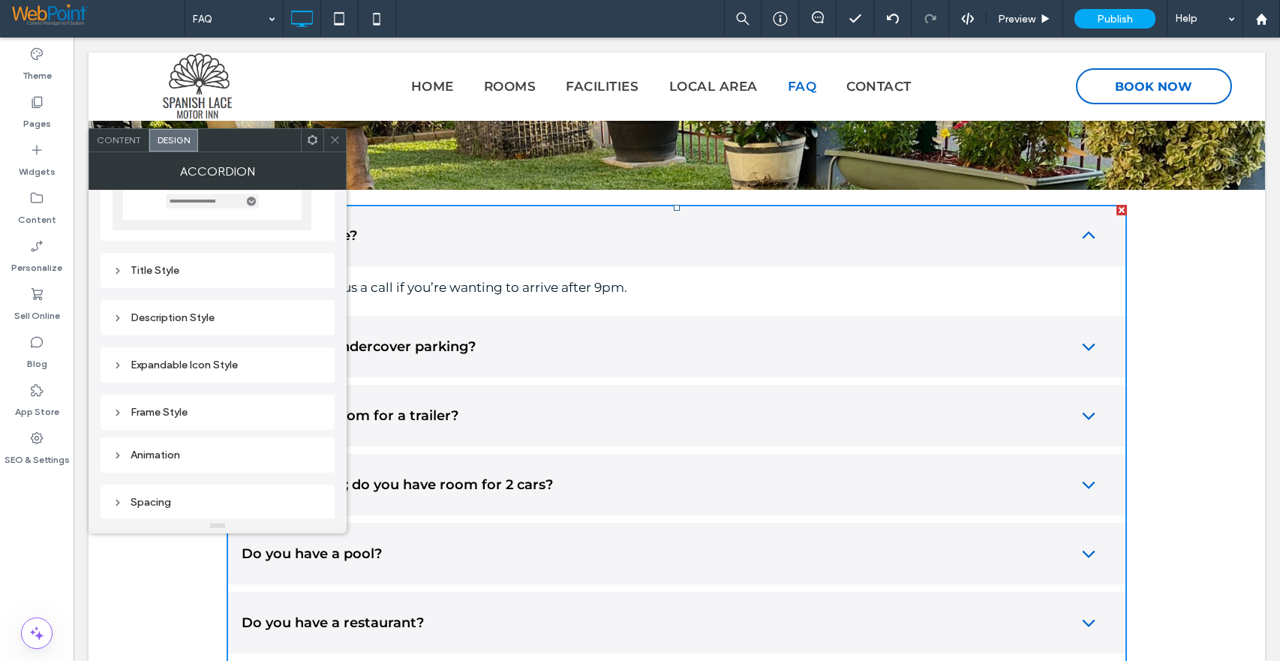
scroll to position [140, 0]
click at [116, 266] on icon at bounding box center [118, 269] width 11 height 11
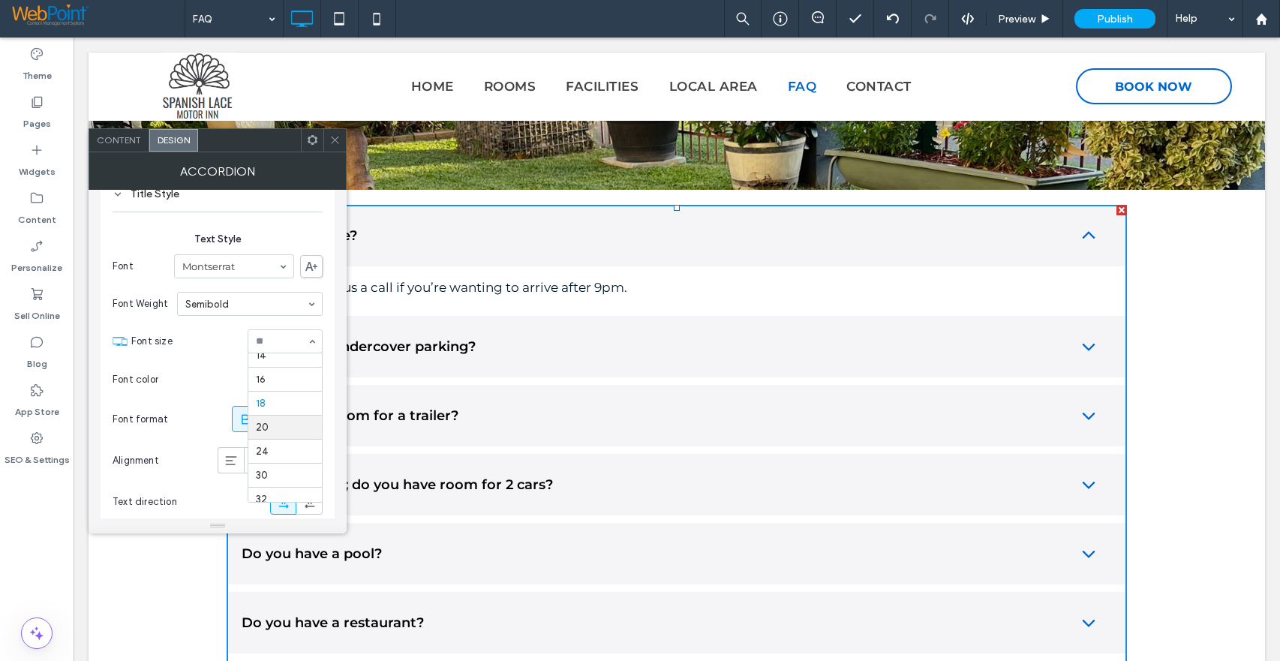
scroll to position [93, 0]
drag, startPoint x: 331, startPoint y: 138, endPoint x: 311, endPoint y: 167, distance: 35.0
click at [331, 138] on icon at bounding box center [334, 139] width 11 height 11
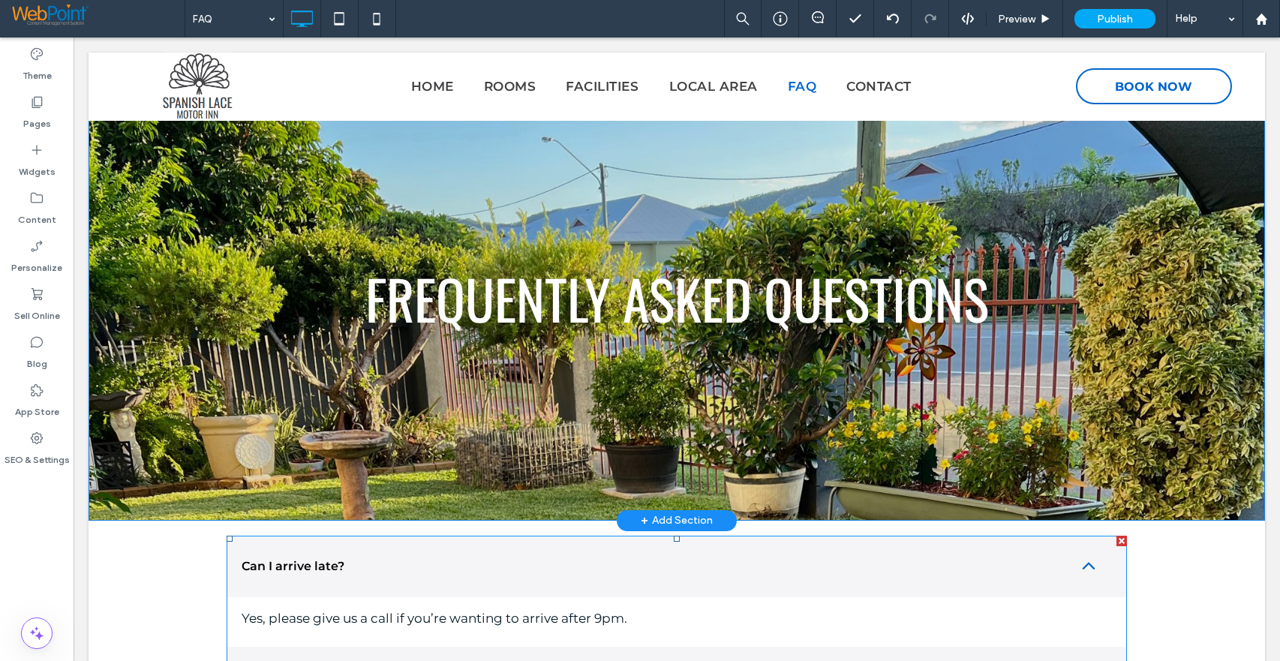
scroll to position [0, 0]
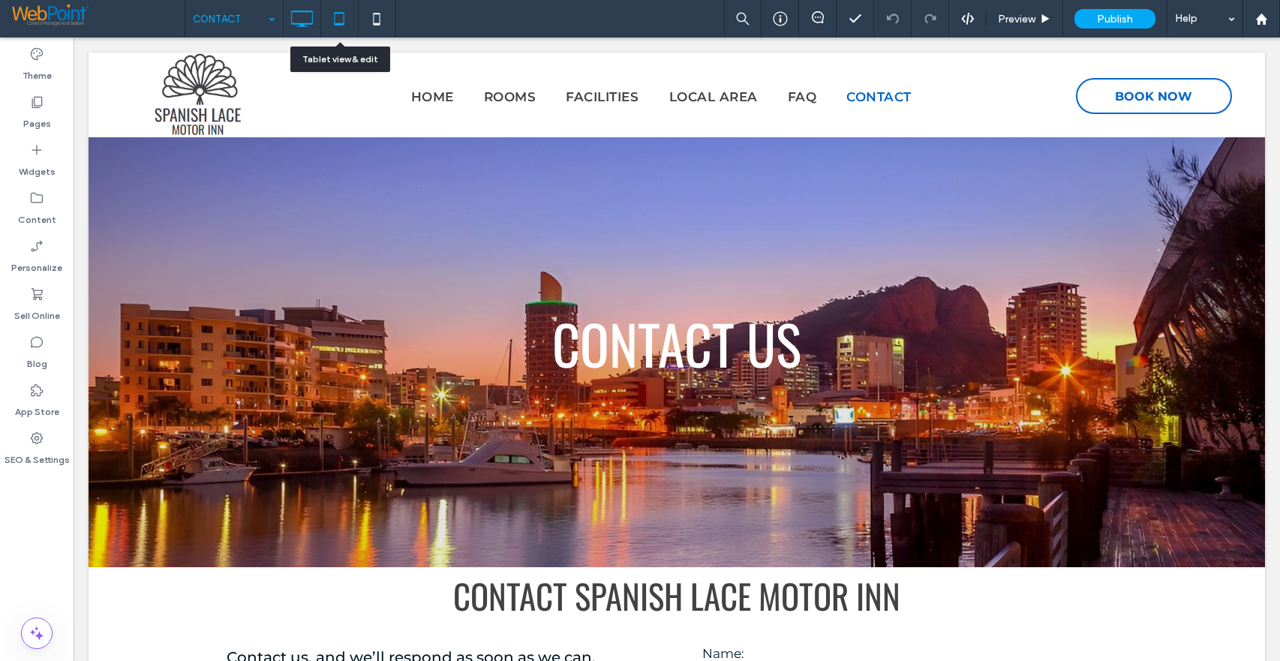
click at [341, 13] on use at bounding box center [340, 18] width 10 height 13
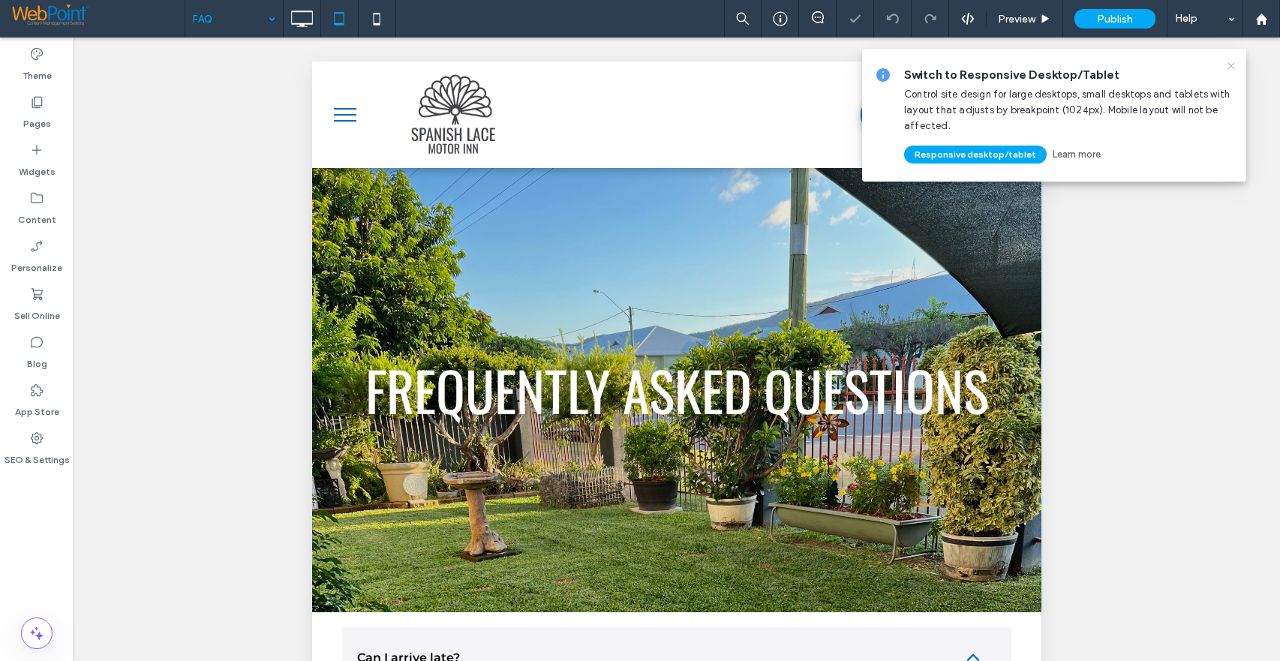
click at [1235, 64] on icon at bounding box center [1231, 66] width 12 height 12
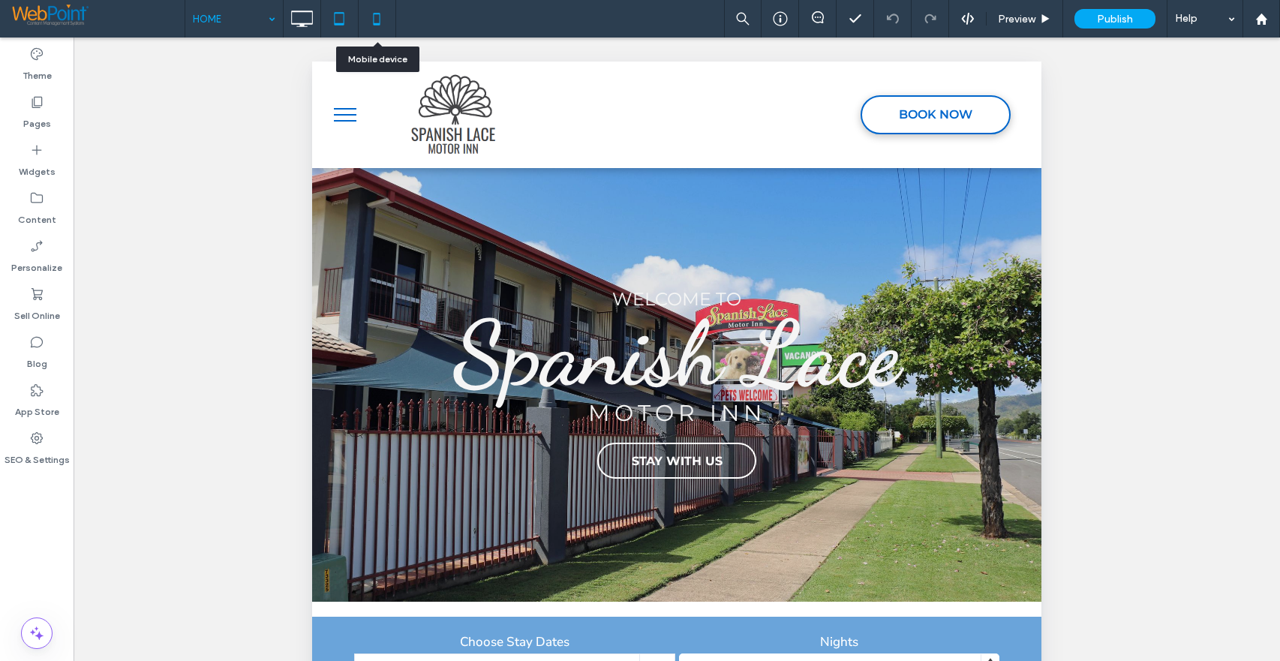
click at [376, 17] on icon at bounding box center [377, 19] width 30 height 30
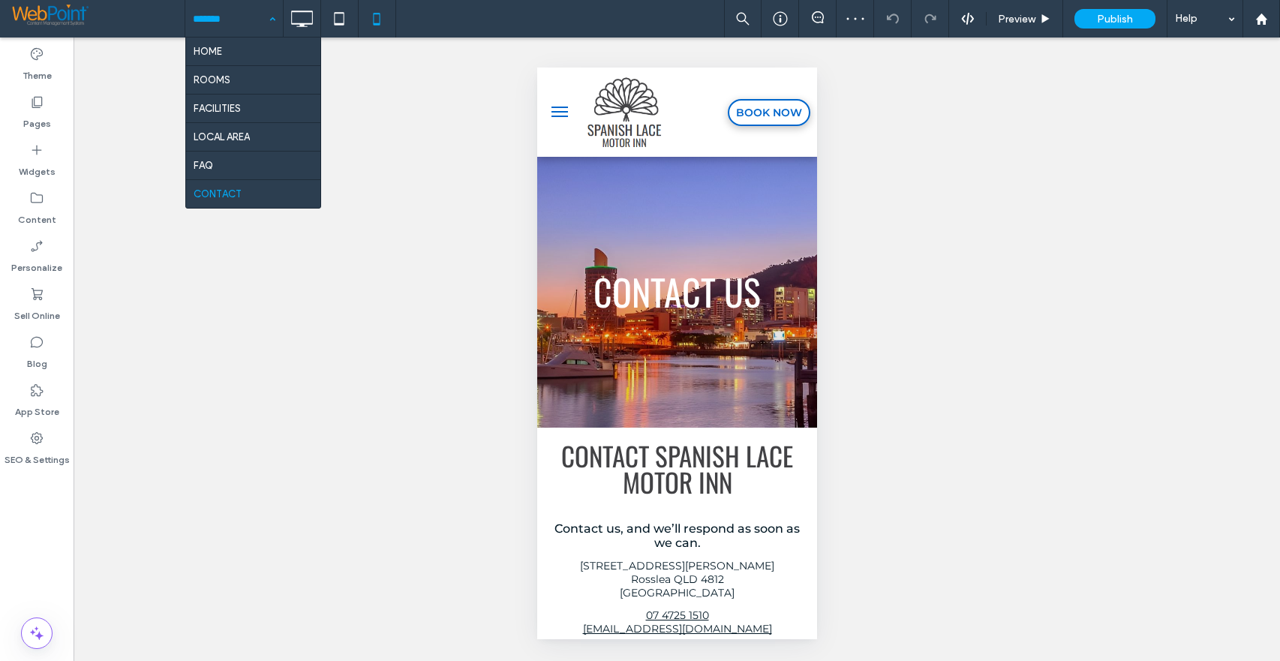
click at [218, 20] on input at bounding box center [230, 19] width 75 height 38
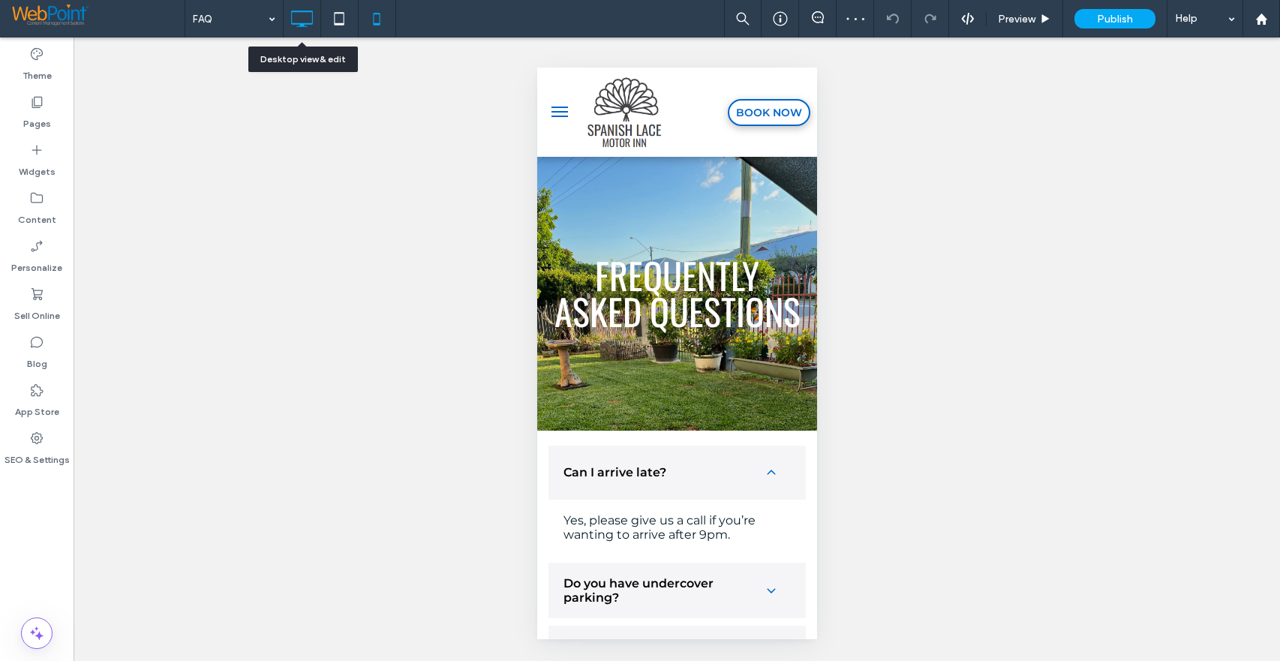
click at [293, 14] on icon at bounding box center [302, 19] width 30 height 30
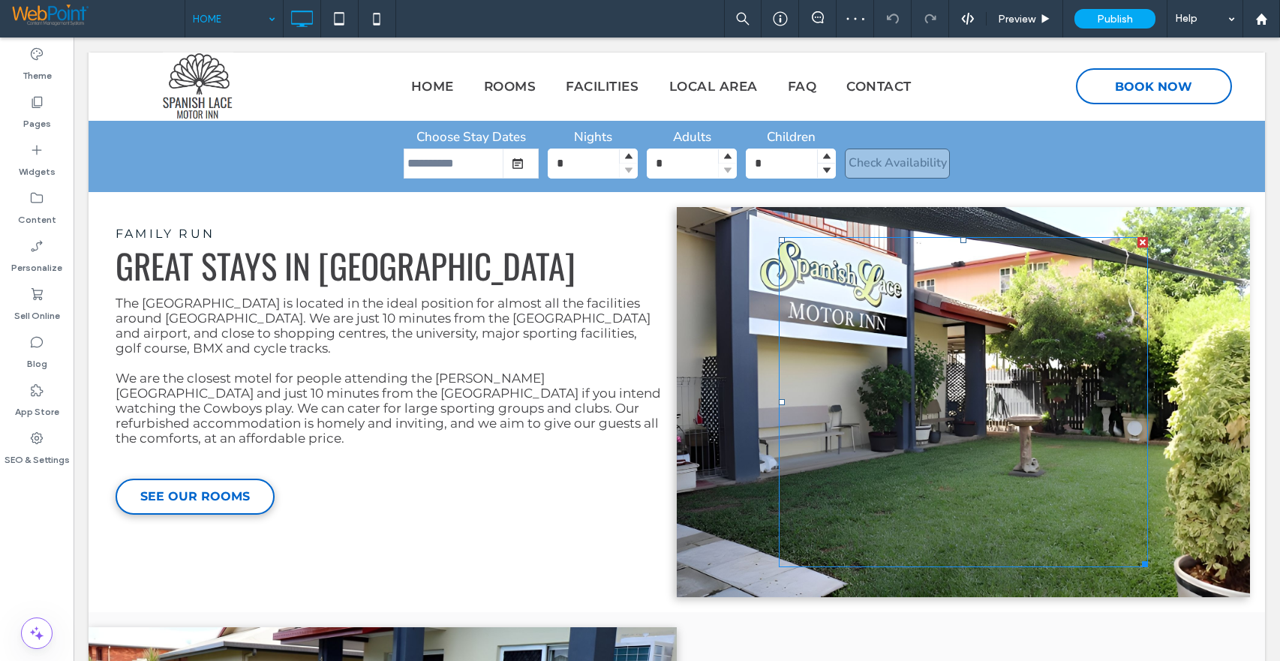
scroll to position [261, 0]
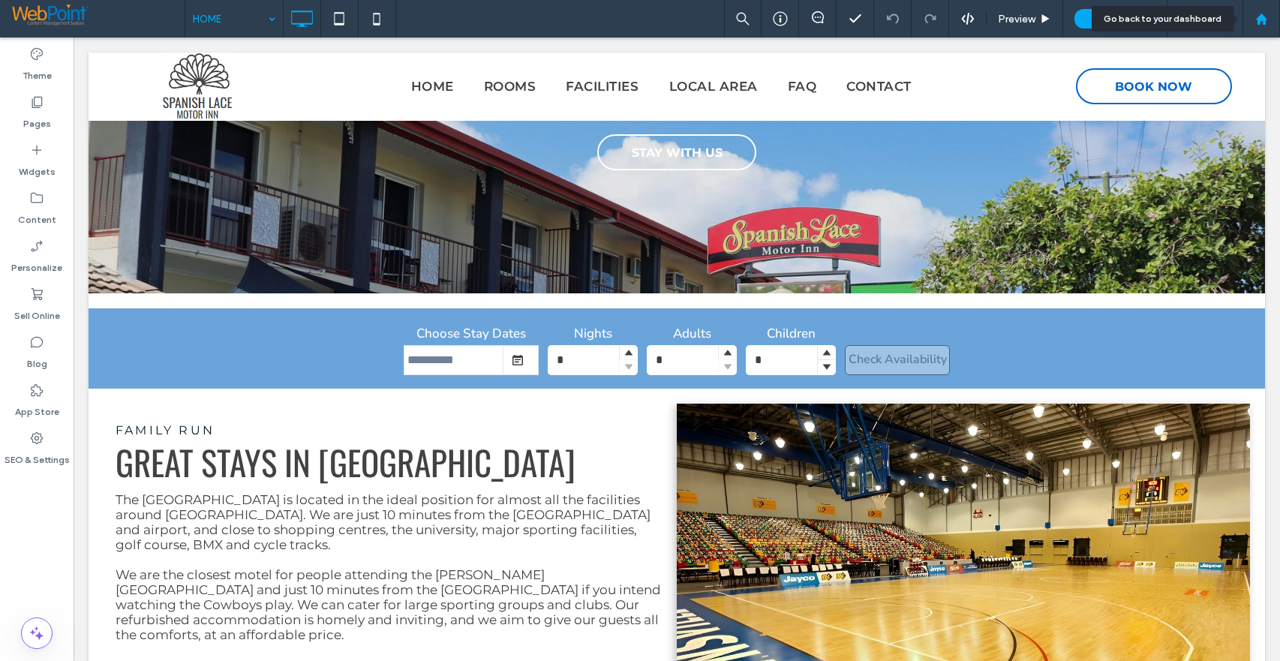
click at [1260, 15] on use at bounding box center [1260, 18] width 11 height 11
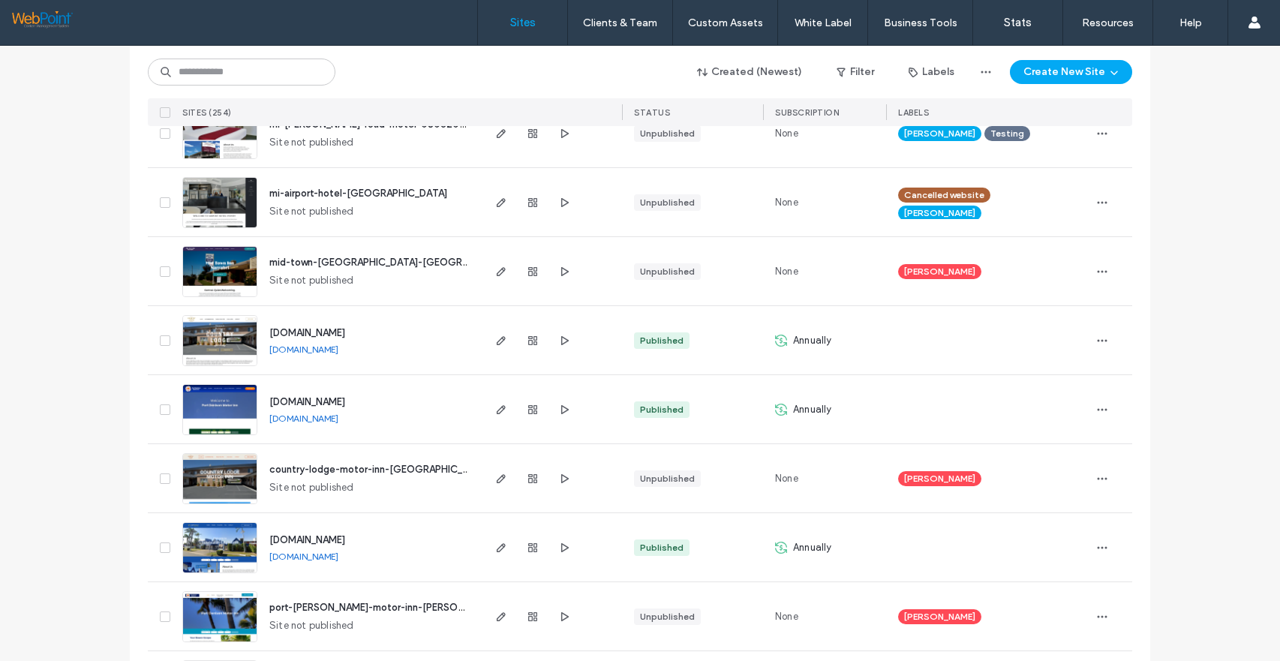
scroll to position [1276, 0]
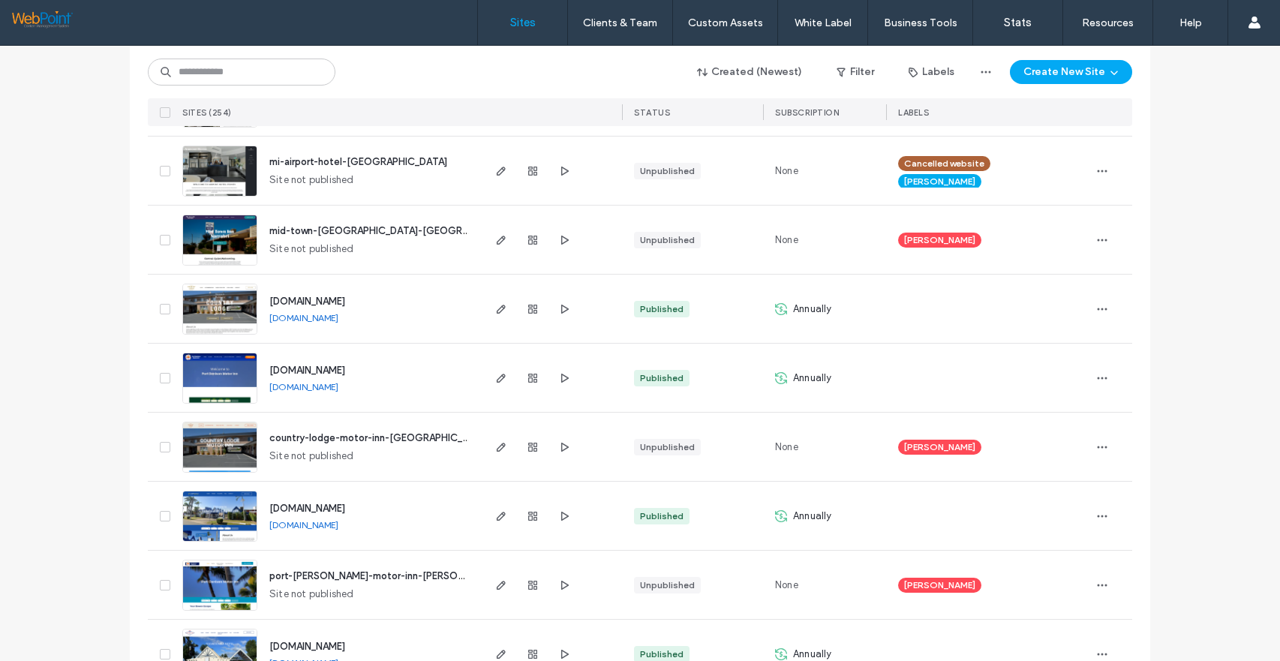
click at [324, 314] on link "[DOMAIN_NAME]" at bounding box center [303, 317] width 69 height 11
click at [336, 387] on link "[DOMAIN_NAME]" at bounding box center [303, 386] width 69 height 11
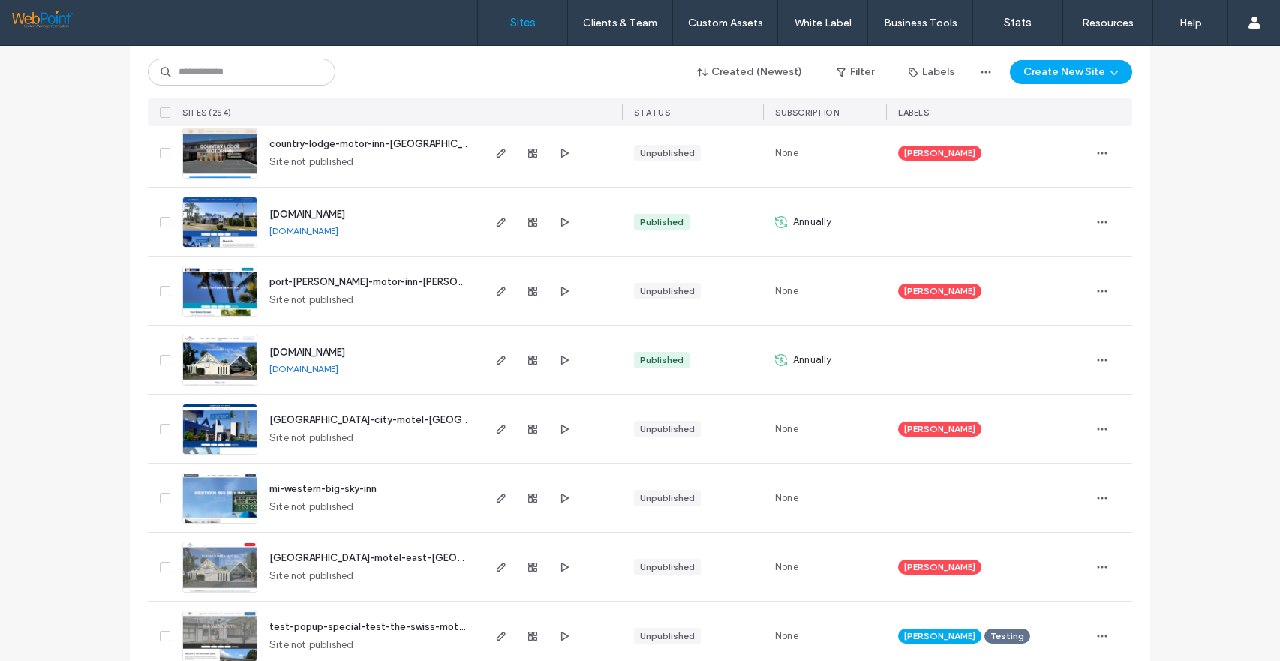
scroll to position [1576, 0]
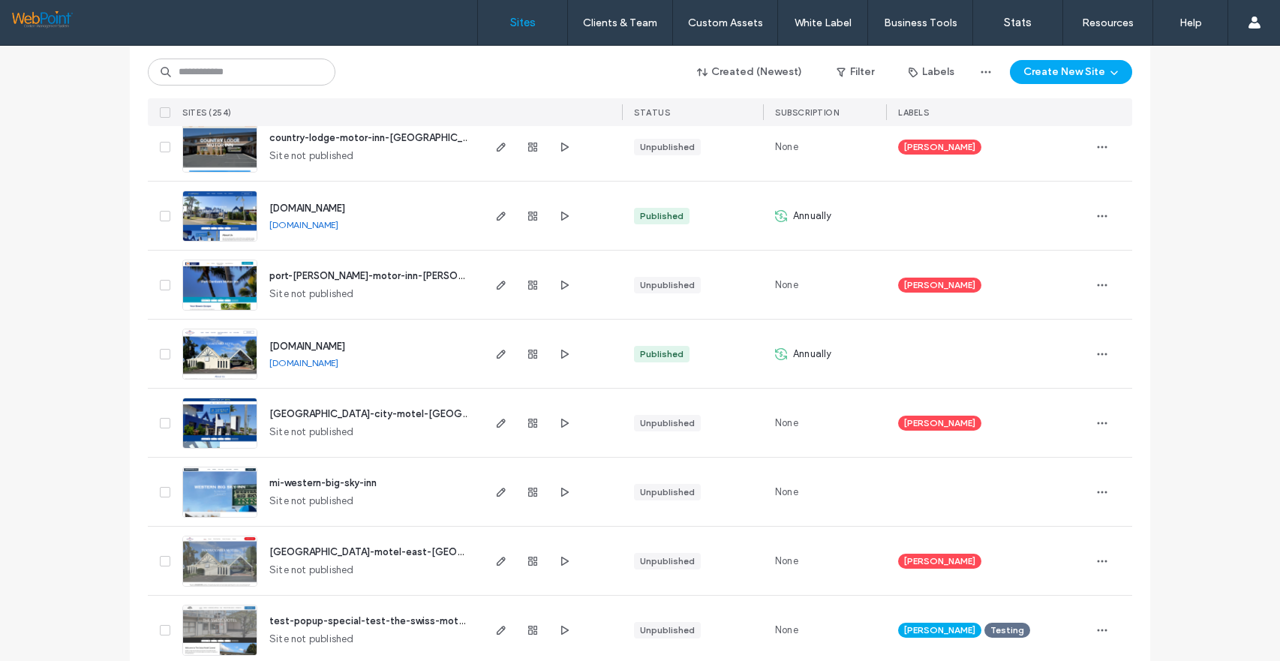
click at [313, 361] on link "[DOMAIN_NAME]" at bounding box center [303, 362] width 69 height 11
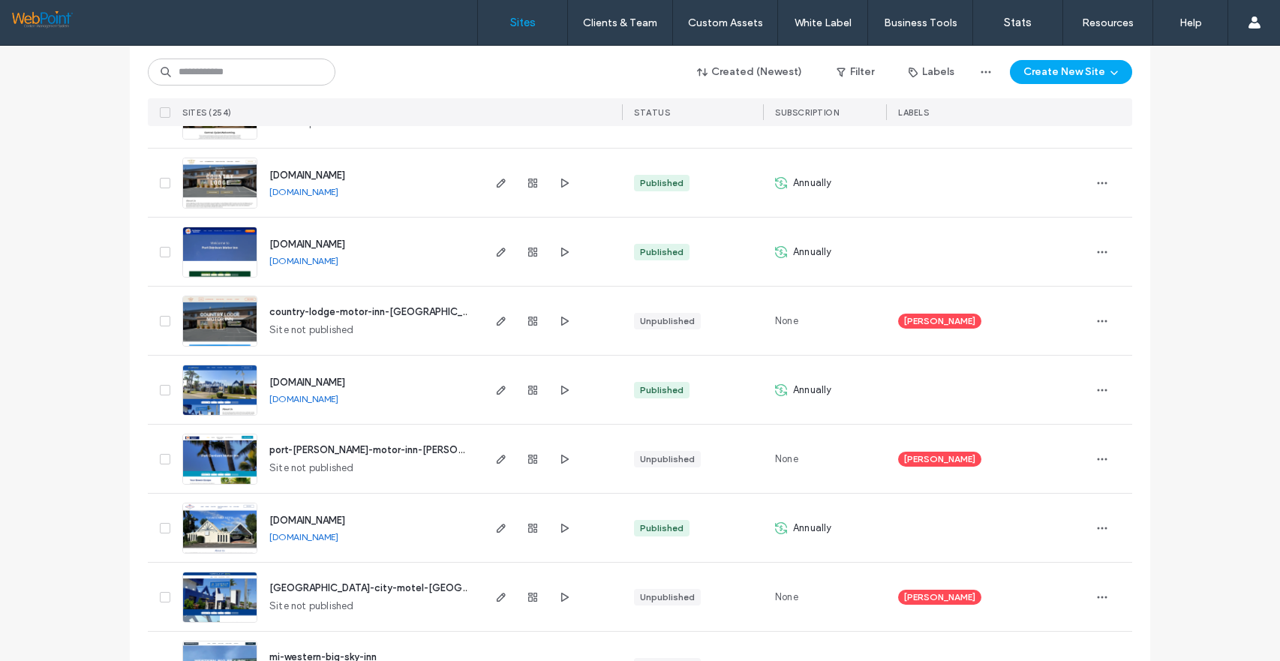
scroll to position [1351, 0]
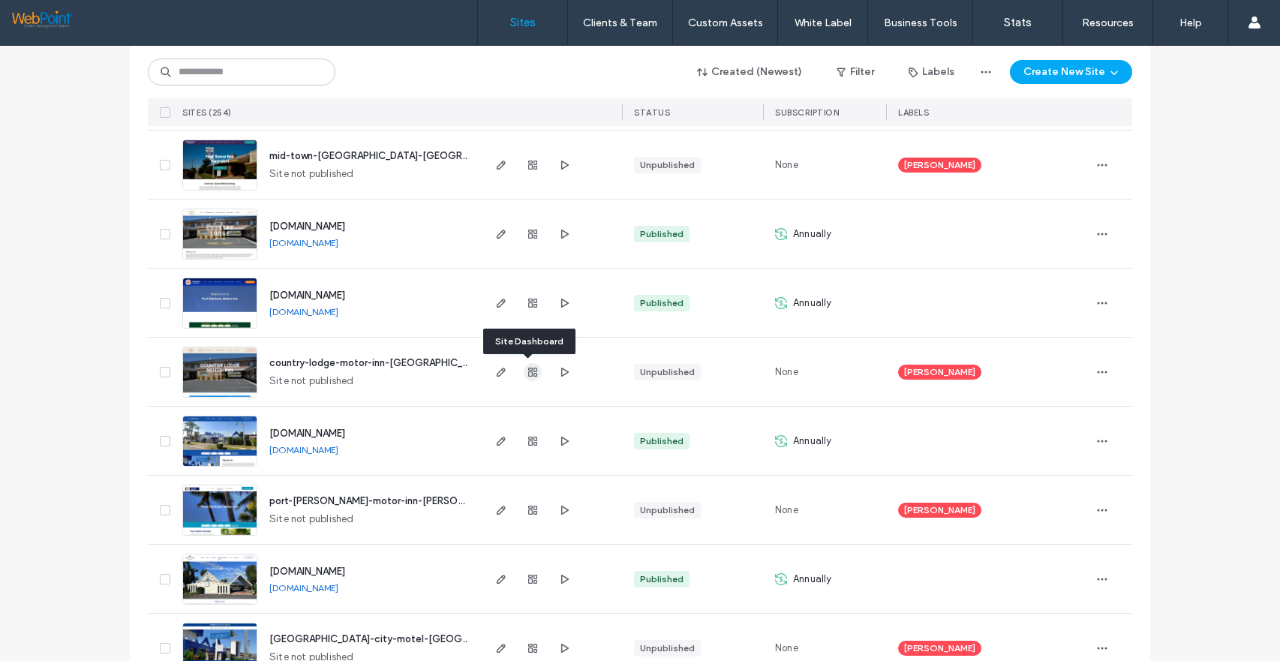
click at [528, 369] on use "button" at bounding box center [532, 372] width 9 height 9
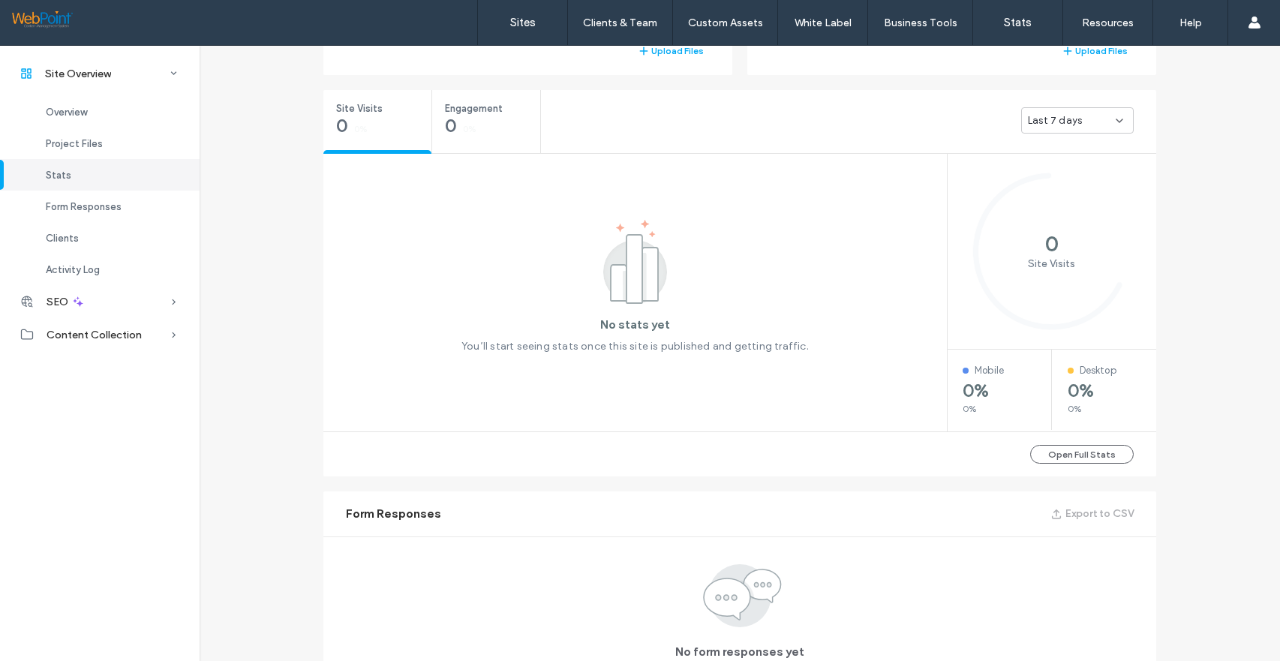
scroll to position [302, 0]
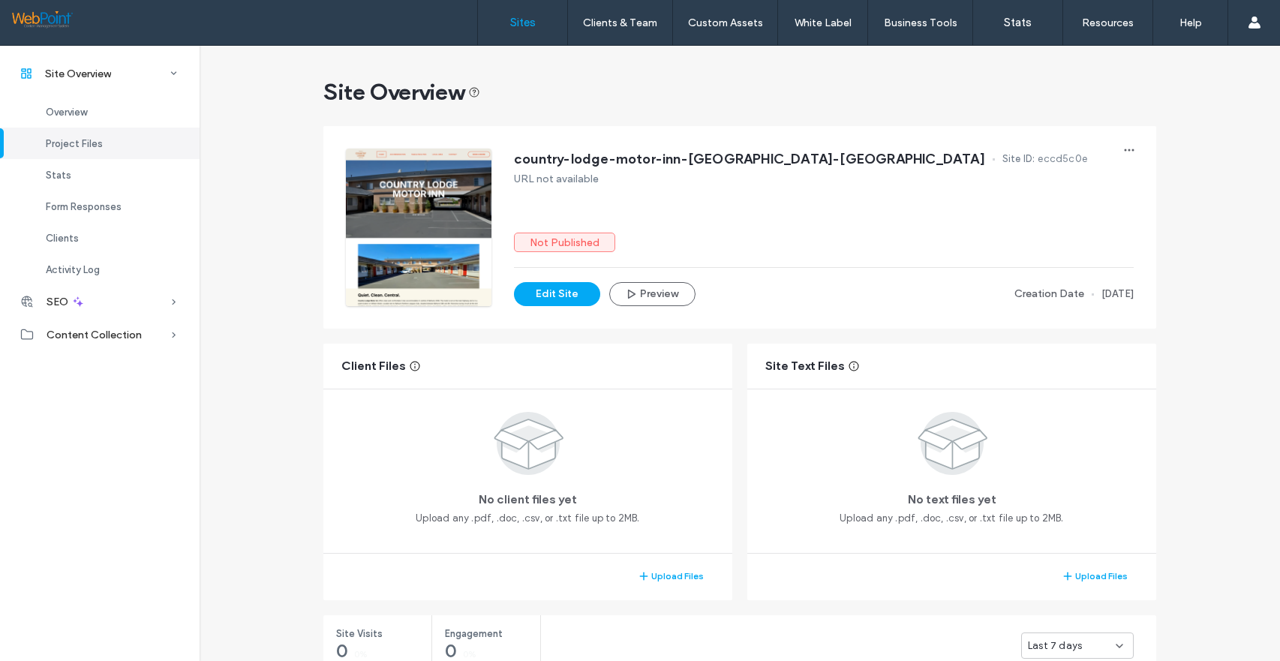
click at [528, 19] on label "Sites" at bounding box center [523, 23] width 26 height 14
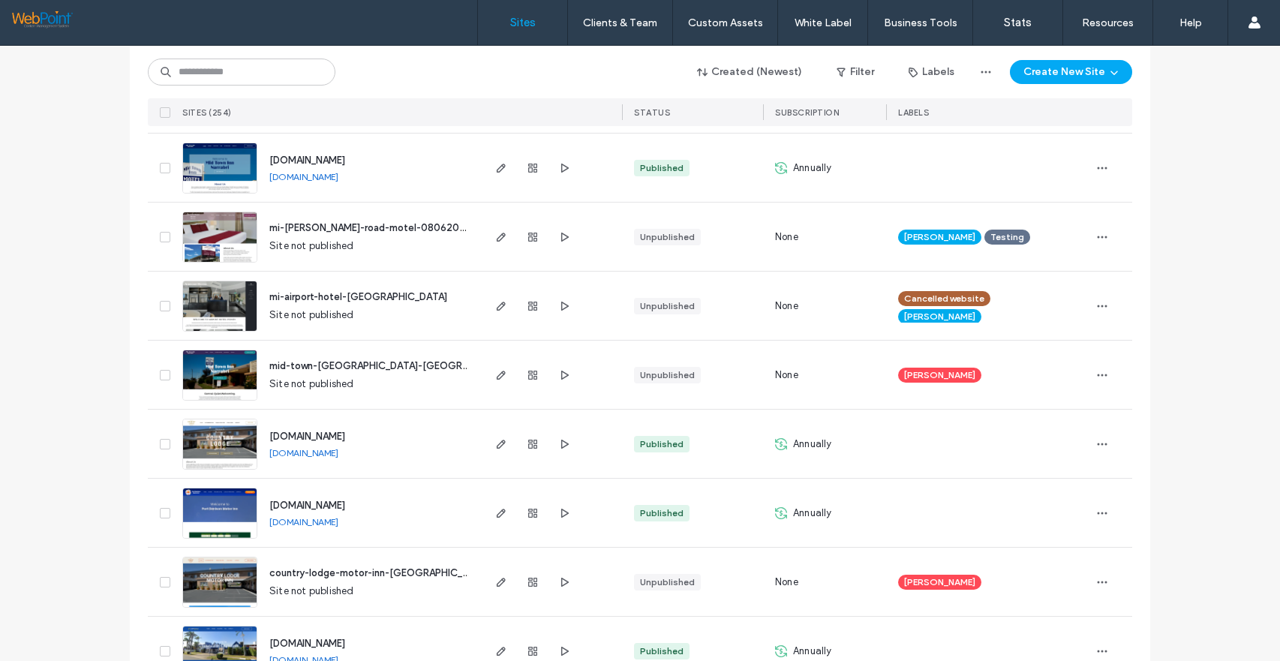
scroll to position [1201, 0]
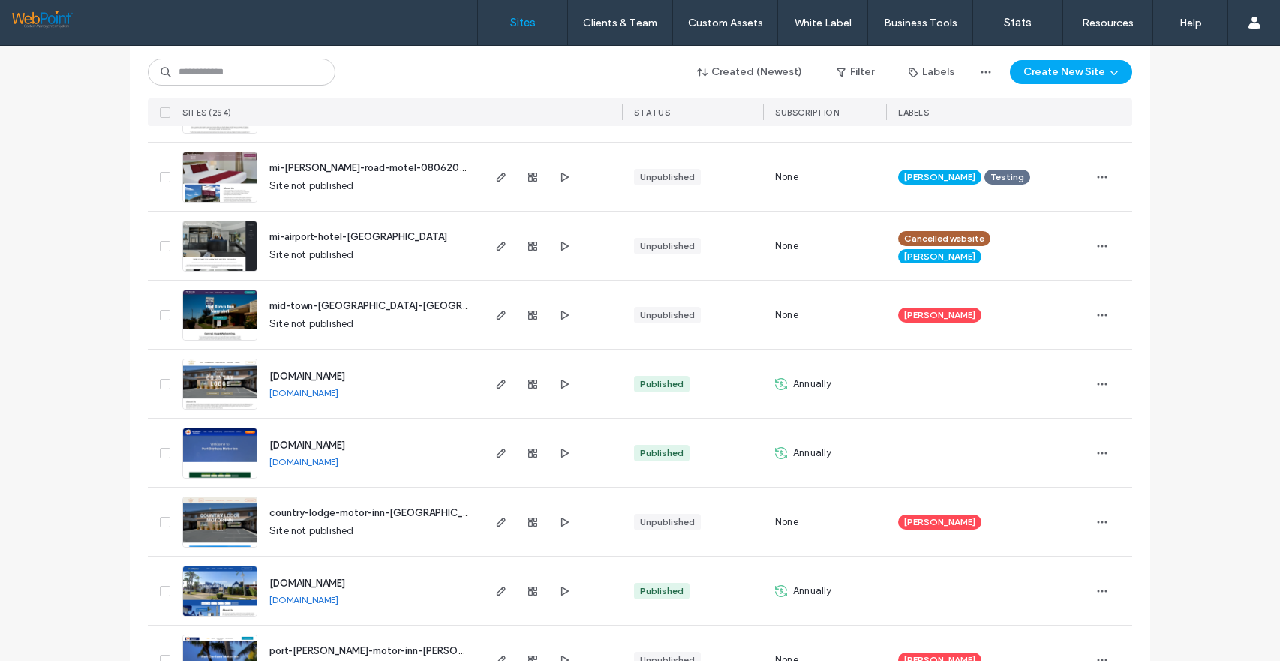
click at [317, 394] on link "[DOMAIN_NAME]" at bounding box center [303, 393] width 69 height 12
click at [527, 384] on icon "button" at bounding box center [533, 384] width 12 height 12
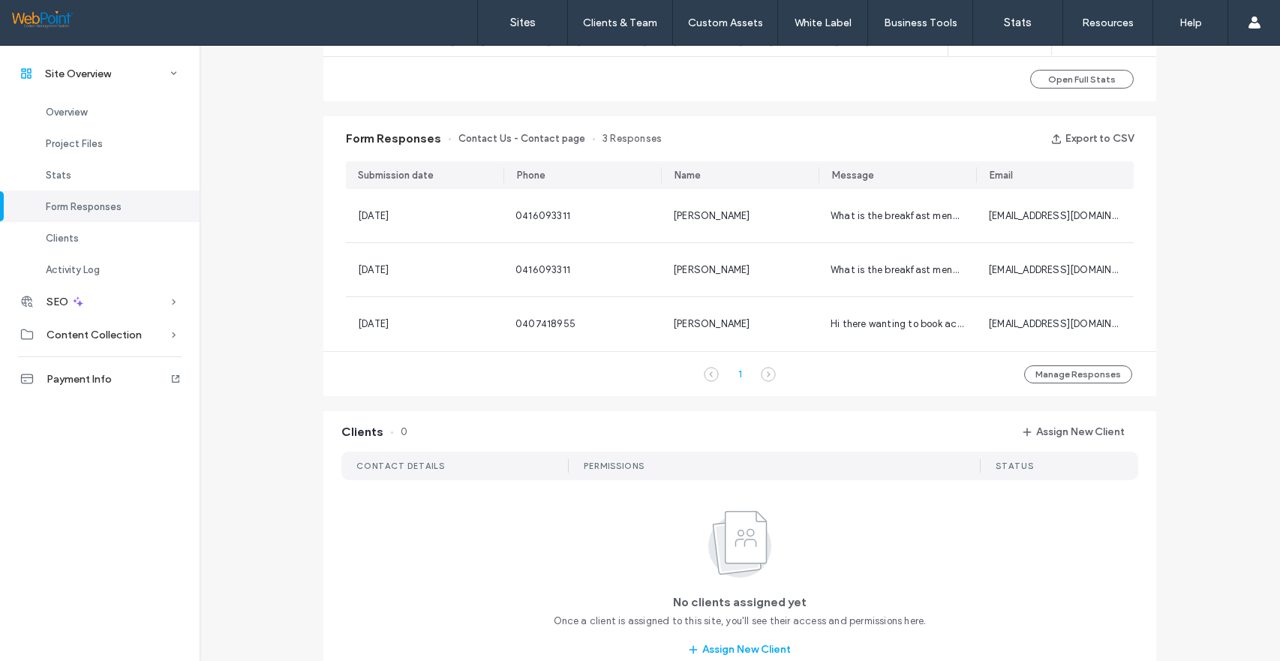
scroll to position [1276, 0]
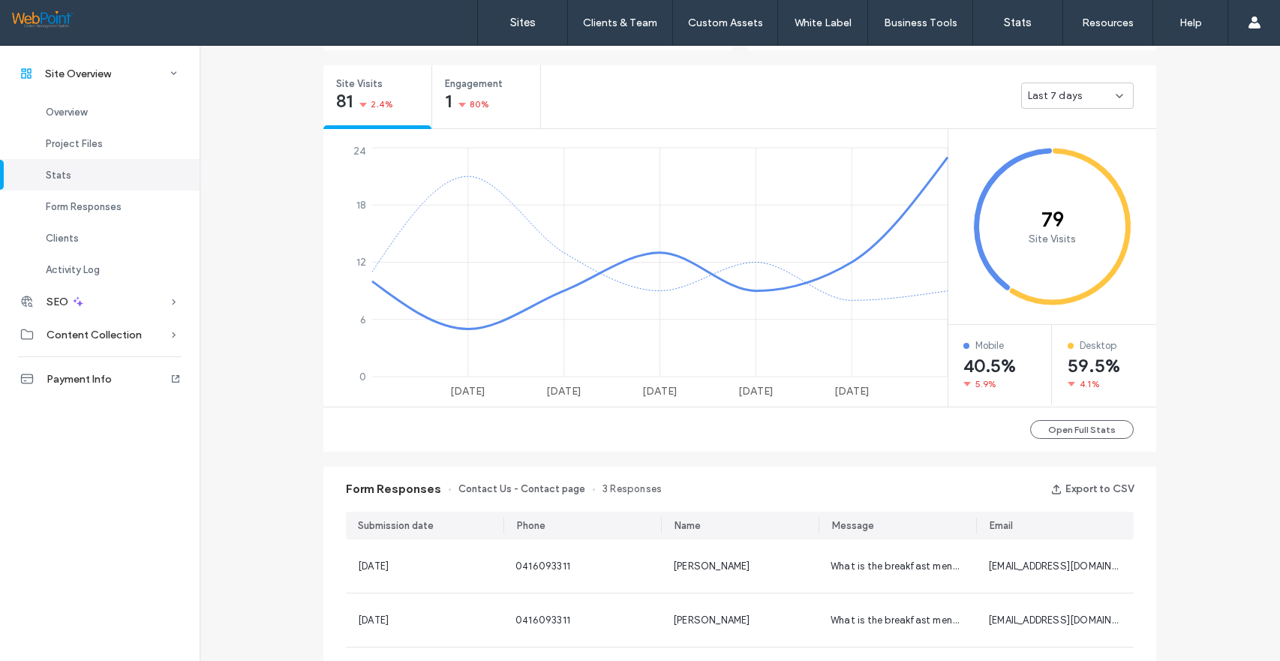
scroll to position [225, 0]
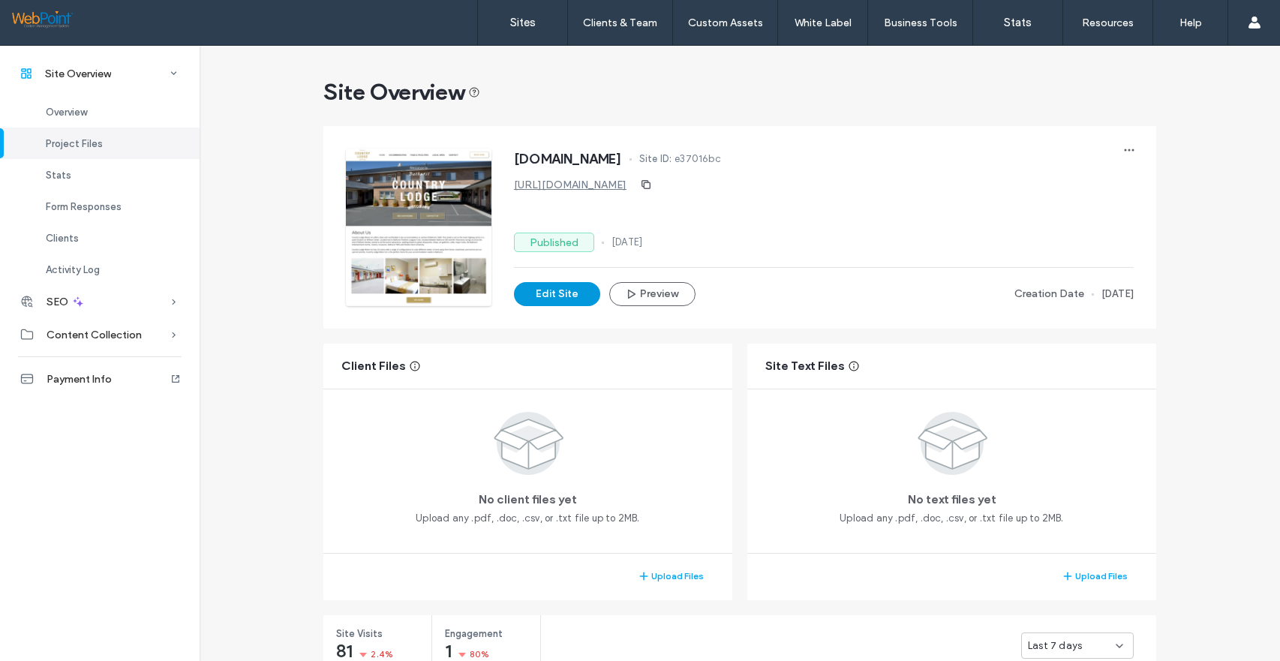
click at [528, 293] on button "Edit Site" at bounding box center [557, 294] width 86 height 24
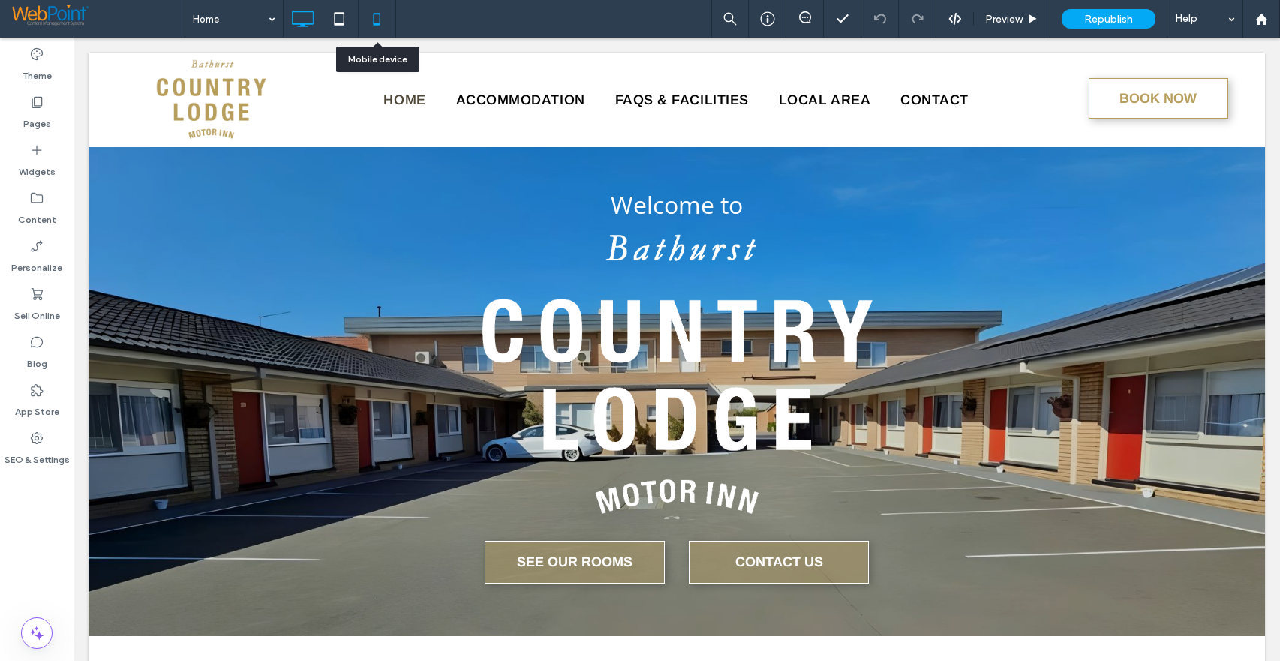
click at [371, 20] on icon at bounding box center [377, 19] width 30 height 30
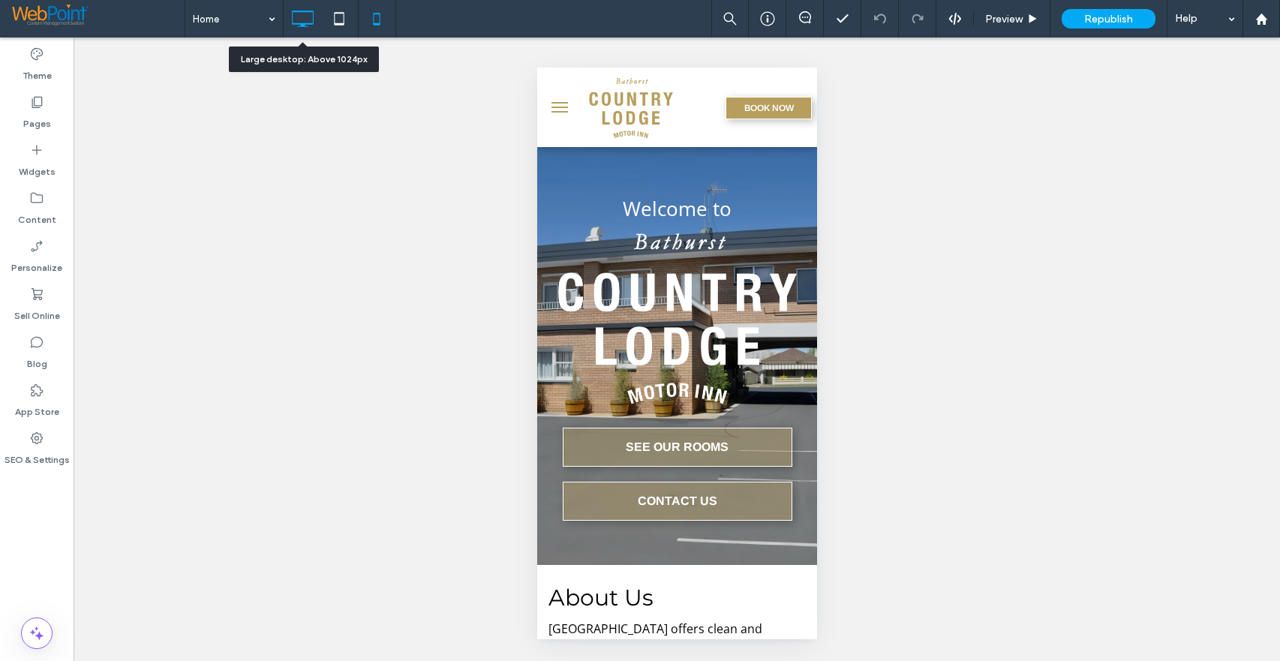
click at [302, 20] on icon at bounding box center [302, 19] width 30 height 30
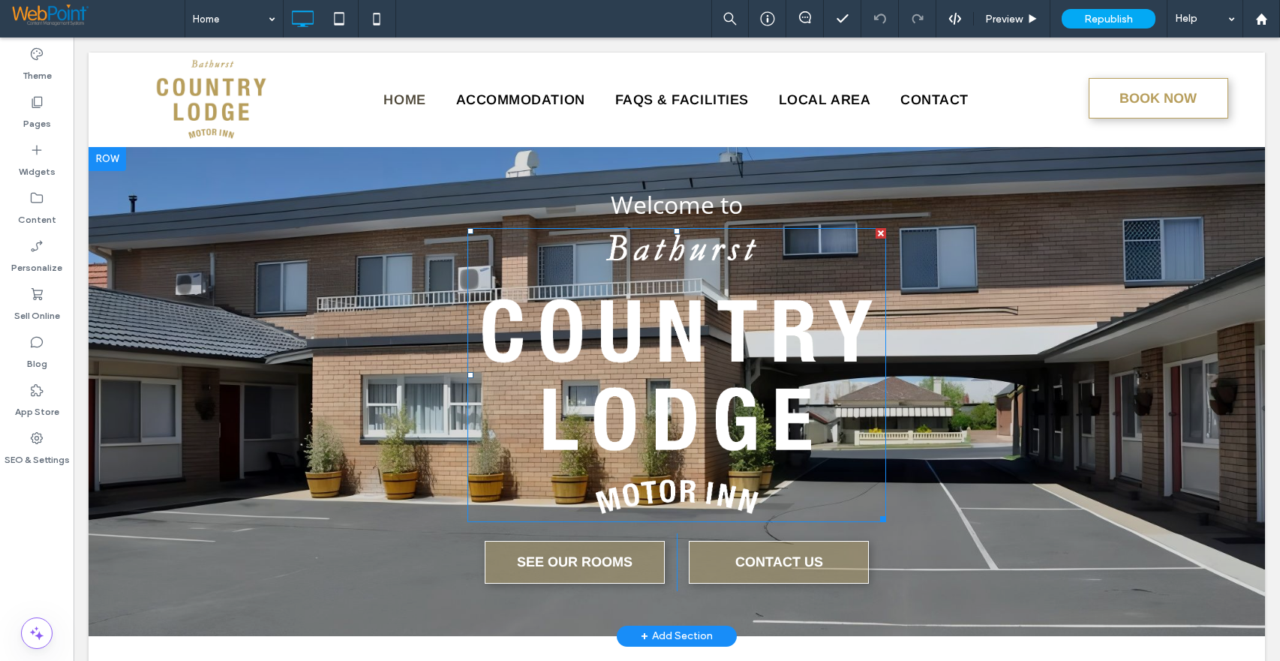
click at [720, 365] on img at bounding box center [676, 375] width 419 height 294
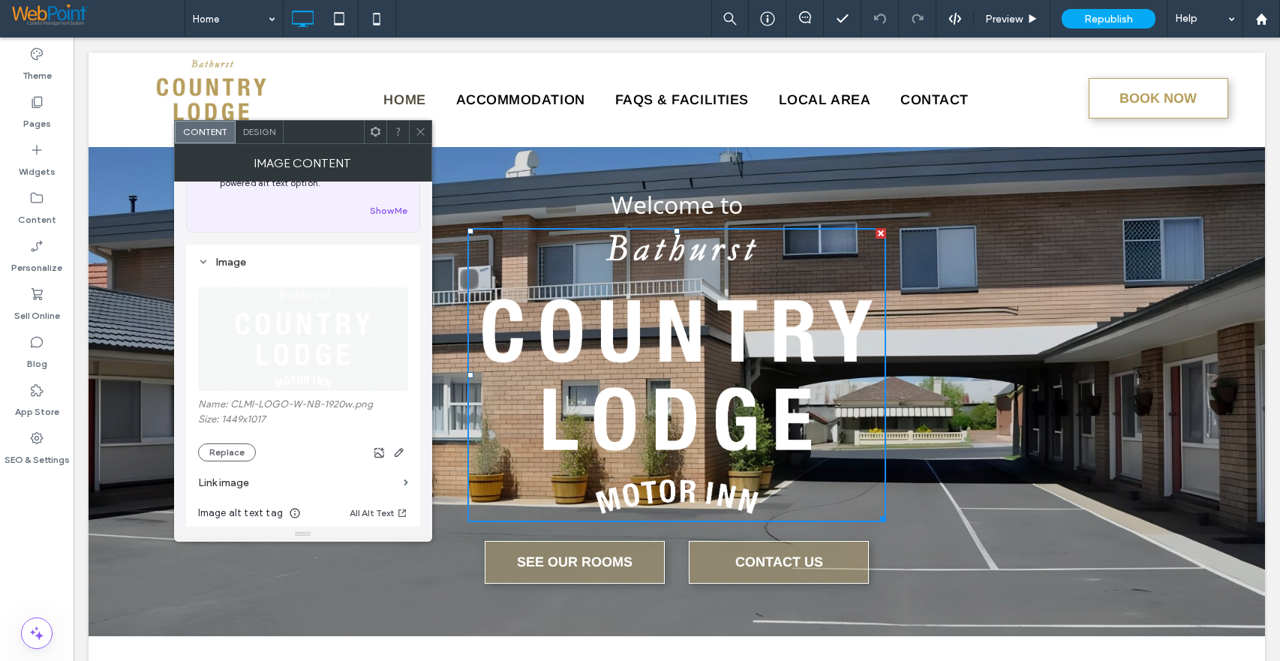
scroll to position [150, 0]
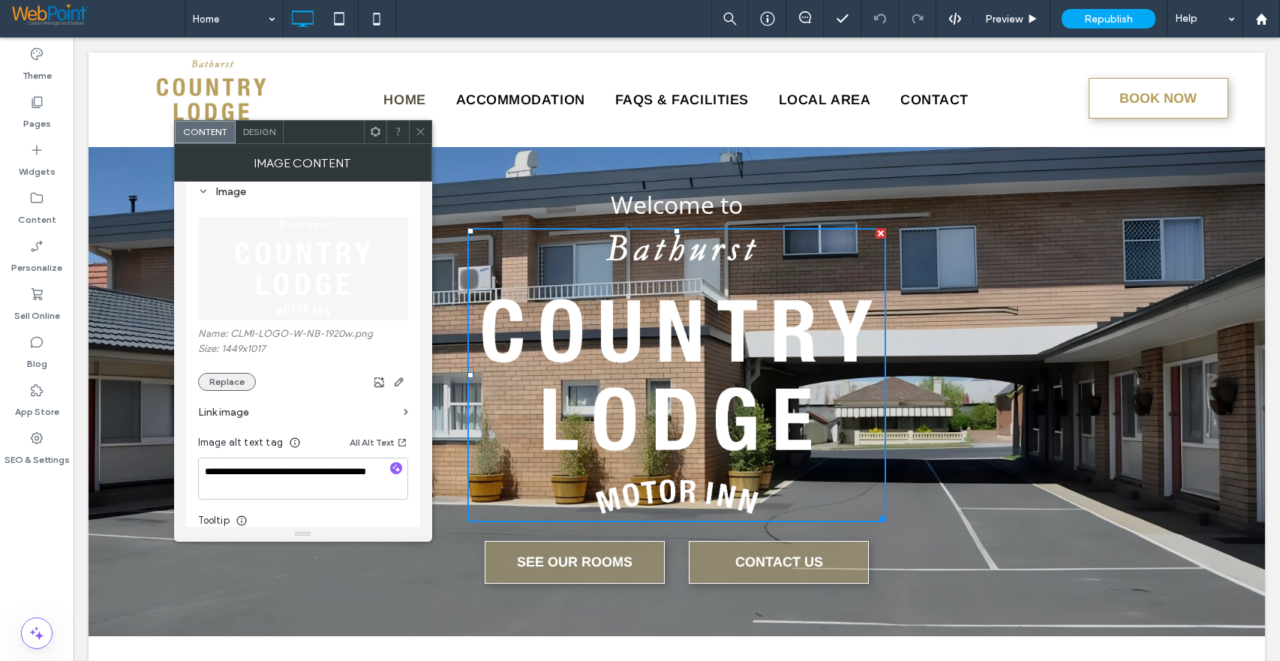
click at [239, 384] on button "Replace" at bounding box center [227, 382] width 58 height 18
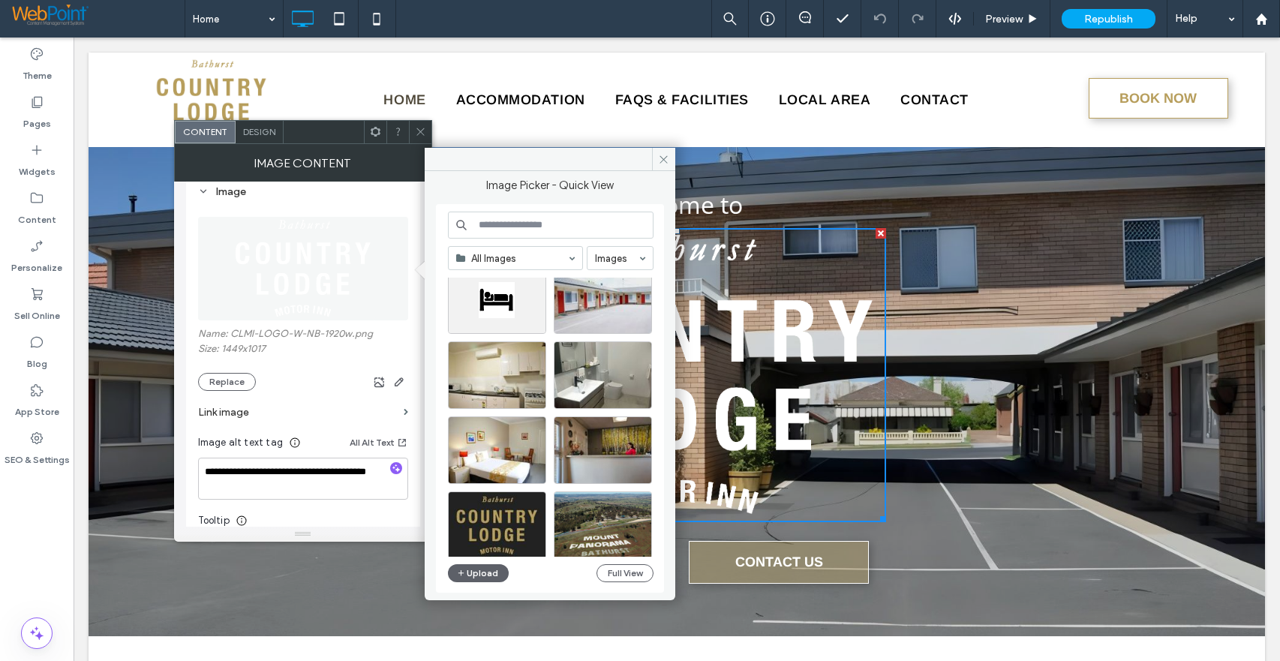
scroll to position [0, 0]
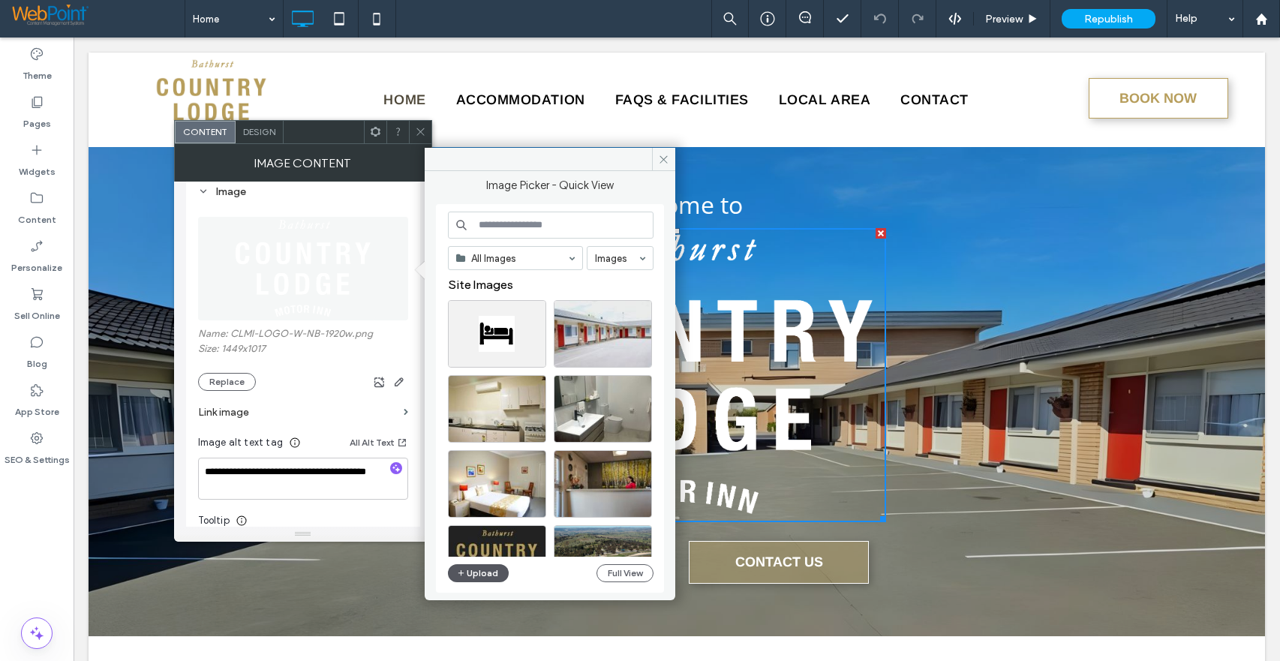
click at [478, 570] on button "Upload" at bounding box center [479, 573] width 62 height 18
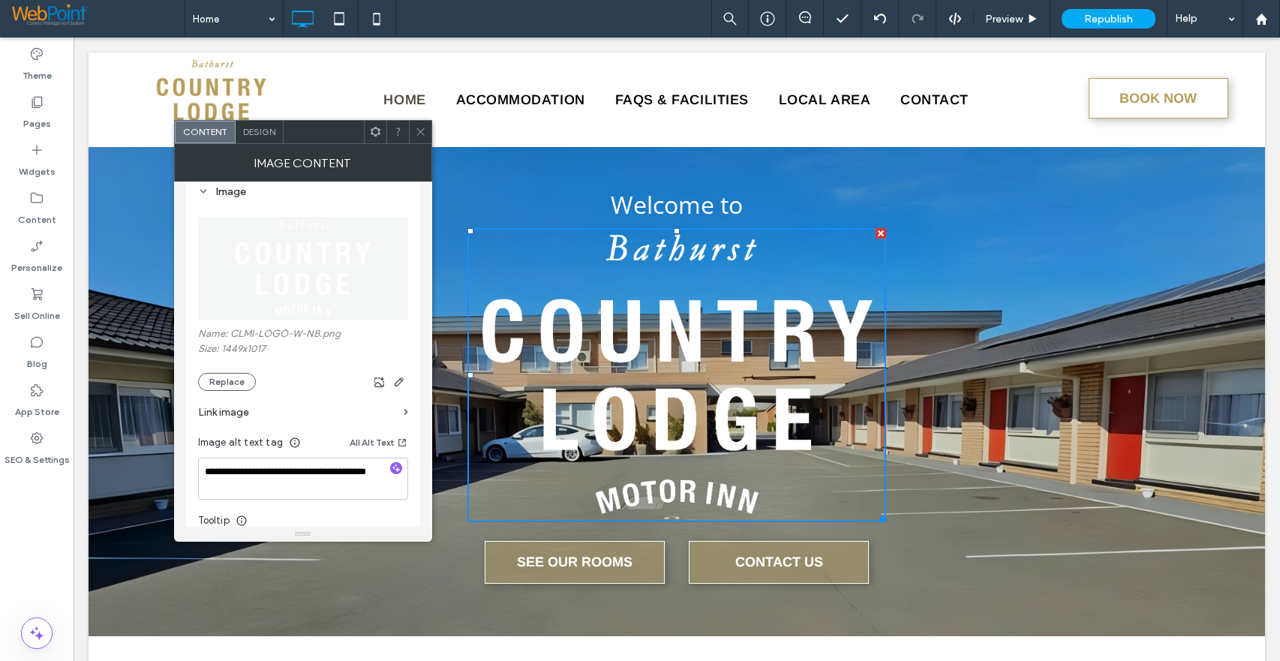
click at [418, 127] on icon at bounding box center [420, 131] width 11 height 11
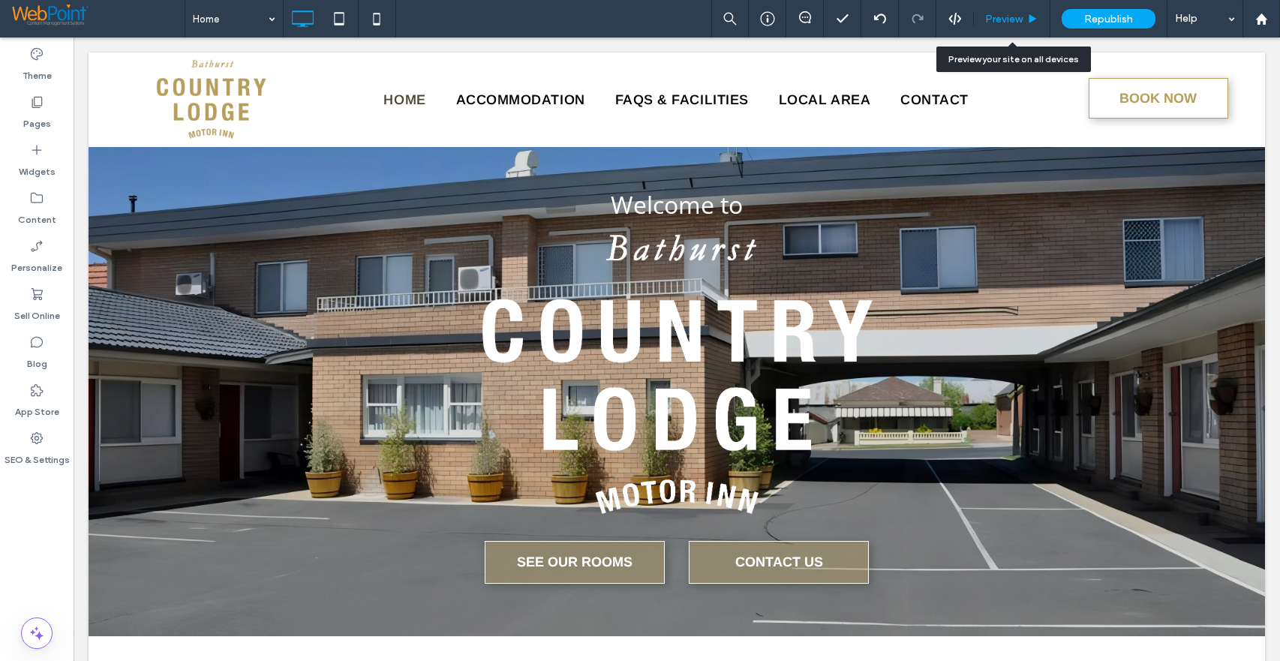
click at [998, 17] on span "Preview" at bounding box center [1004, 19] width 38 height 13
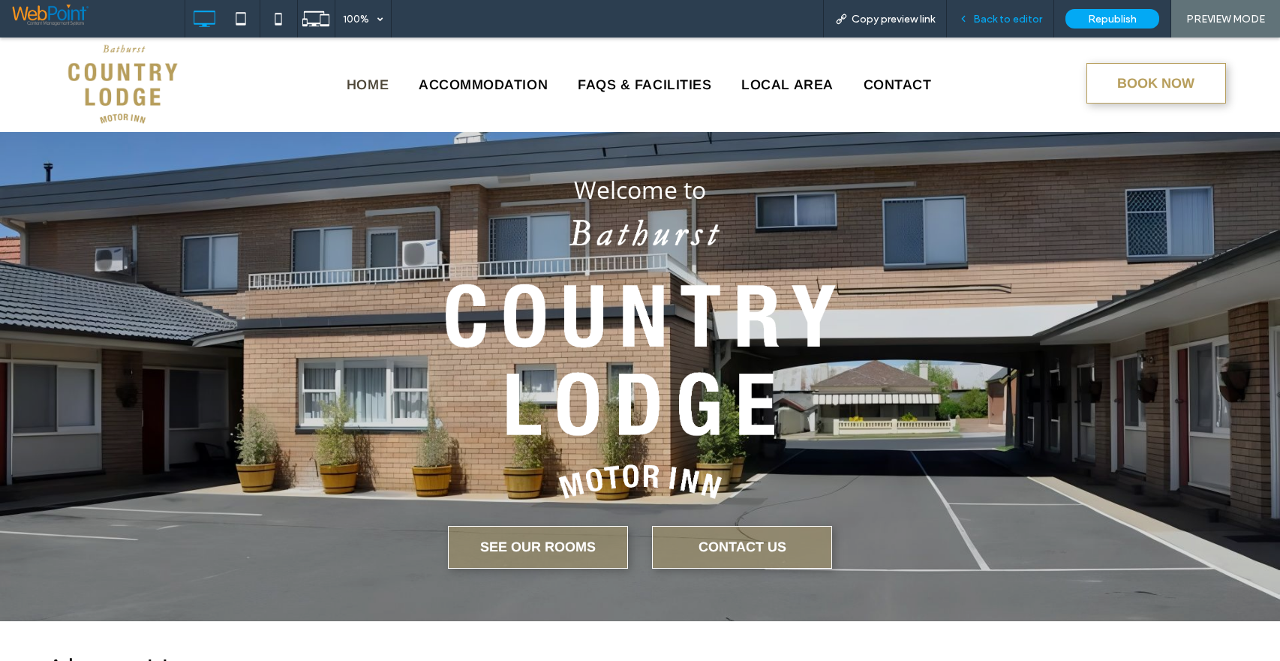
click at [1000, 22] on span "Back to editor" at bounding box center [1007, 19] width 69 height 13
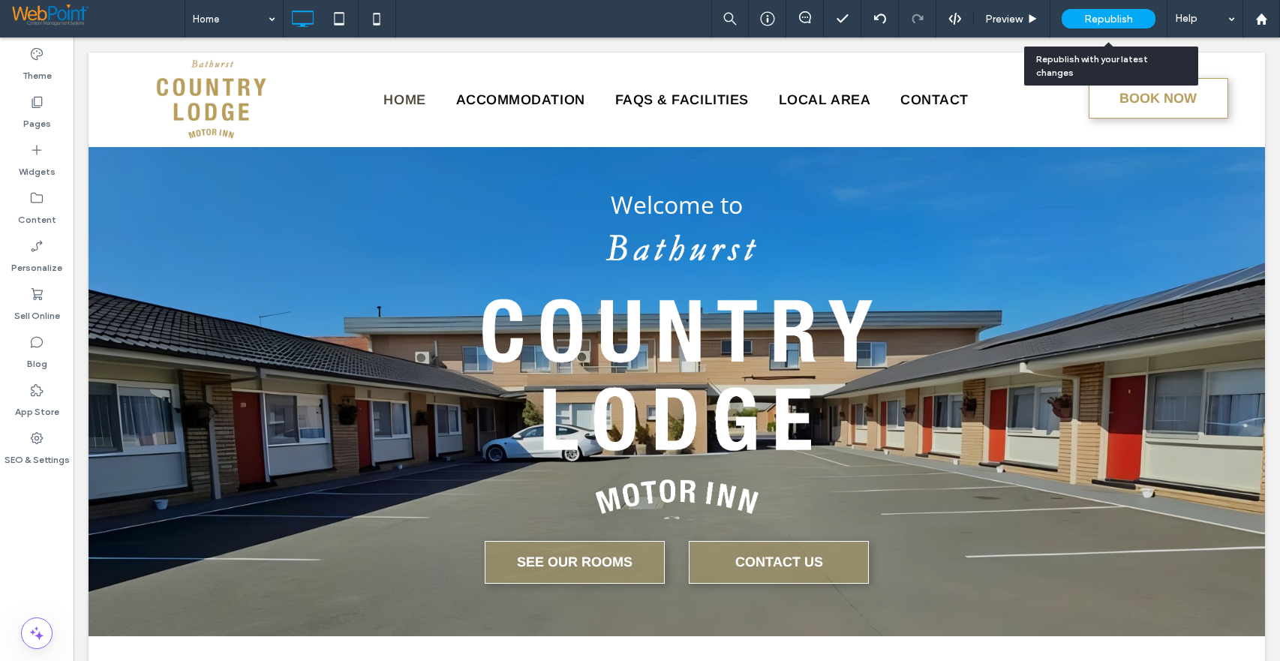
click at [1093, 19] on span "Republish" at bounding box center [1108, 19] width 49 height 13
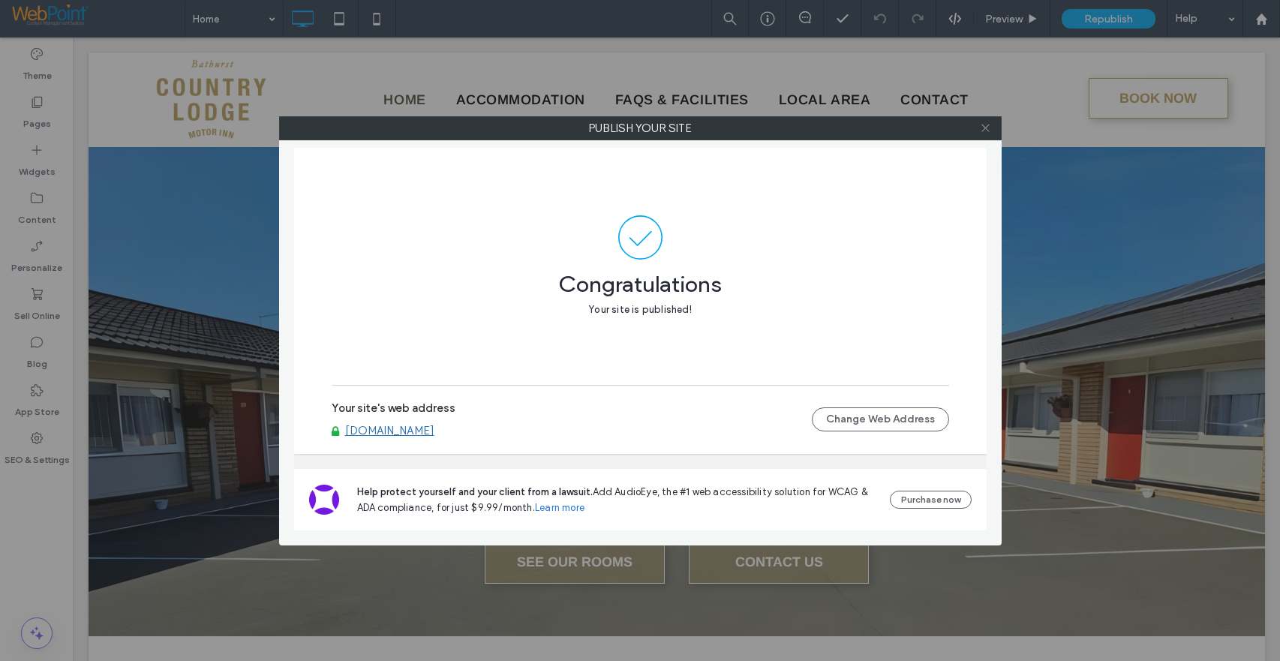
click at [990, 125] on icon at bounding box center [985, 127] width 11 height 11
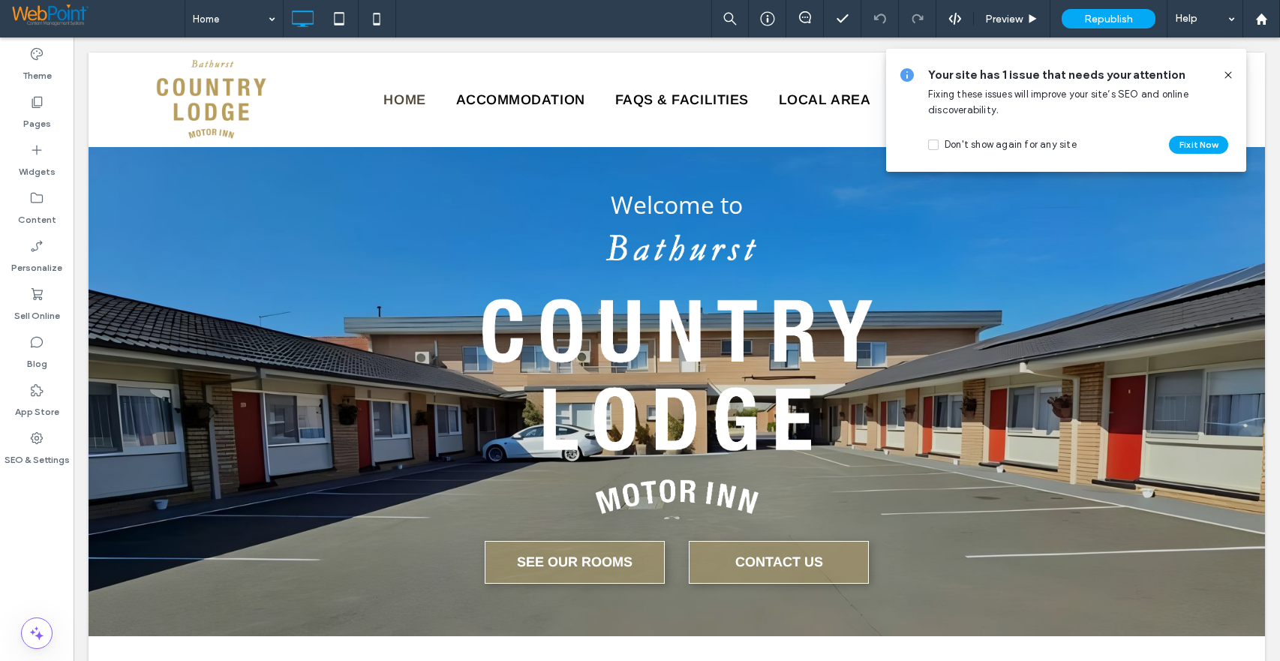
click at [1227, 76] on icon at bounding box center [1228, 75] width 12 height 12
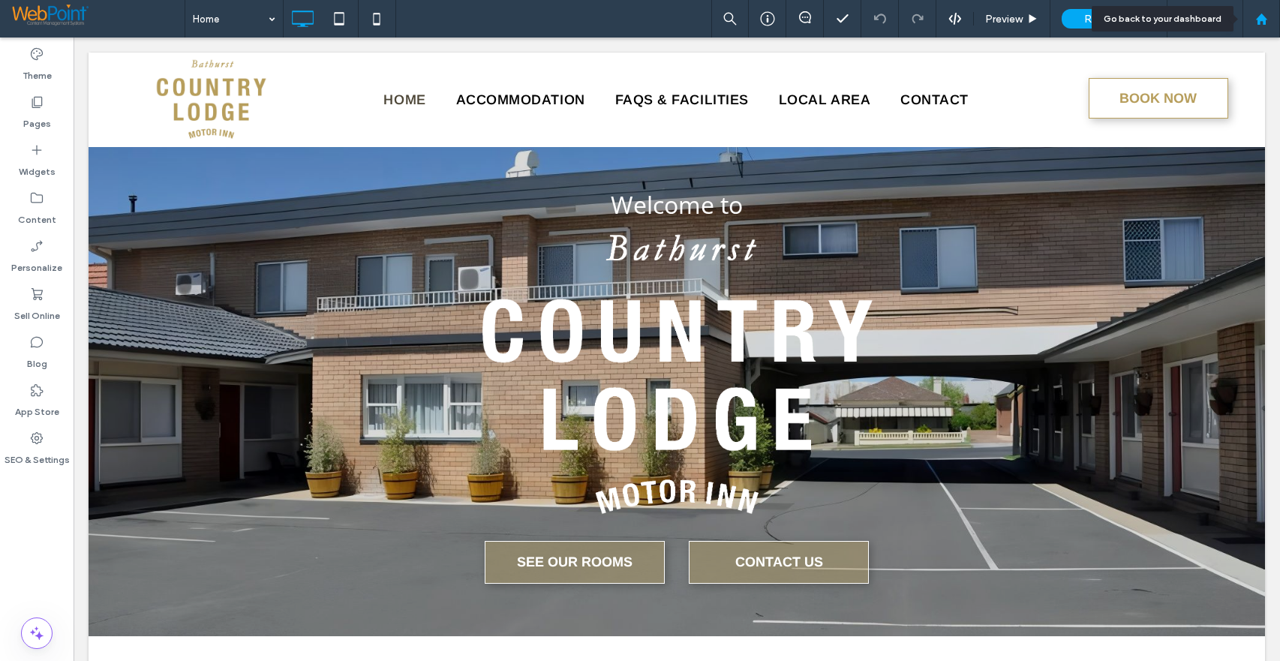
click at [1261, 23] on icon at bounding box center [1261, 19] width 13 height 13
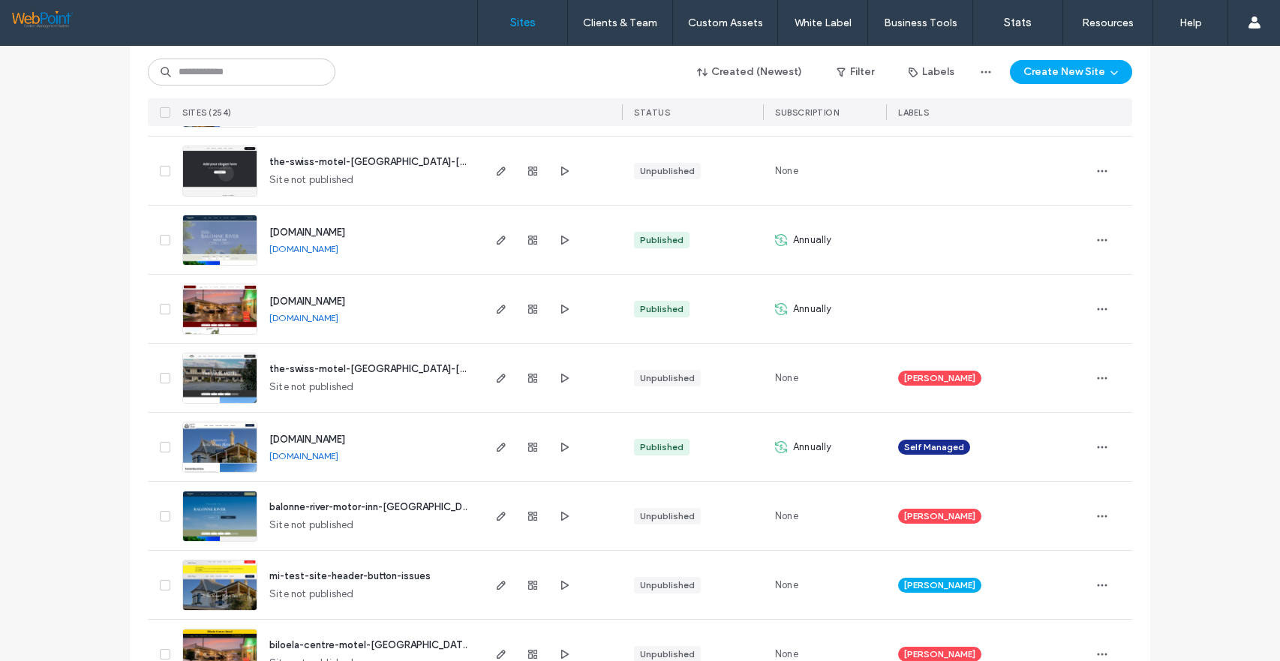
scroll to position [2326, 0]
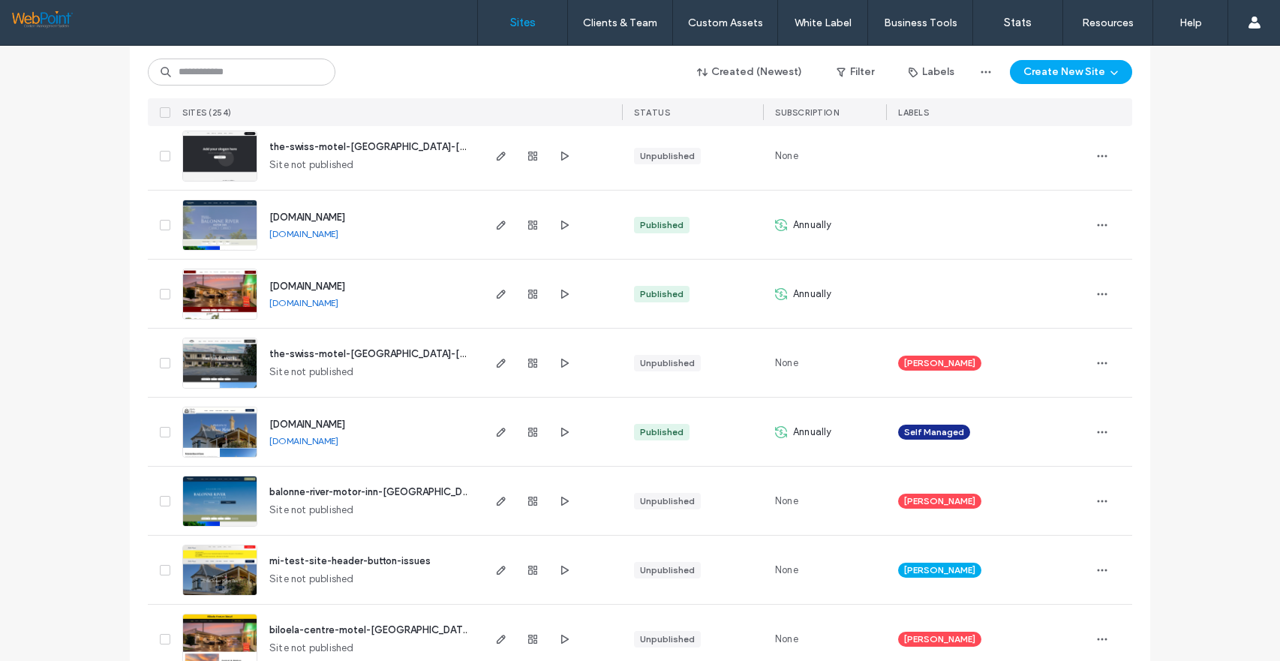
click at [317, 232] on link "[DOMAIN_NAME]" at bounding box center [303, 233] width 69 height 11
click at [303, 437] on link "[DOMAIN_NAME]" at bounding box center [303, 440] width 69 height 11
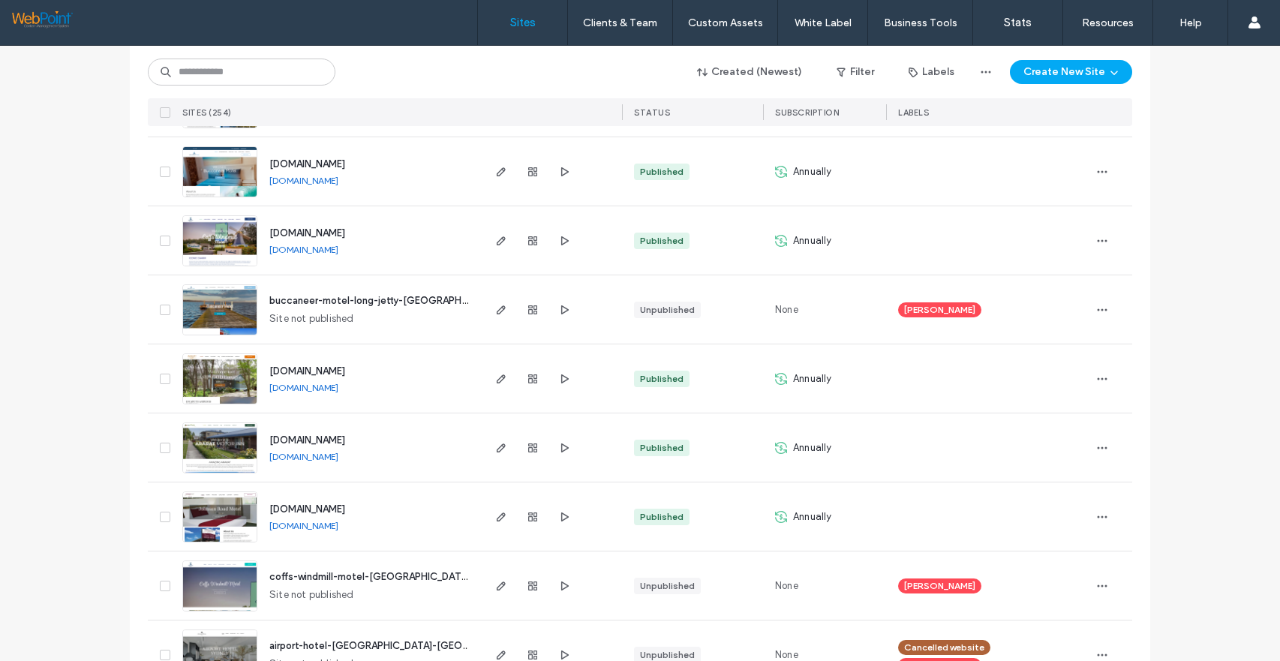
scroll to position [3001, 0]
click at [323, 246] on link "[DOMAIN_NAME]" at bounding box center [303, 248] width 69 height 11
click at [327, 389] on link "[DOMAIN_NAME]" at bounding box center [303, 386] width 69 height 11
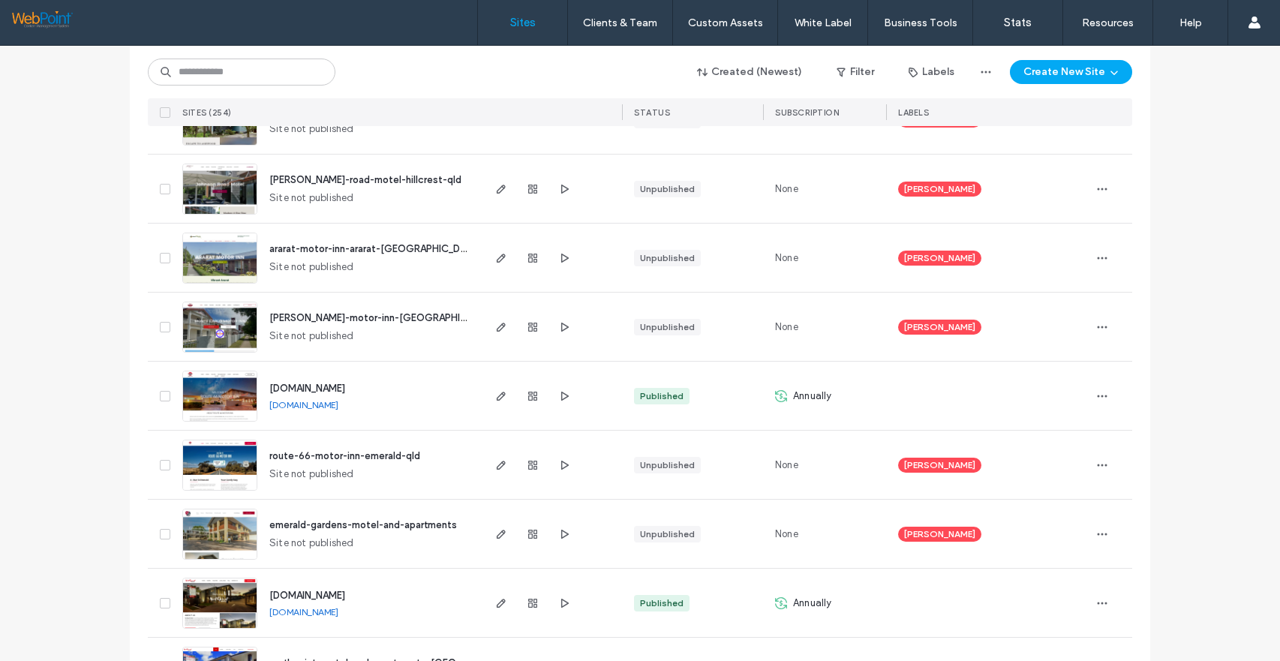
scroll to position [3752, 0]
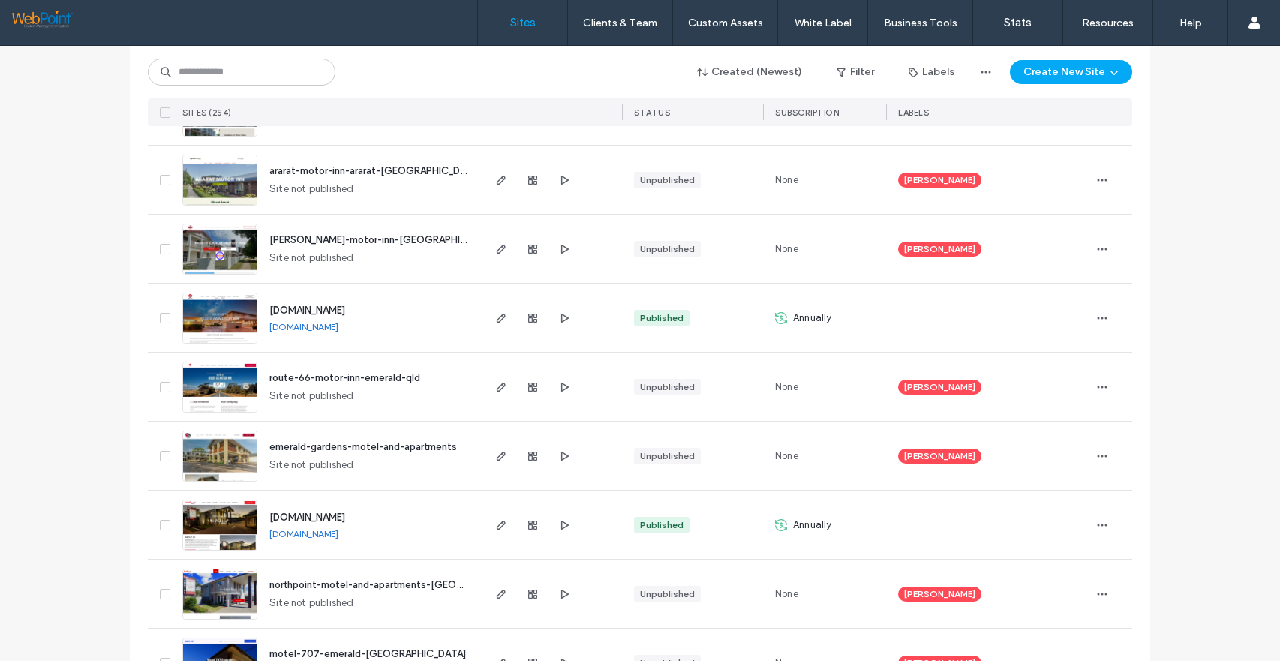
click at [338, 324] on link "[DOMAIN_NAME]" at bounding box center [303, 326] width 69 height 11
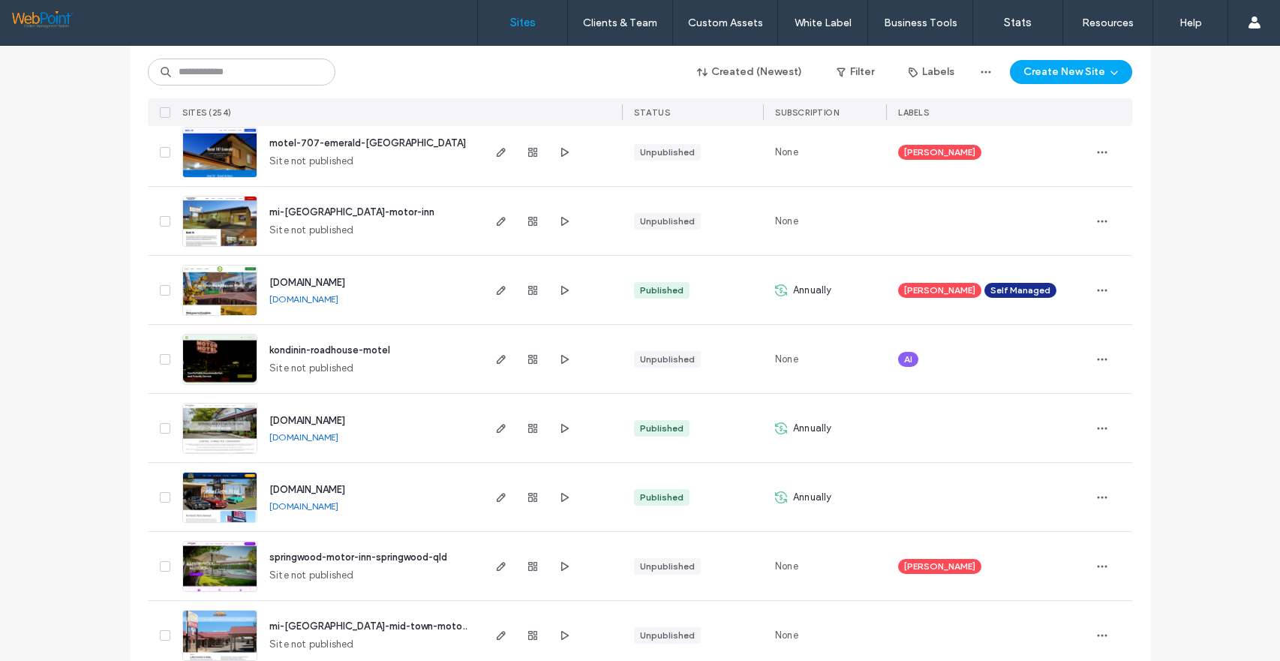
scroll to position [4277, 0]
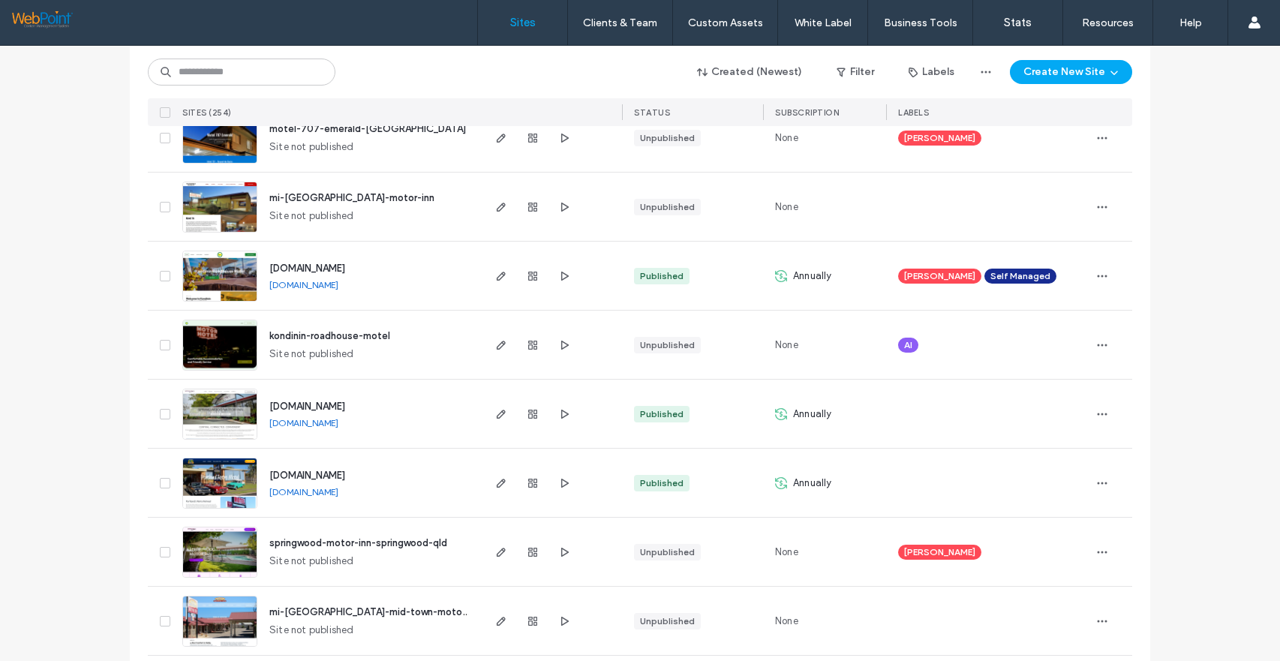
click at [320, 425] on link "[DOMAIN_NAME]" at bounding box center [303, 422] width 69 height 11
click at [265, 77] on input at bounding box center [242, 72] width 188 height 27
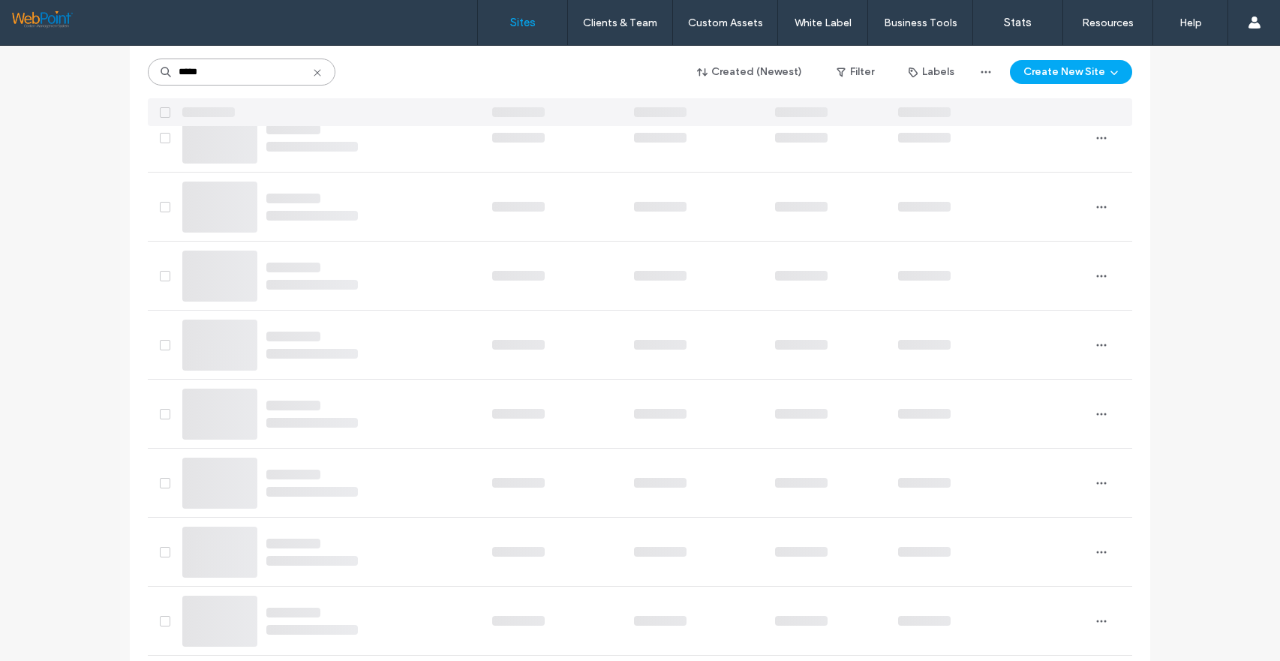
scroll to position [0, 0]
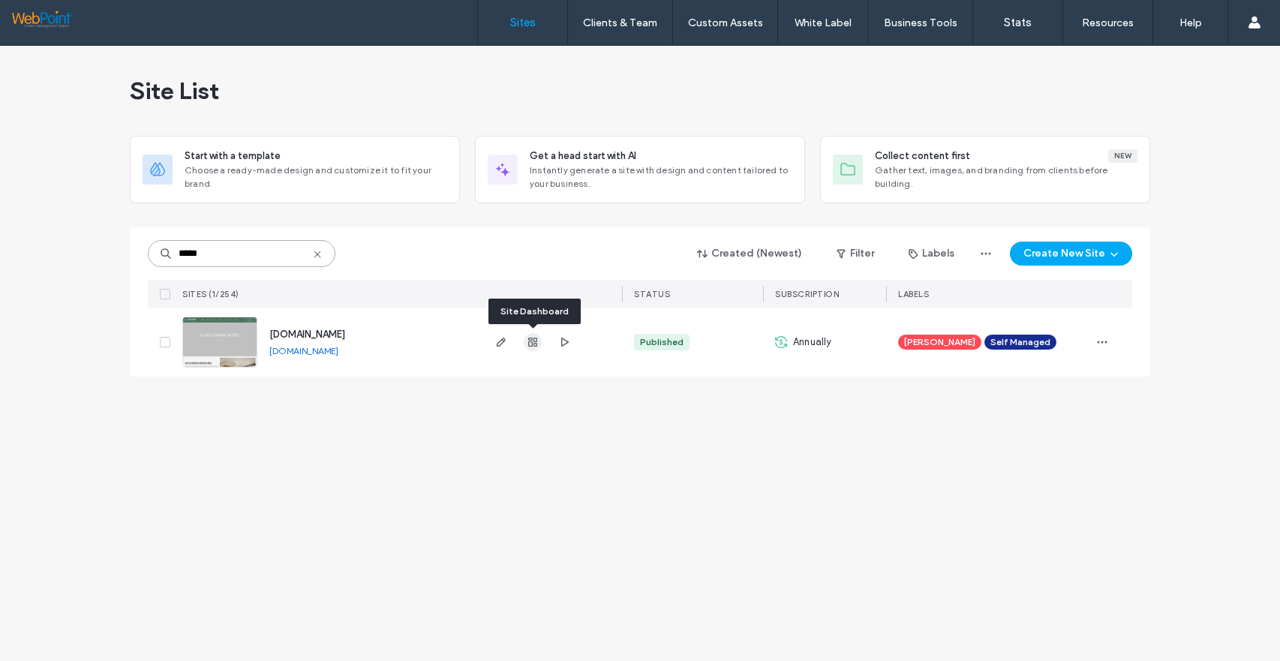
type input "*****"
click at [533, 341] on use "button" at bounding box center [532, 342] width 9 height 9
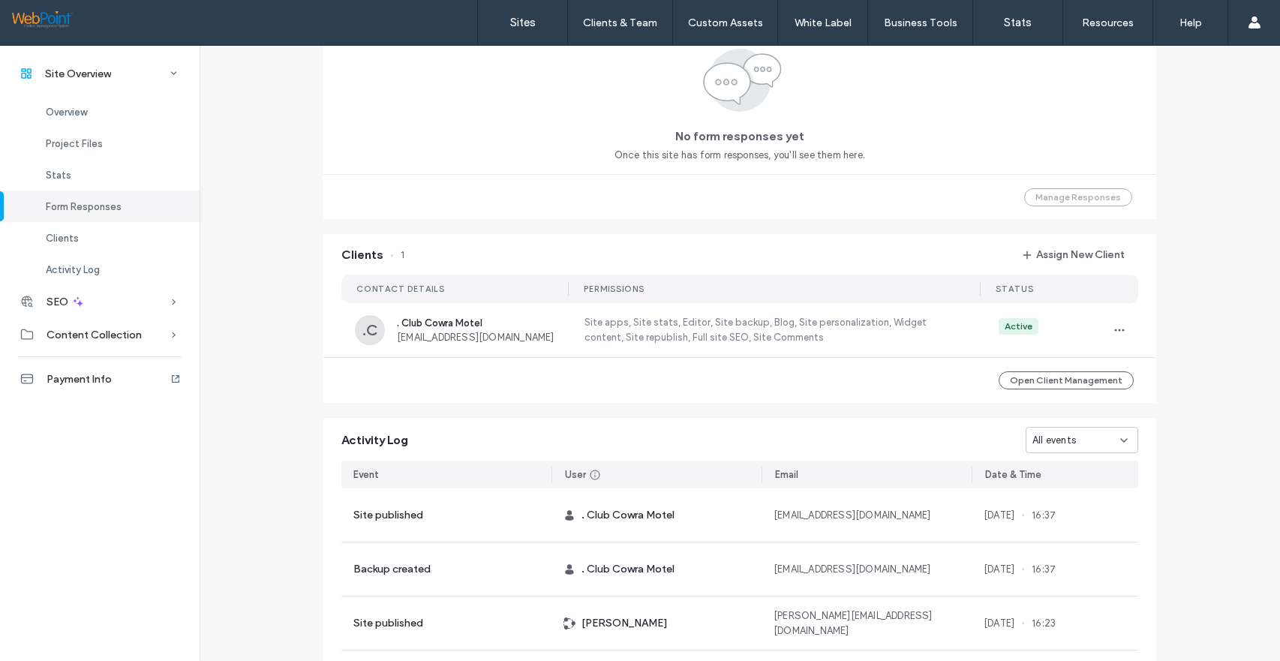
scroll to position [1263, 0]
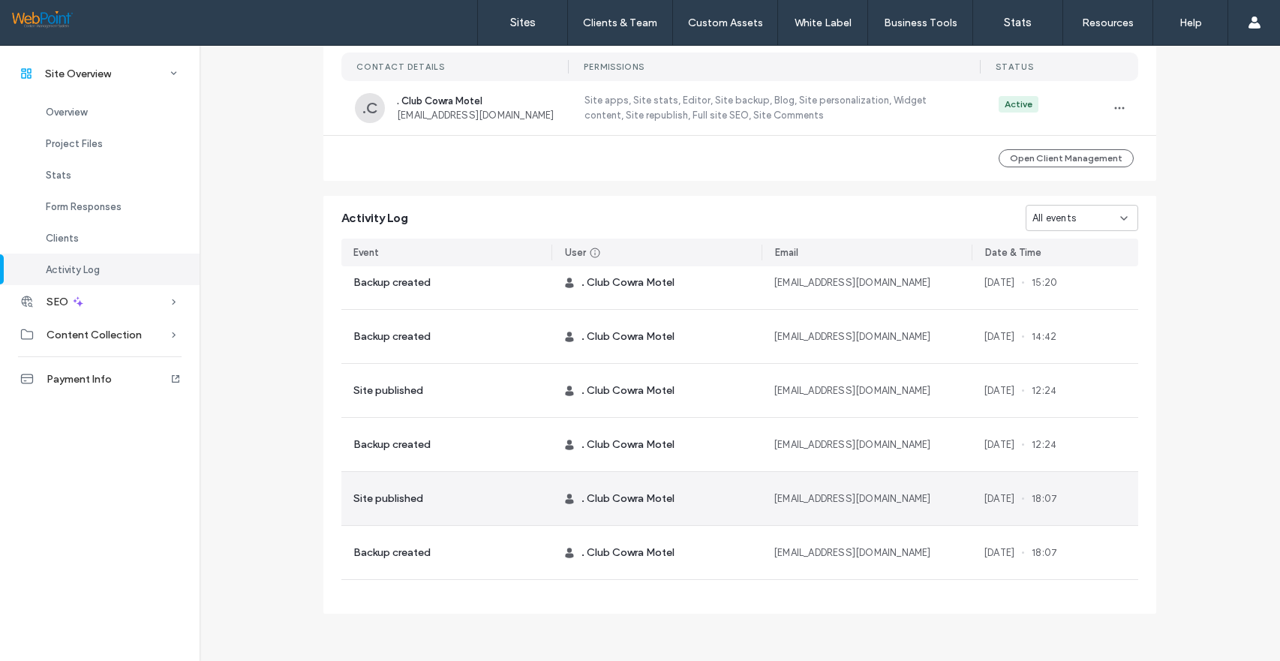
scroll to position [1306, 0]
